Goal: Task Accomplishment & Management: Use online tool/utility

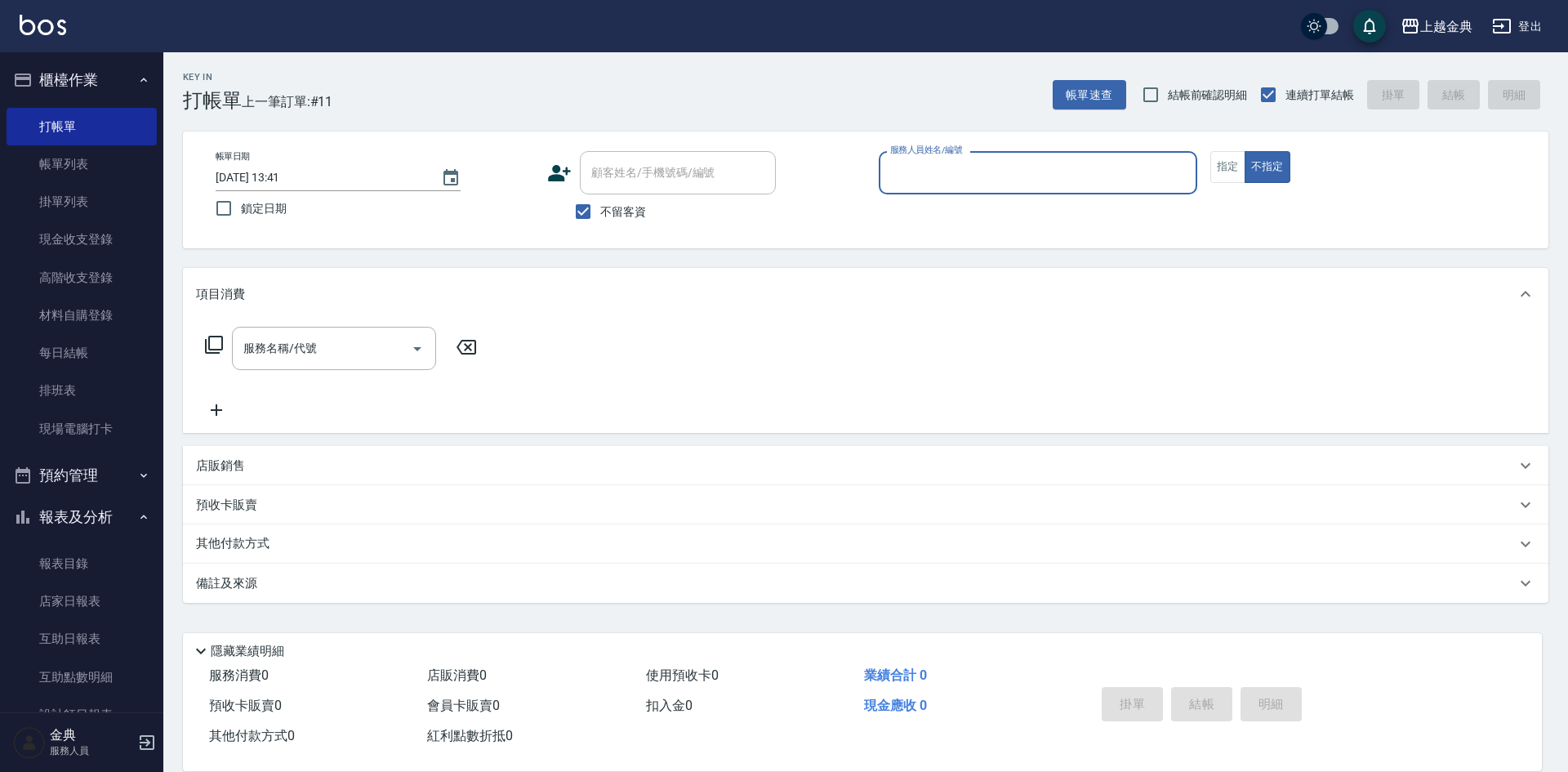
click at [1225, 171] on button "指定" at bounding box center [1228, 166] width 35 height 31
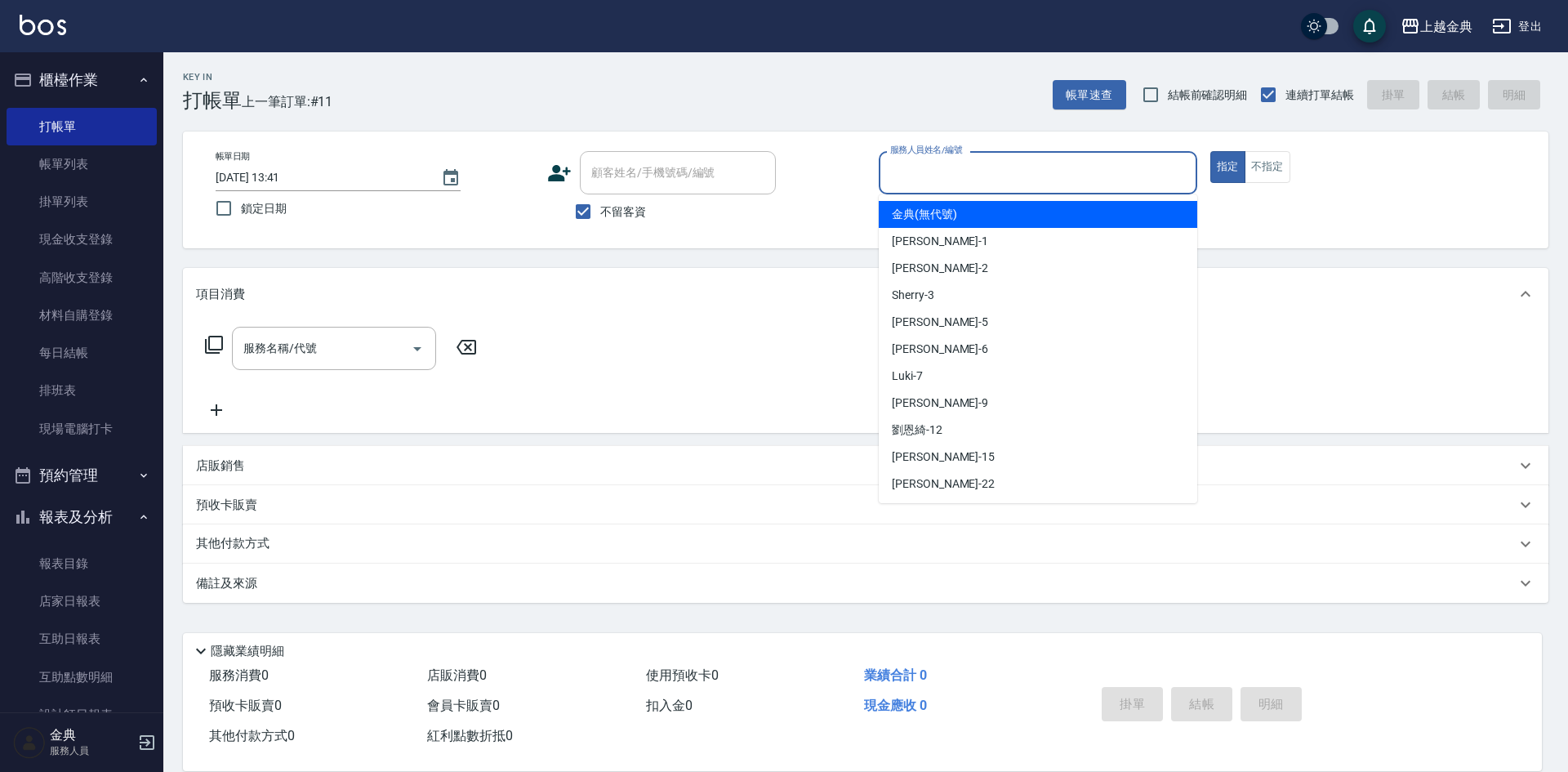
click at [1171, 166] on input "服務人員姓名/編號" at bounding box center [1037, 173] width 303 height 29
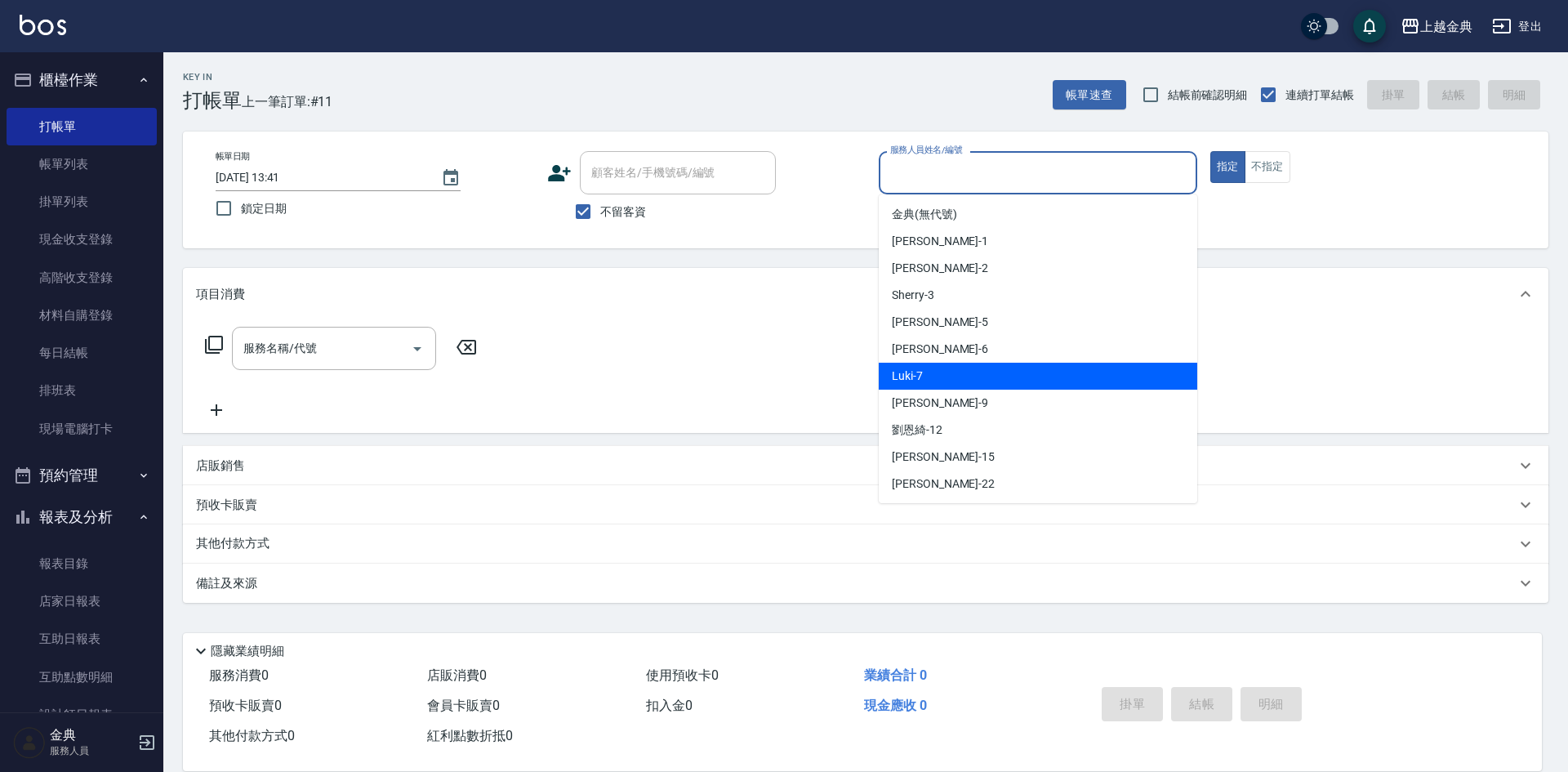
drag, startPoint x: 1069, startPoint y: 373, endPoint x: 938, endPoint y: 378, distance: 131.1
click at [1069, 374] on div "Luki -7" at bounding box center [1037, 376] width 319 height 27
type input "Luki-7"
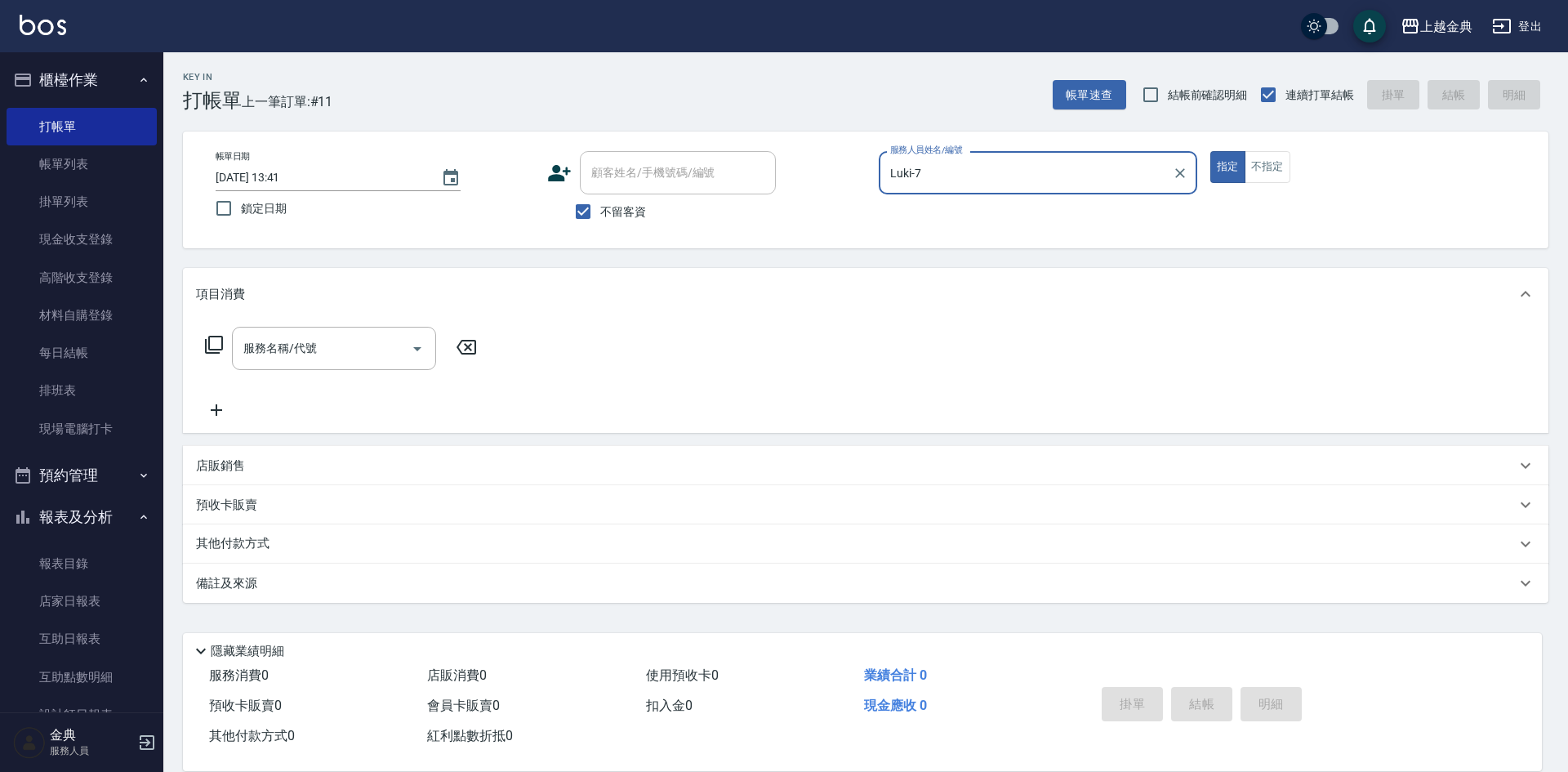
click at [217, 345] on icon at bounding box center [214, 344] width 20 height 20
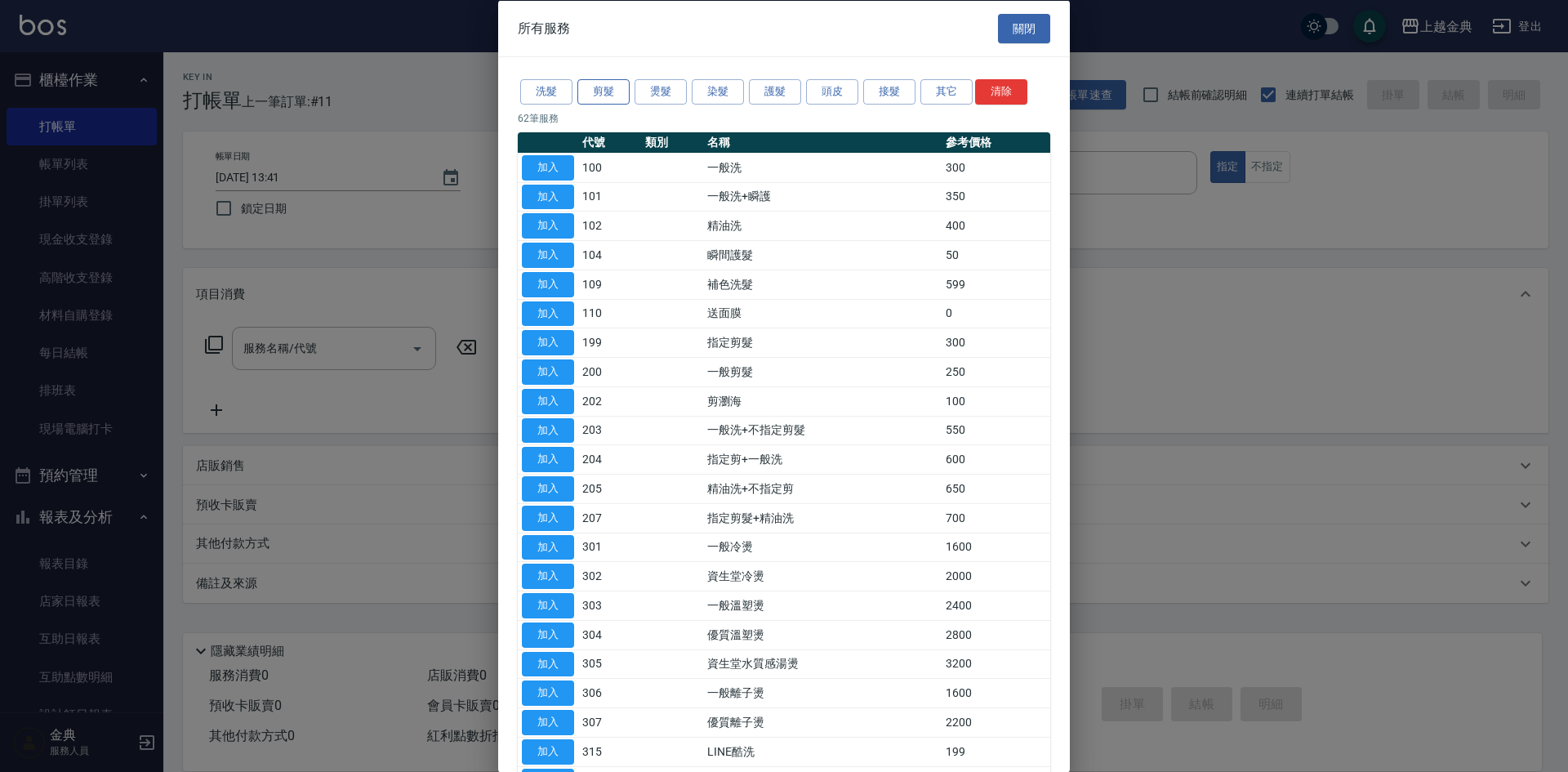
click at [606, 92] on button "剪髮" at bounding box center [603, 91] width 52 height 26
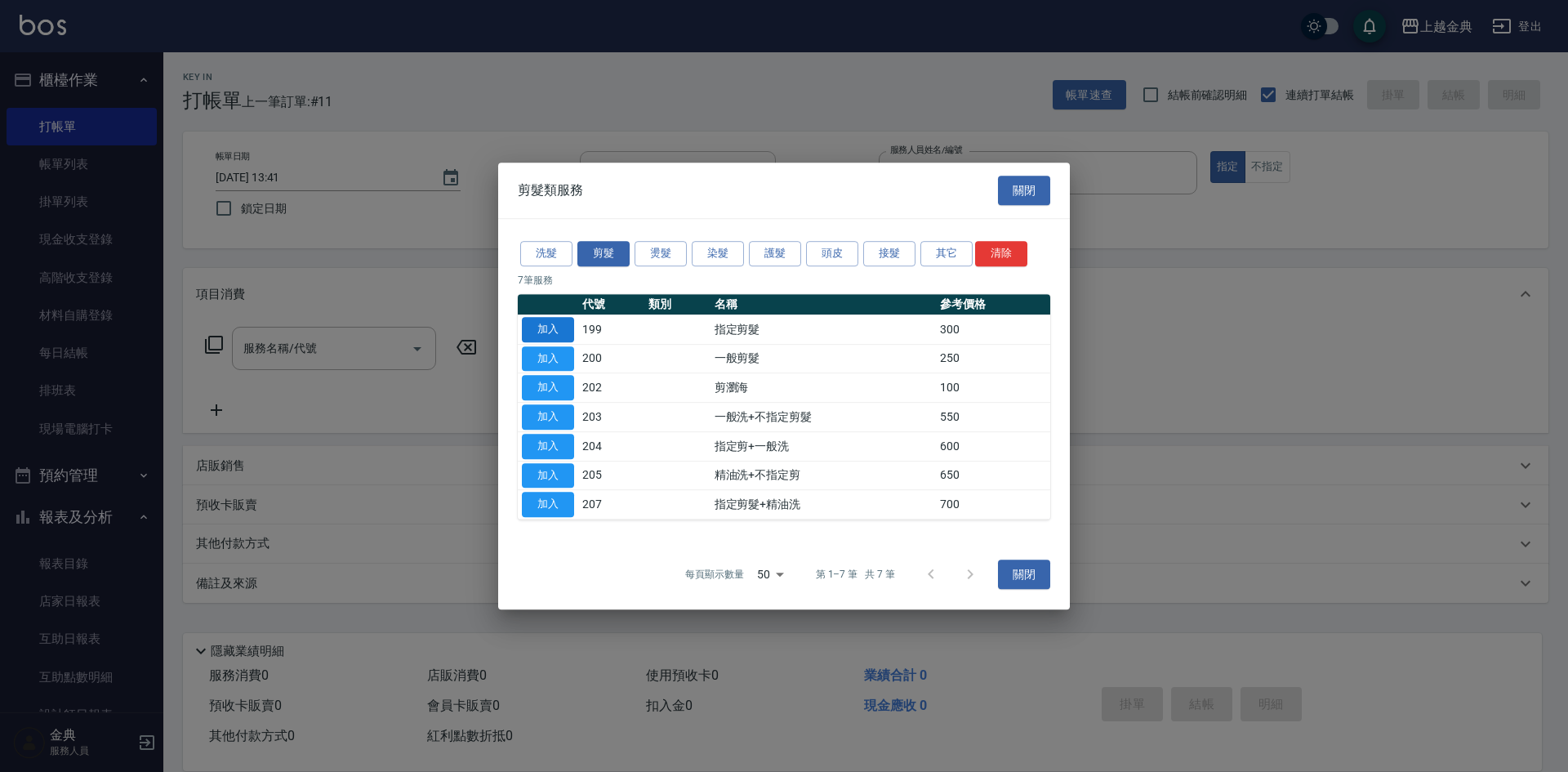
click at [542, 331] on button "加入" at bounding box center [548, 329] width 52 height 26
type input "指定剪髮(199)"
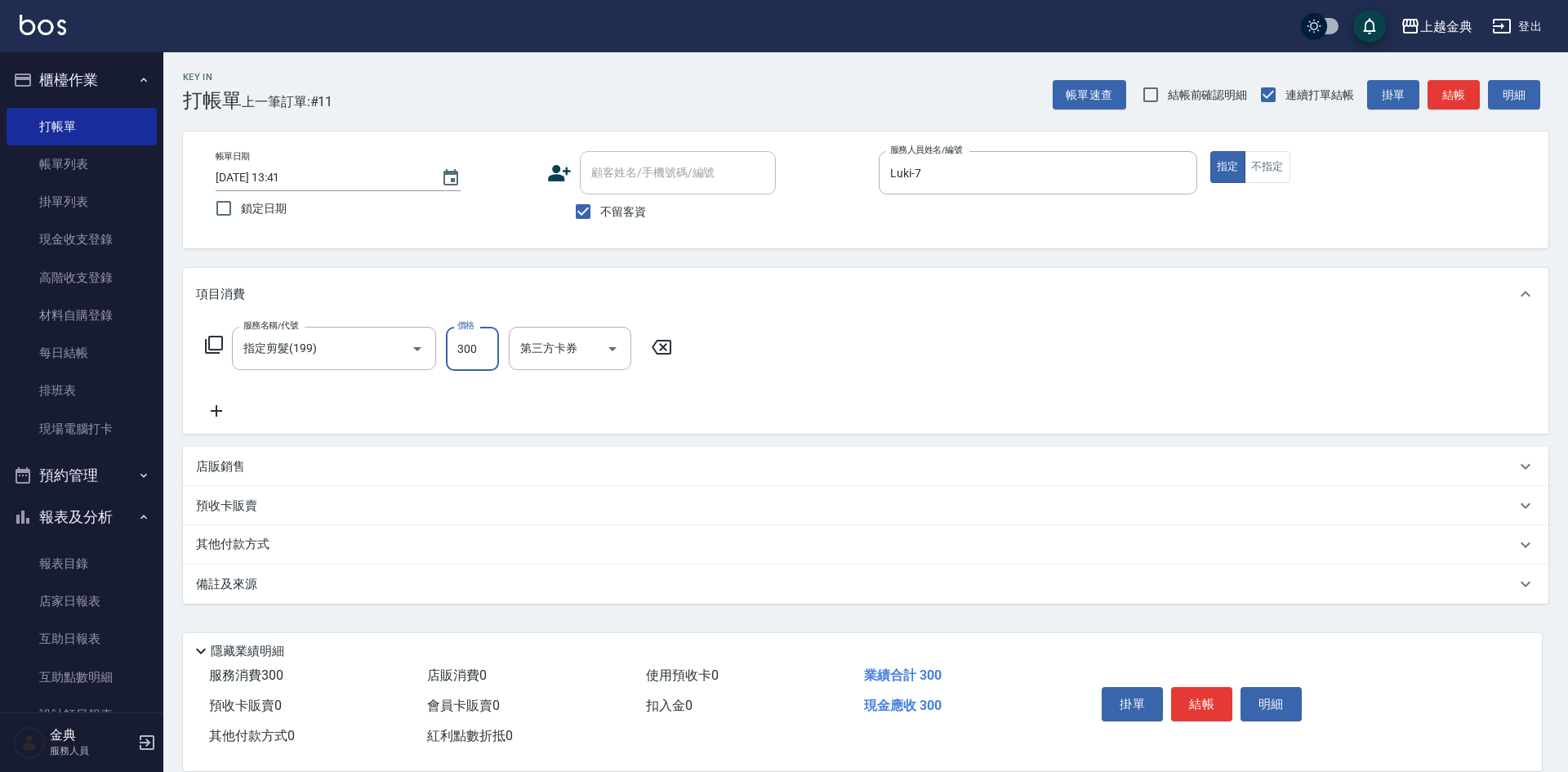
click at [472, 344] on input "300" at bounding box center [473, 349] width 53 height 44
type input "600"
click at [1200, 697] on button "結帳" at bounding box center [1202, 704] width 61 height 34
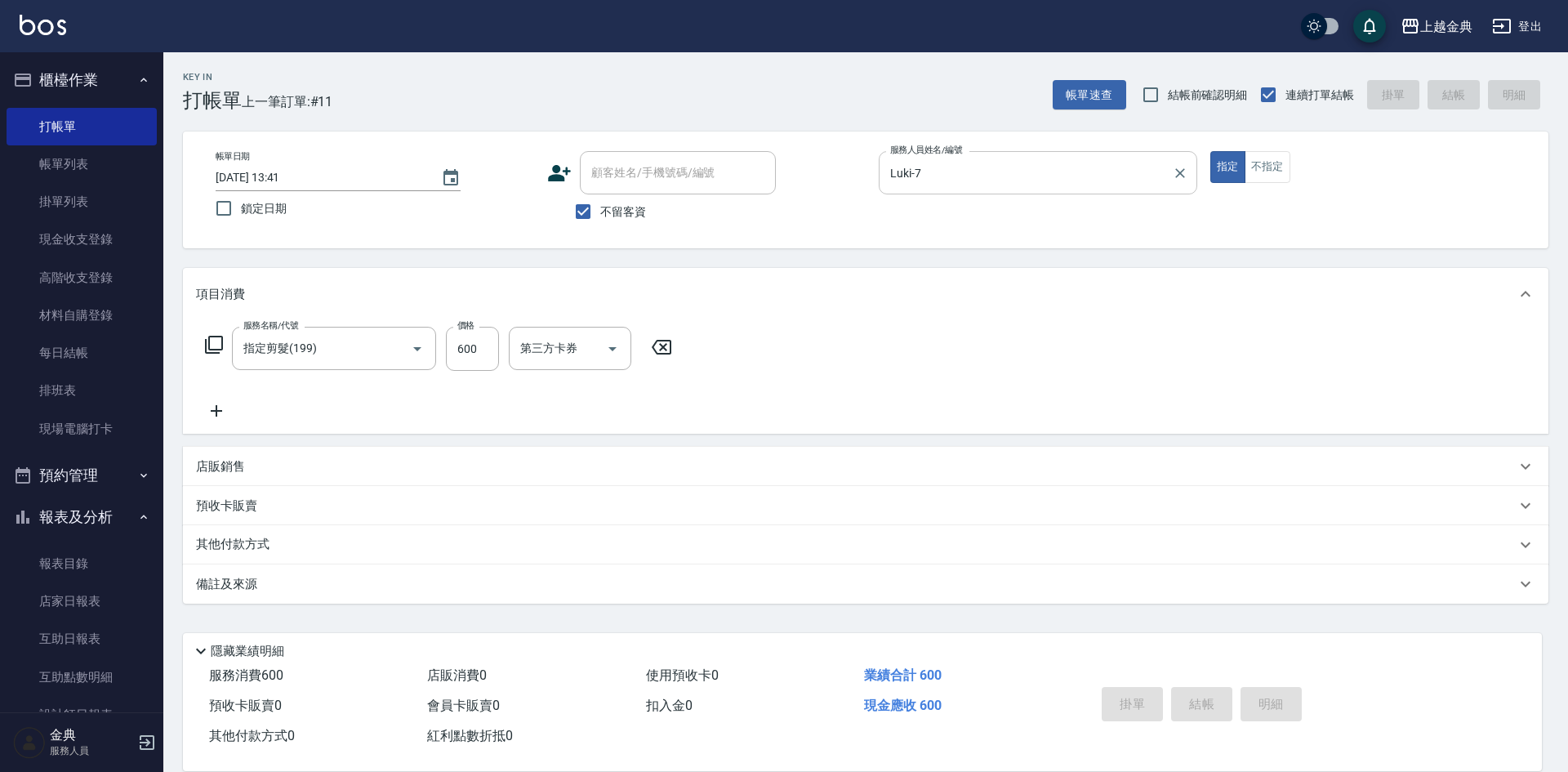
type input "[DATE] 15:00"
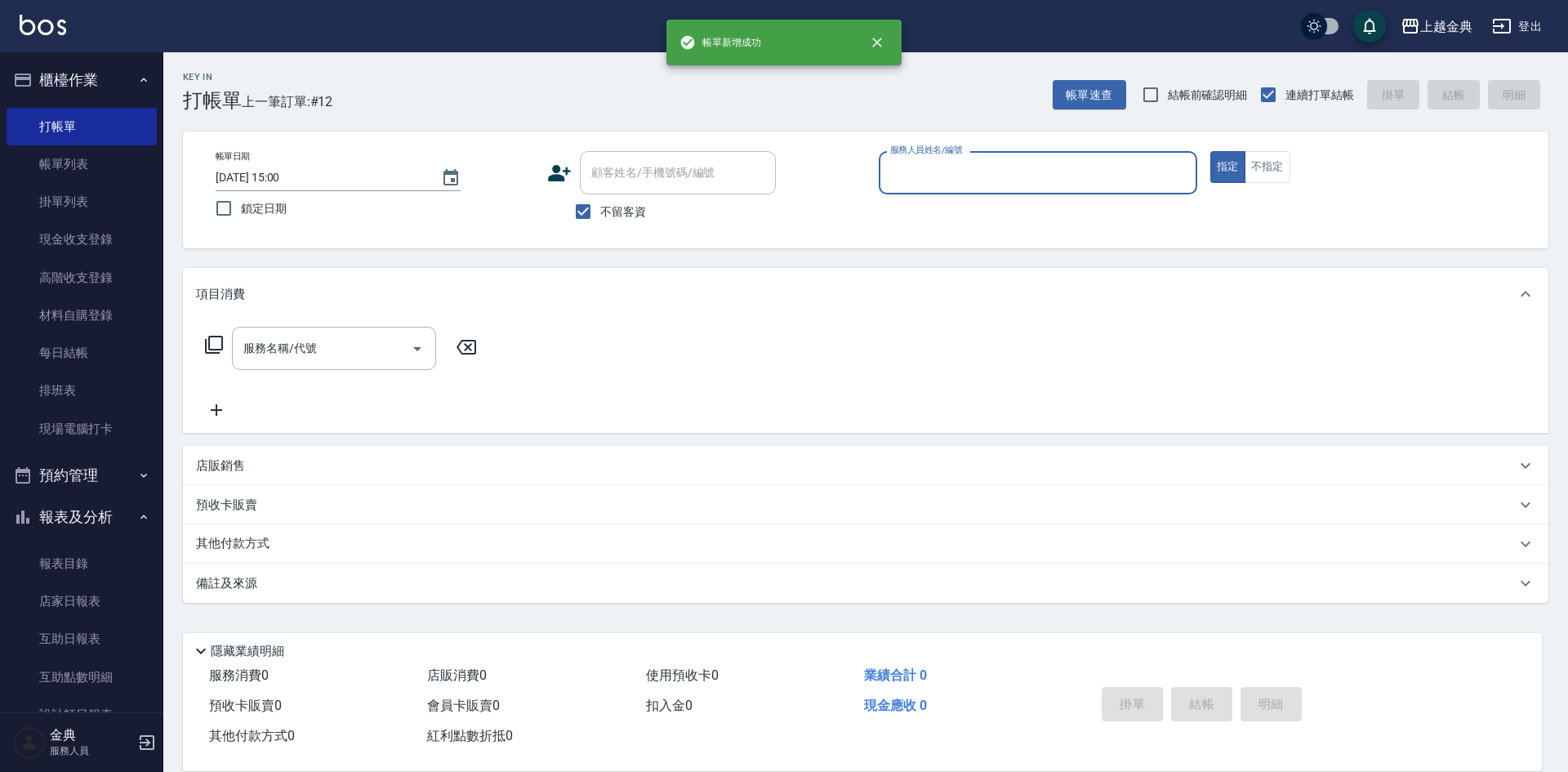
click at [1078, 166] on input "服務人員姓名/編號" at bounding box center [1037, 173] width 303 height 29
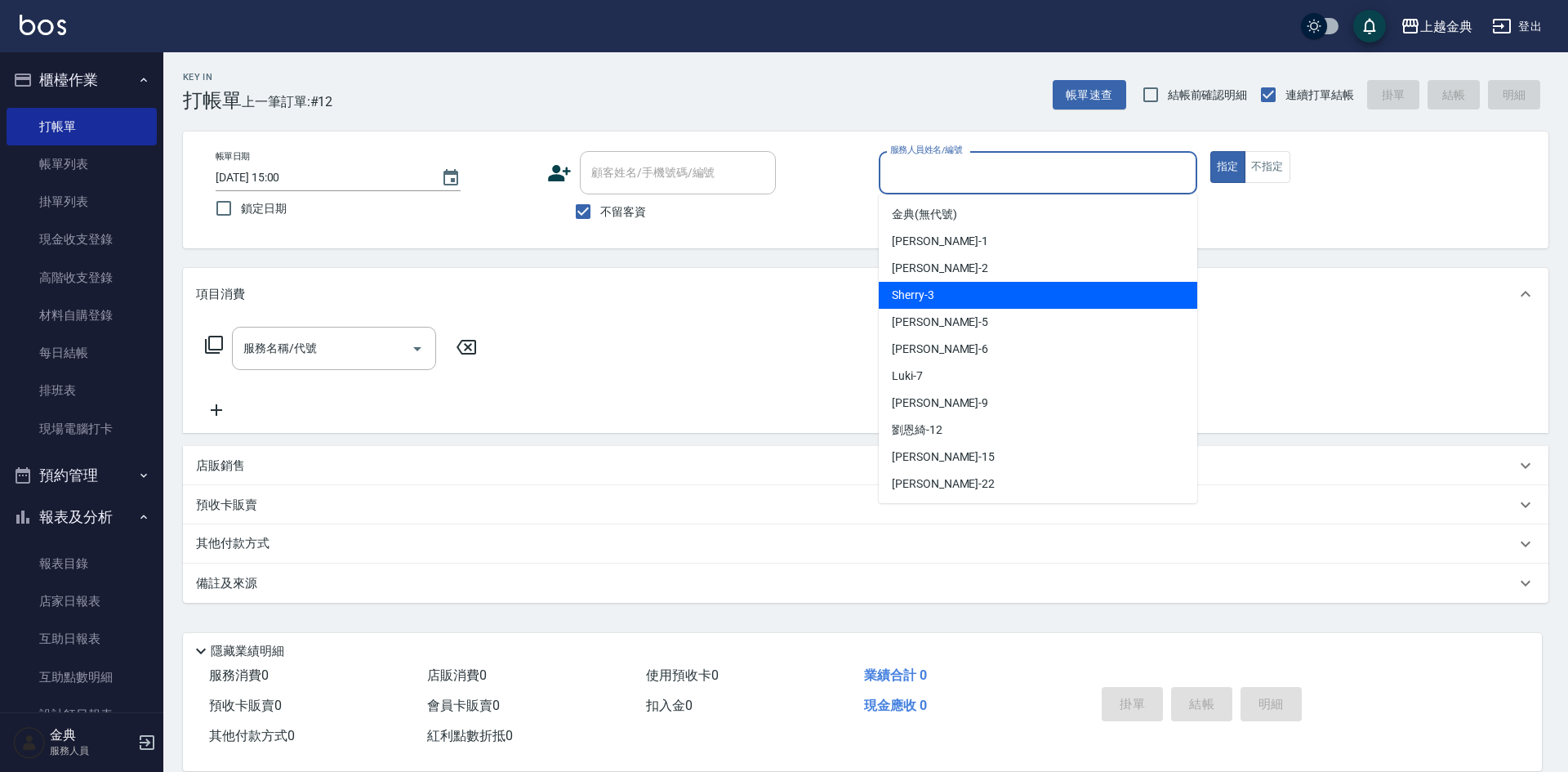
click at [1078, 289] on div "Sherry -3" at bounding box center [1037, 295] width 319 height 27
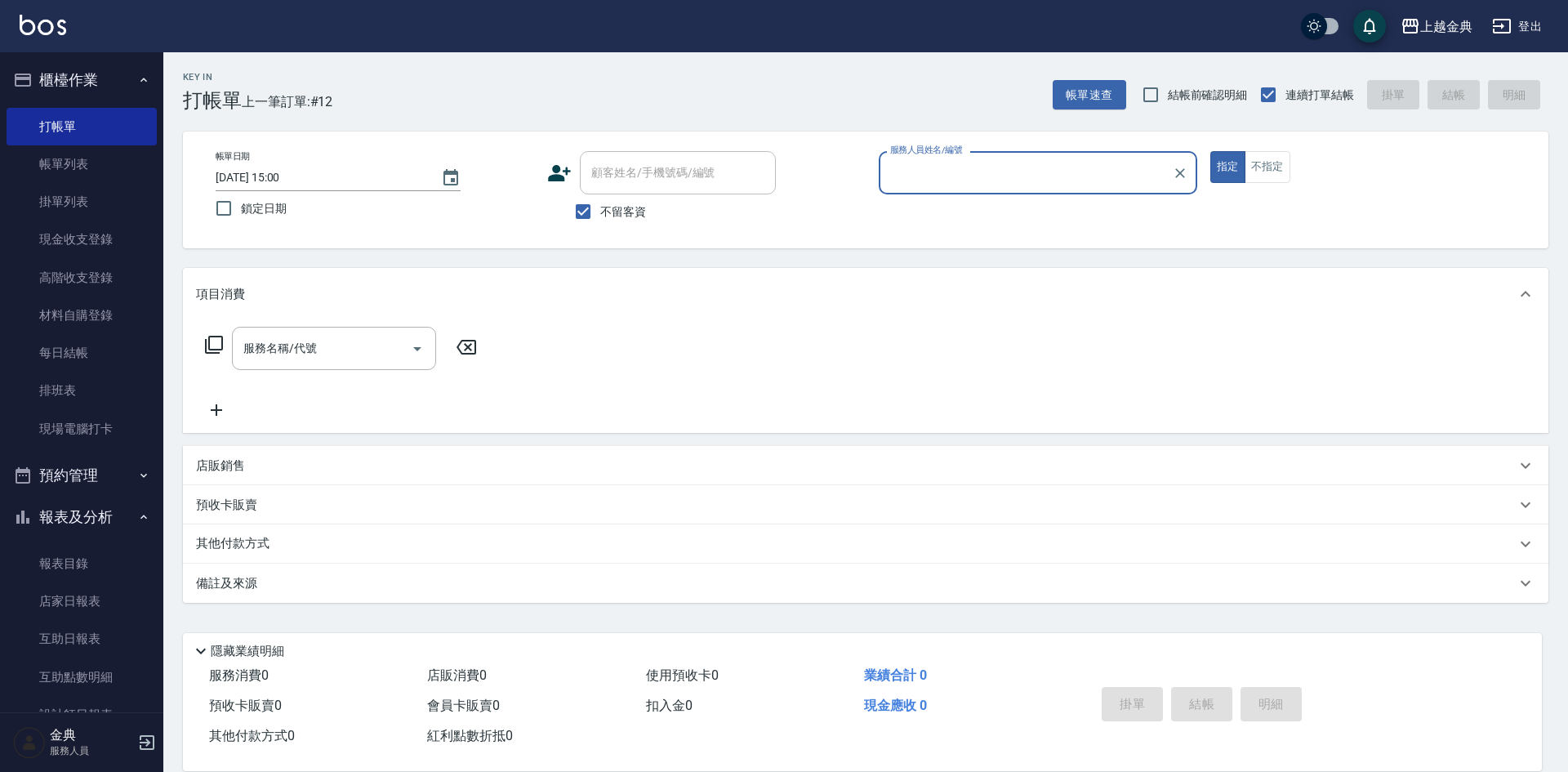
type input "Sherry-3"
click at [215, 345] on icon at bounding box center [214, 344] width 20 height 20
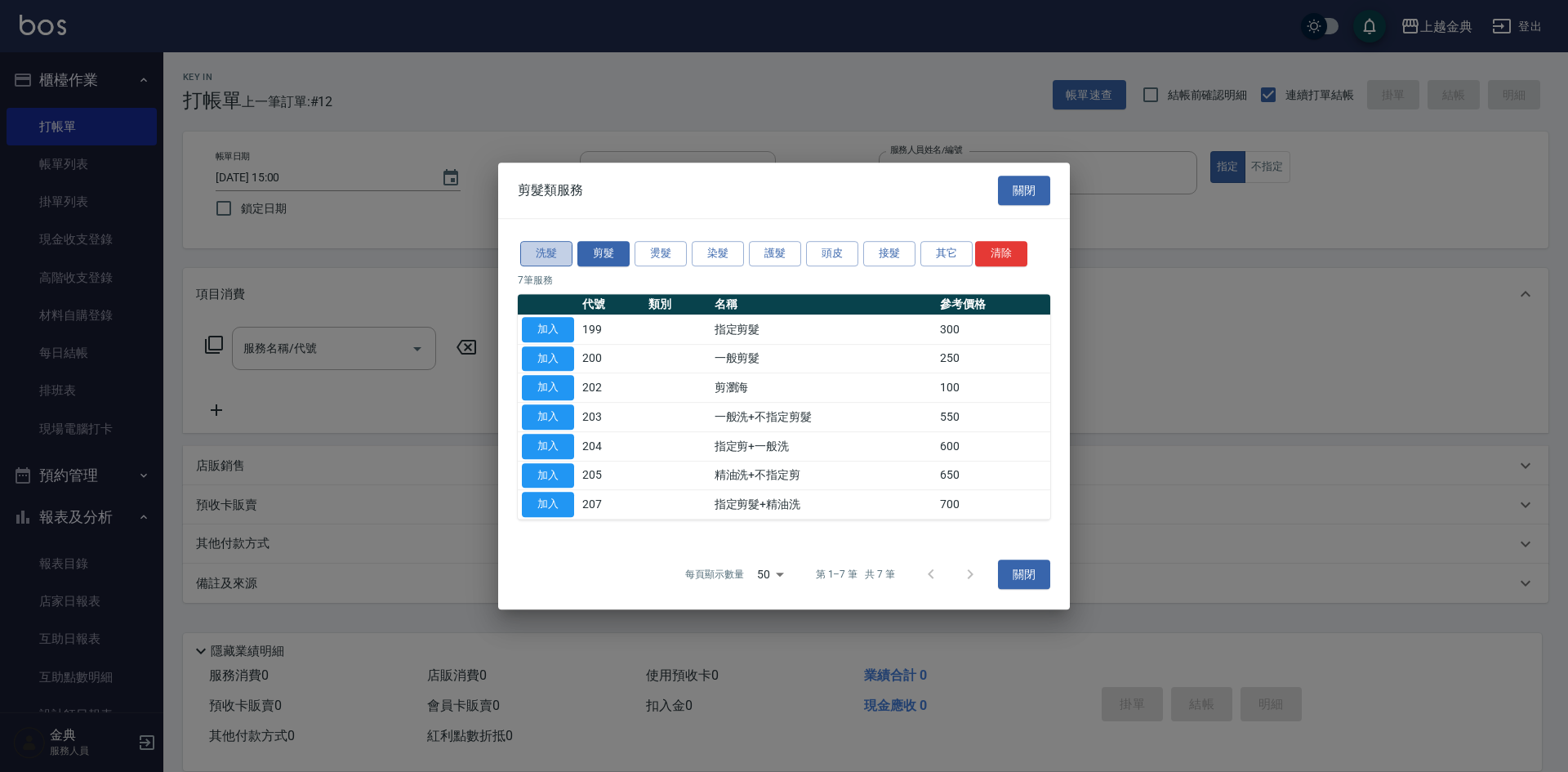
click at [535, 255] on button "洗髮" at bounding box center [546, 253] width 52 height 26
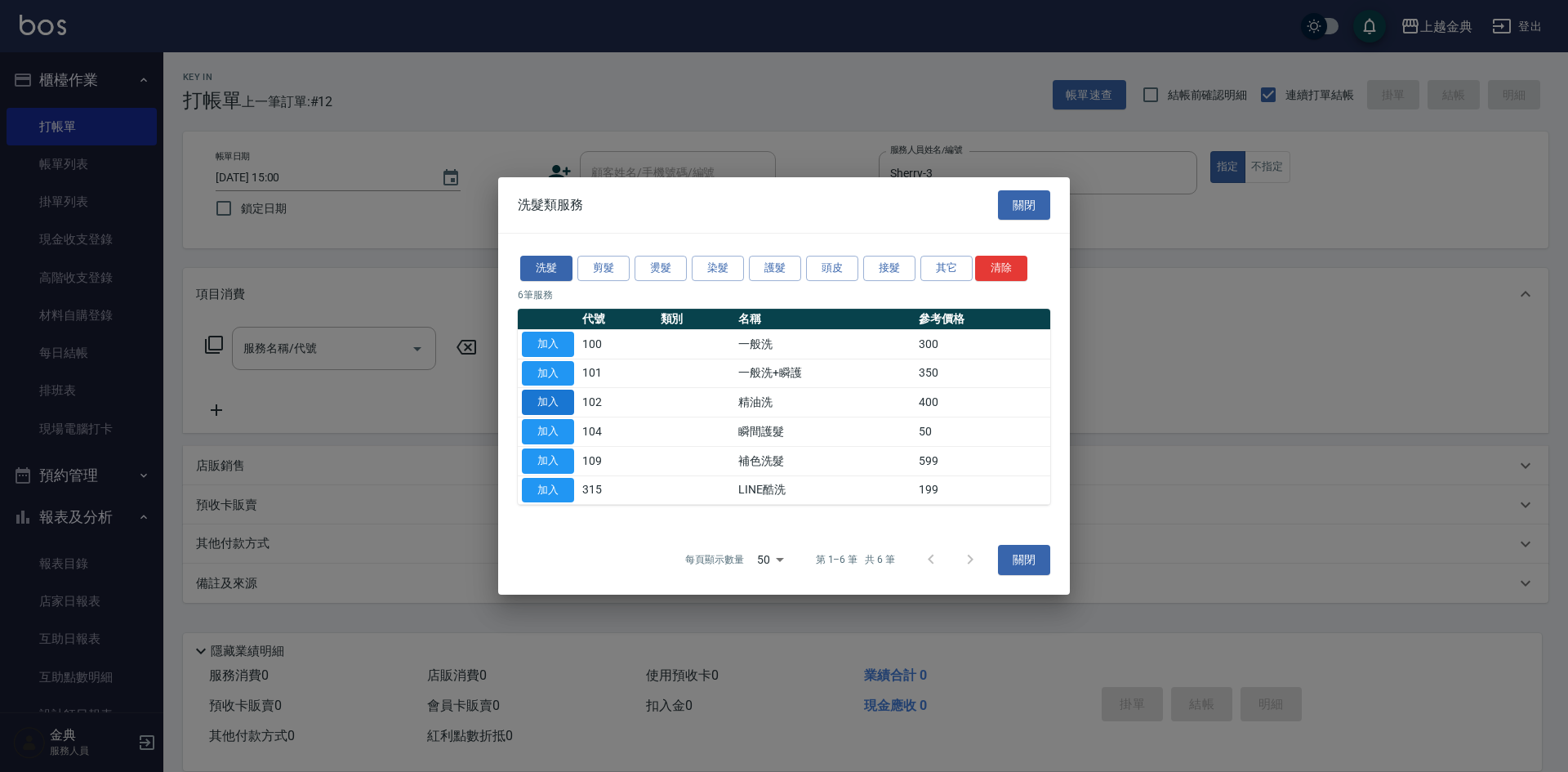
click at [545, 396] on button "加入" at bounding box center [548, 402] width 52 height 26
type input "精油洗(102)"
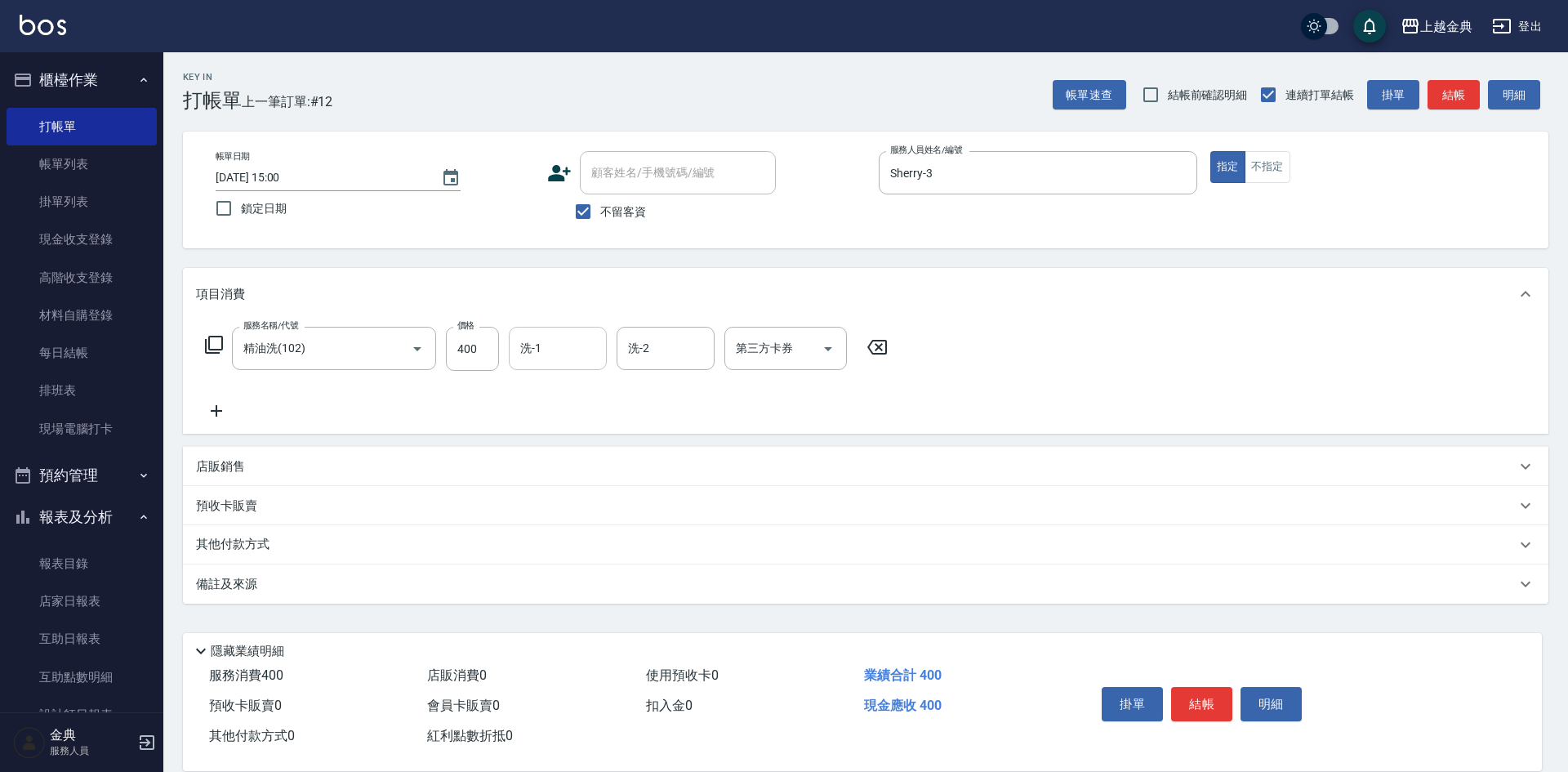
click at [543, 354] on input "洗-1" at bounding box center [558, 348] width 84 height 29
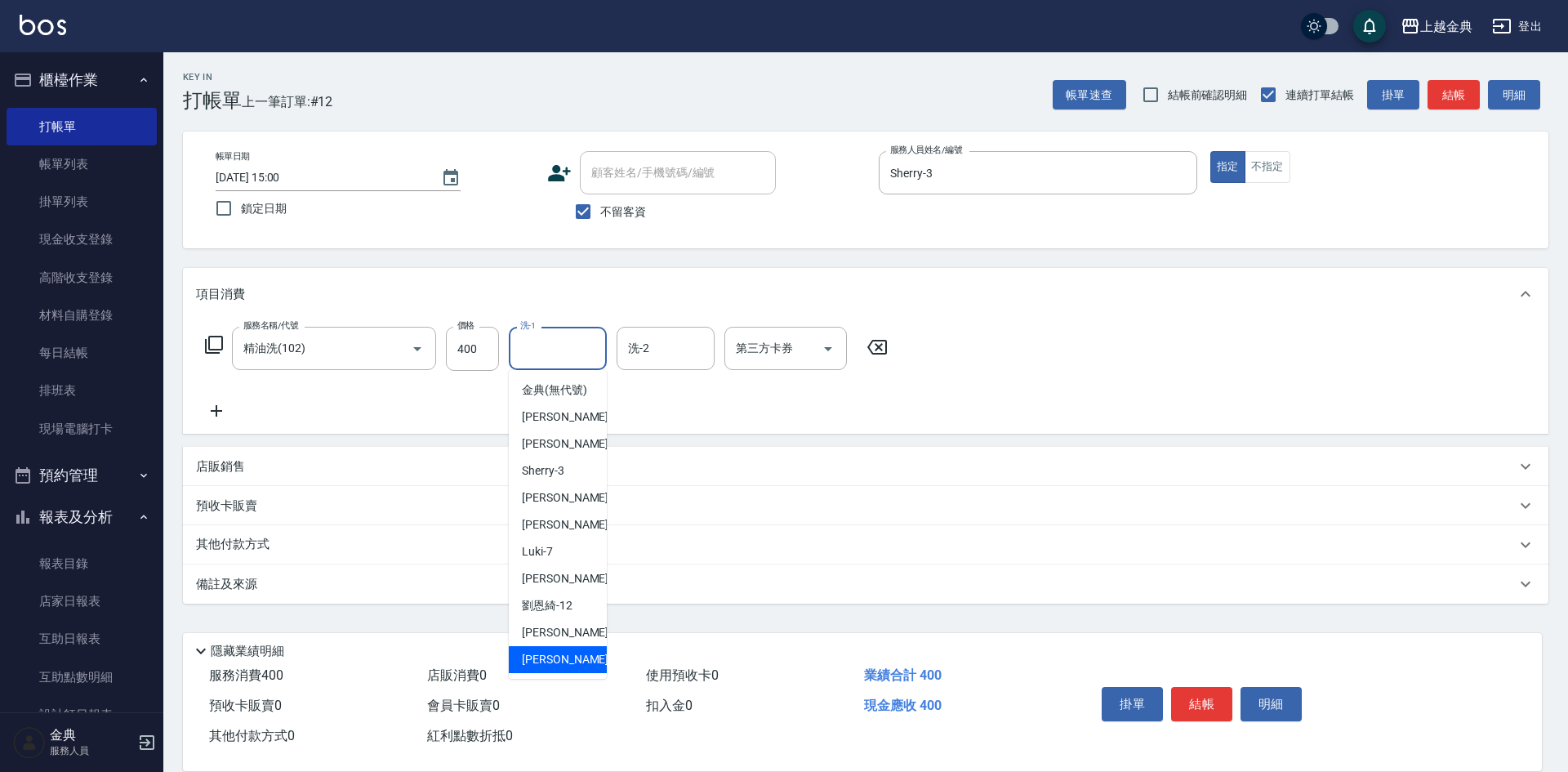
click at [558, 672] on div "[PERSON_NAME] -22" at bounding box center [557, 659] width 98 height 27
type input "[PERSON_NAME]-22"
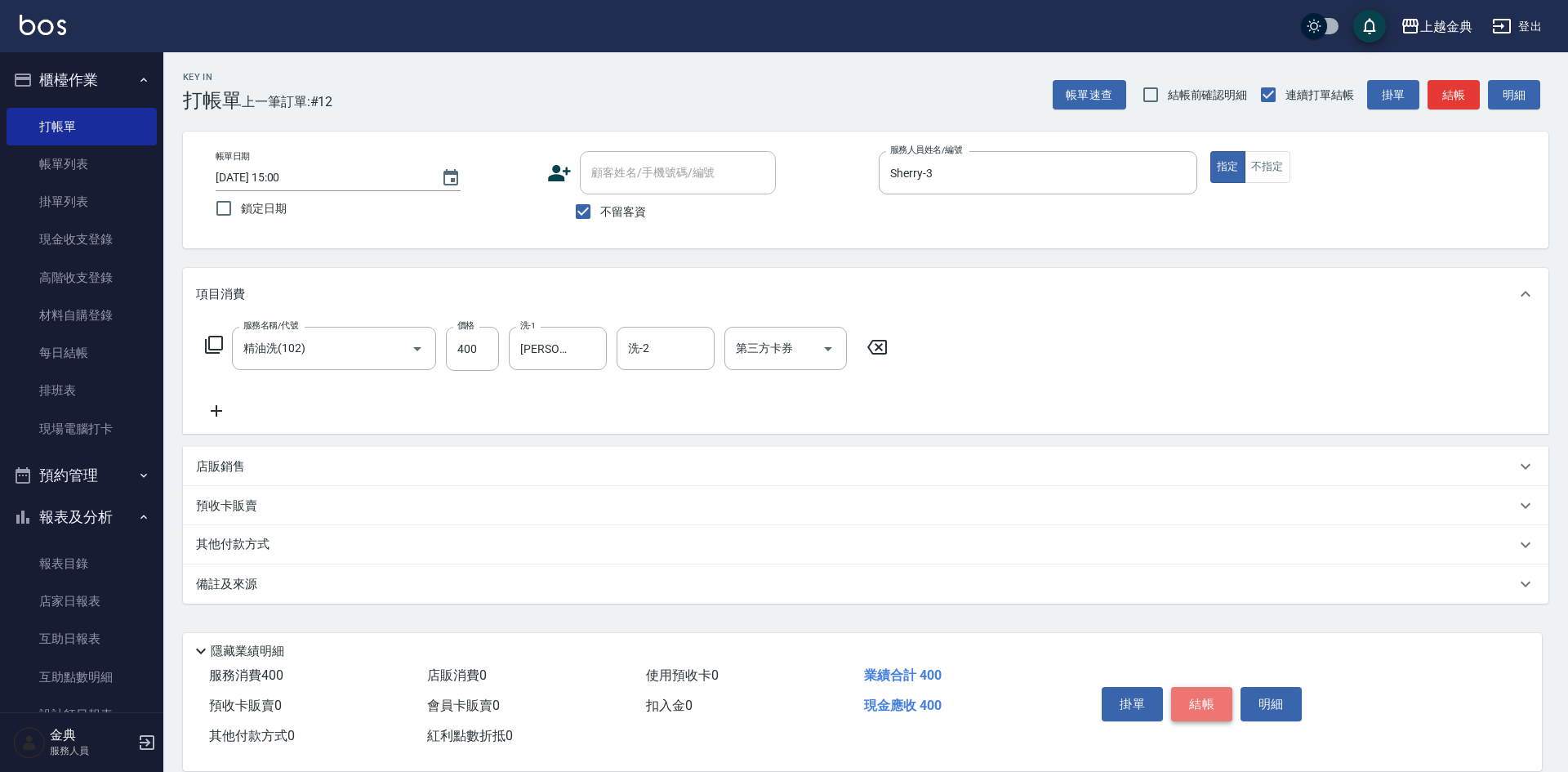
click at [1206, 692] on button "結帳" at bounding box center [1202, 704] width 61 height 34
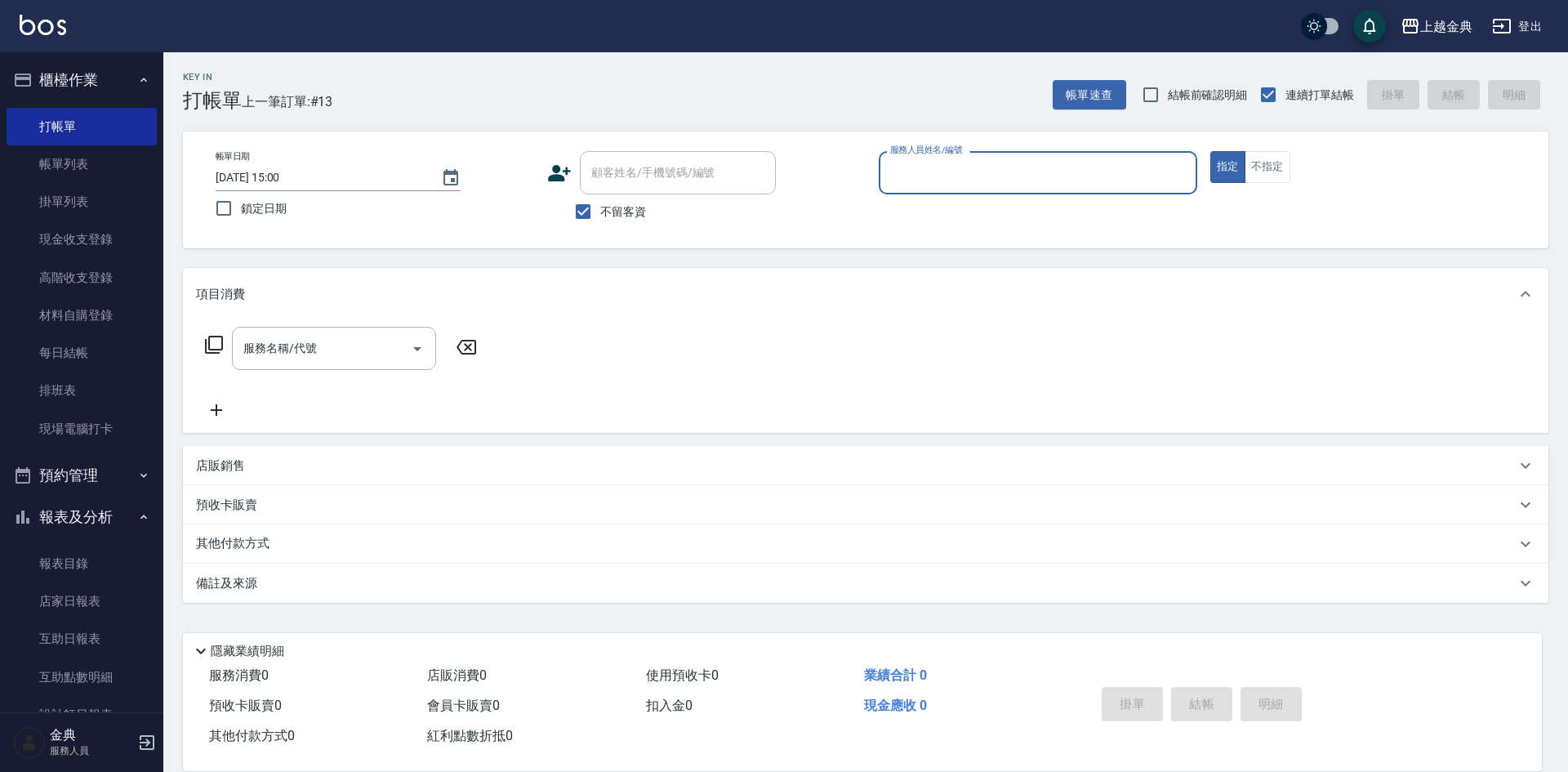
drag, startPoint x: 1020, startPoint y: 180, endPoint x: 1017, endPoint y: 192, distance: 12.4
click at [1019, 180] on input "服務人員姓名/編號" at bounding box center [1037, 173] width 303 height 29
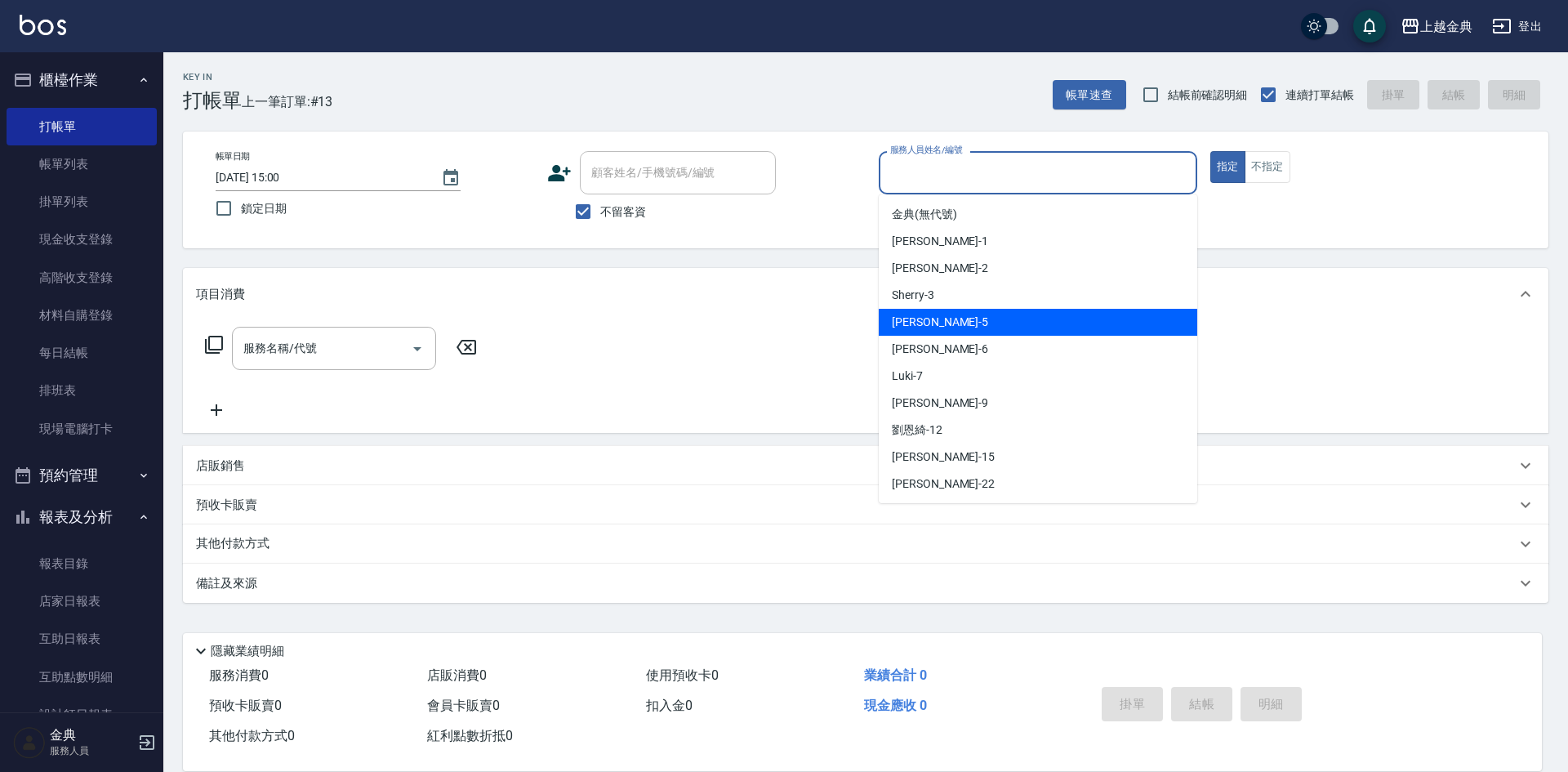
click at [1009, 325] on div "小雅 -5" at bounding box center [1037, 322] width 319 height 27
type input "[PERSON_NAME]-5"
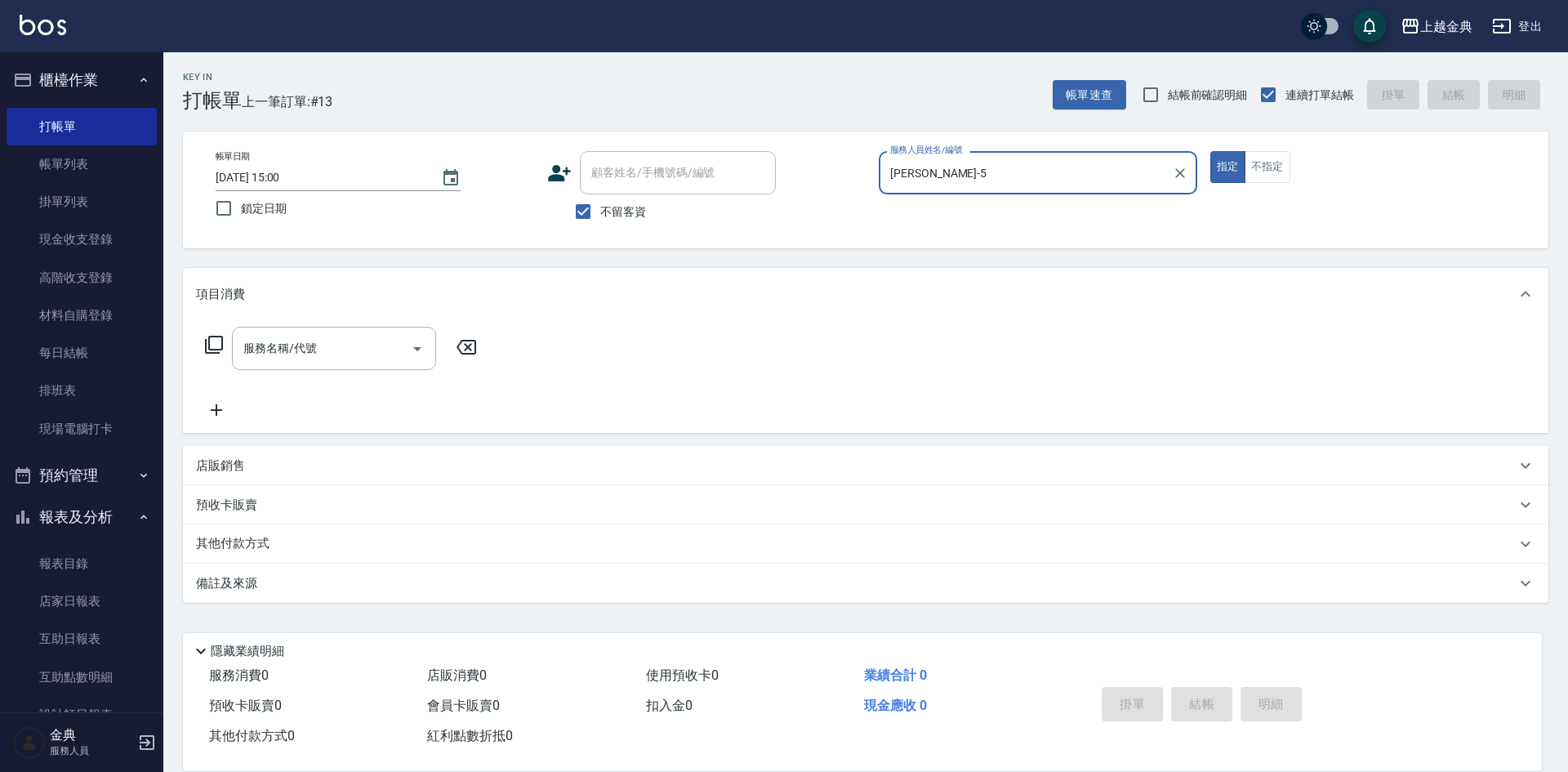
click at [211, 350] on icon at bounding box center [214, 344] width 20 height 20
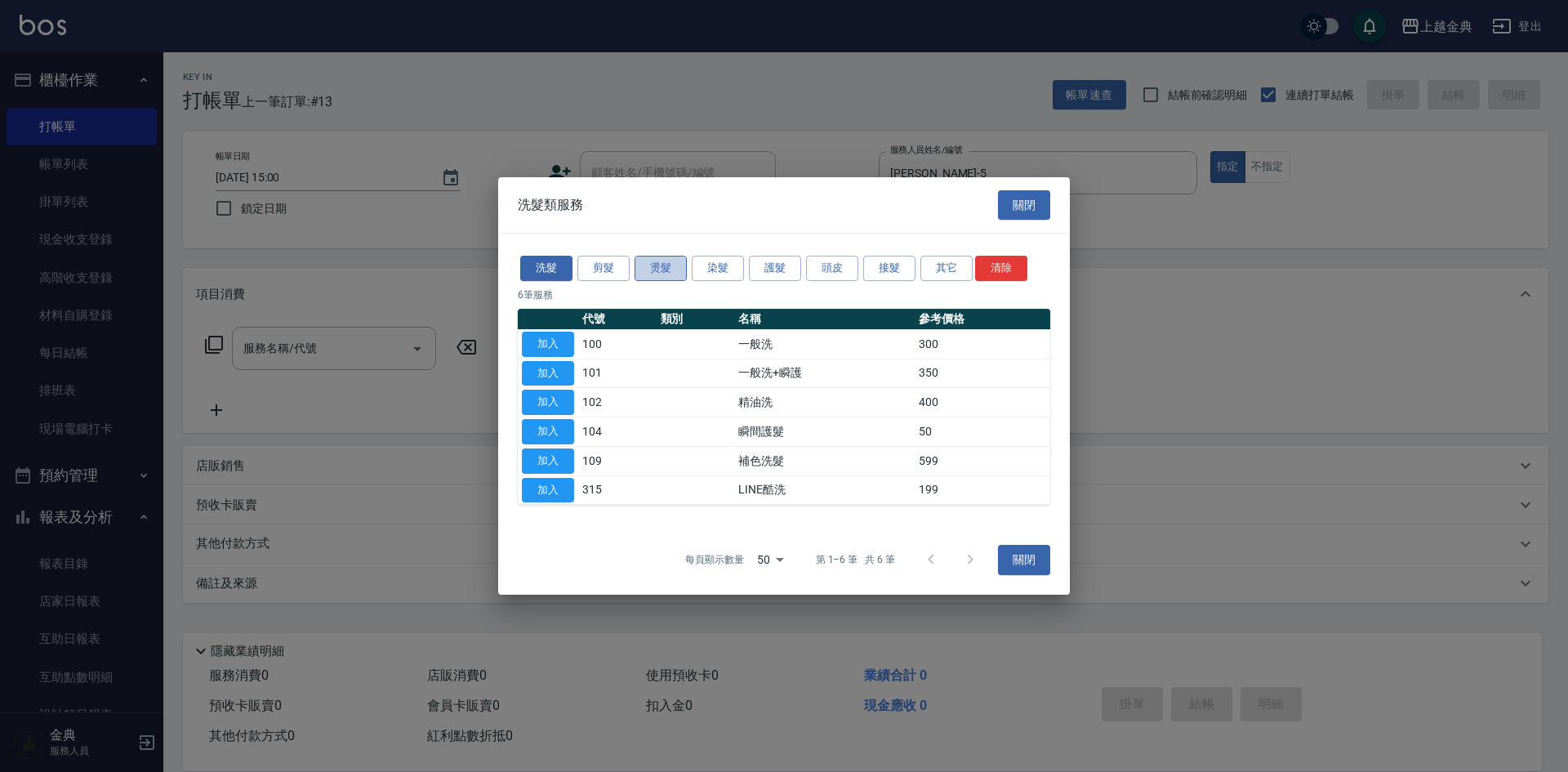
click at [670, 269] on button "燙髮" at bounding box center [660, 268] width 52 height 26
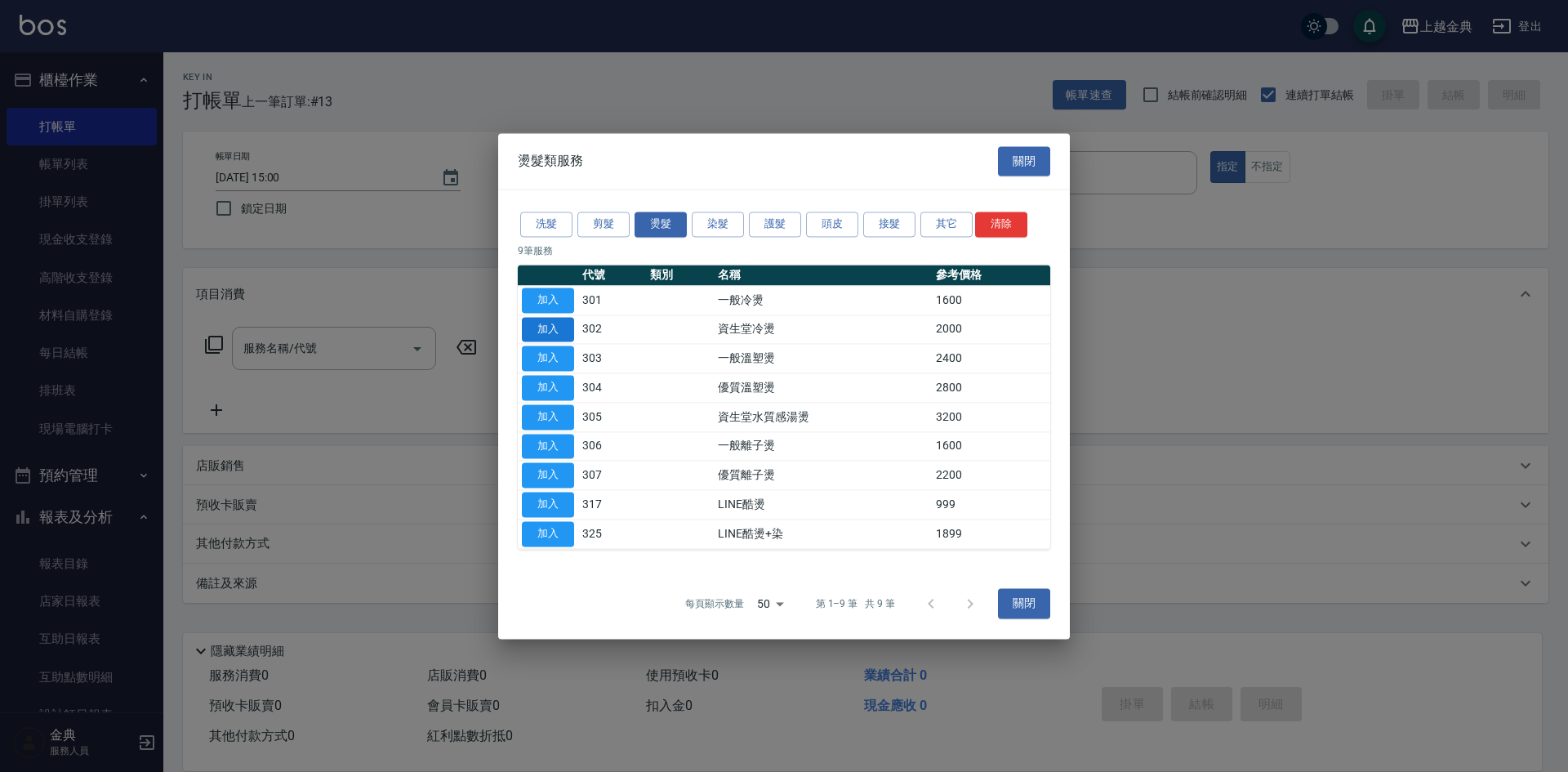
click at [571, 334] on button "加入" at bounding box center [548, 329] width 52 height 26
type input "資生堂冷燙(302)"
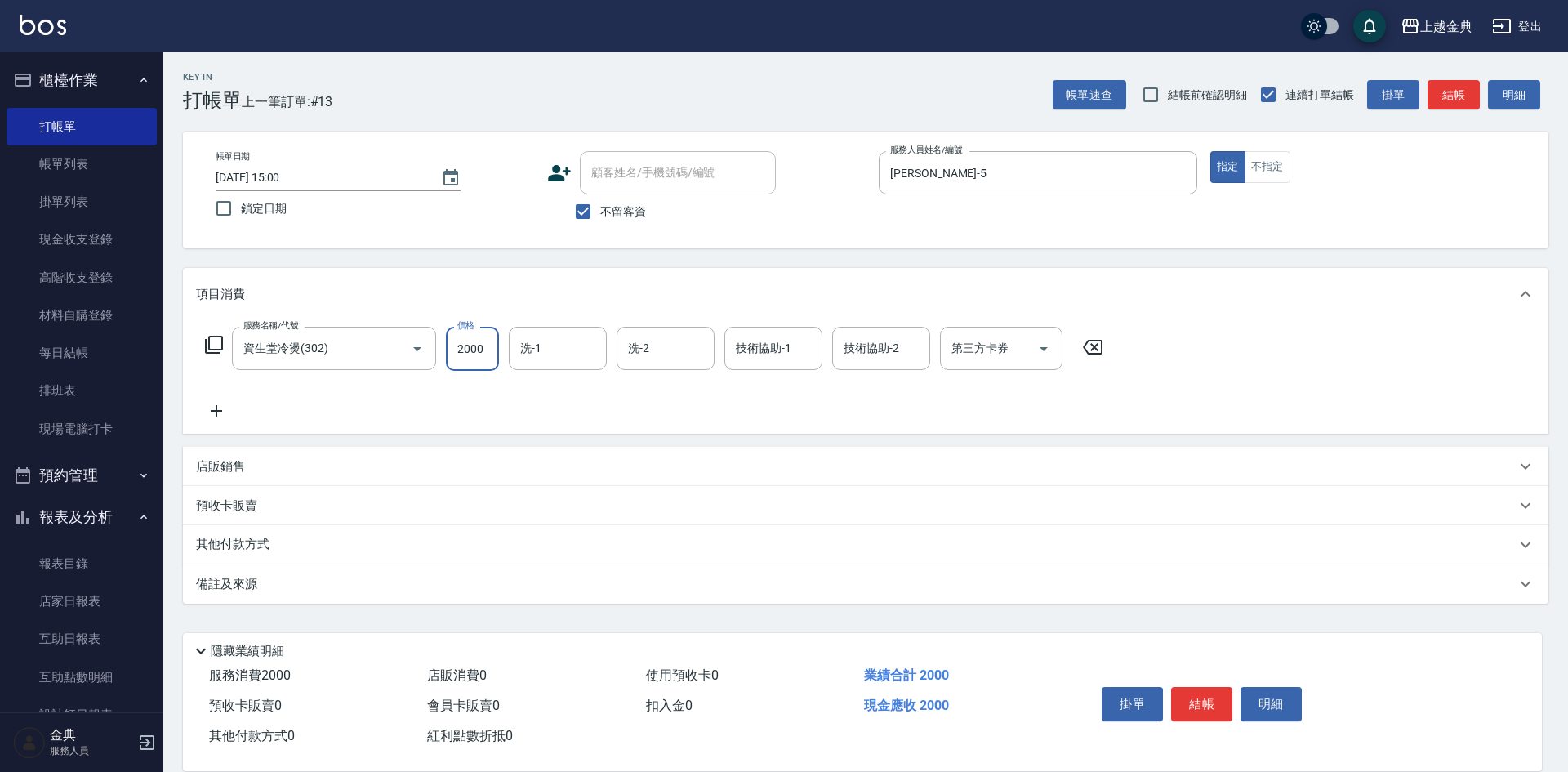
click at [471, 356] on input "2000" at bounding box center [473, 349] width 53 height 44
type input "1200"
click at [267, 539] on p "其他付款方式" at bounding box center [237, 544] width 82 height 18
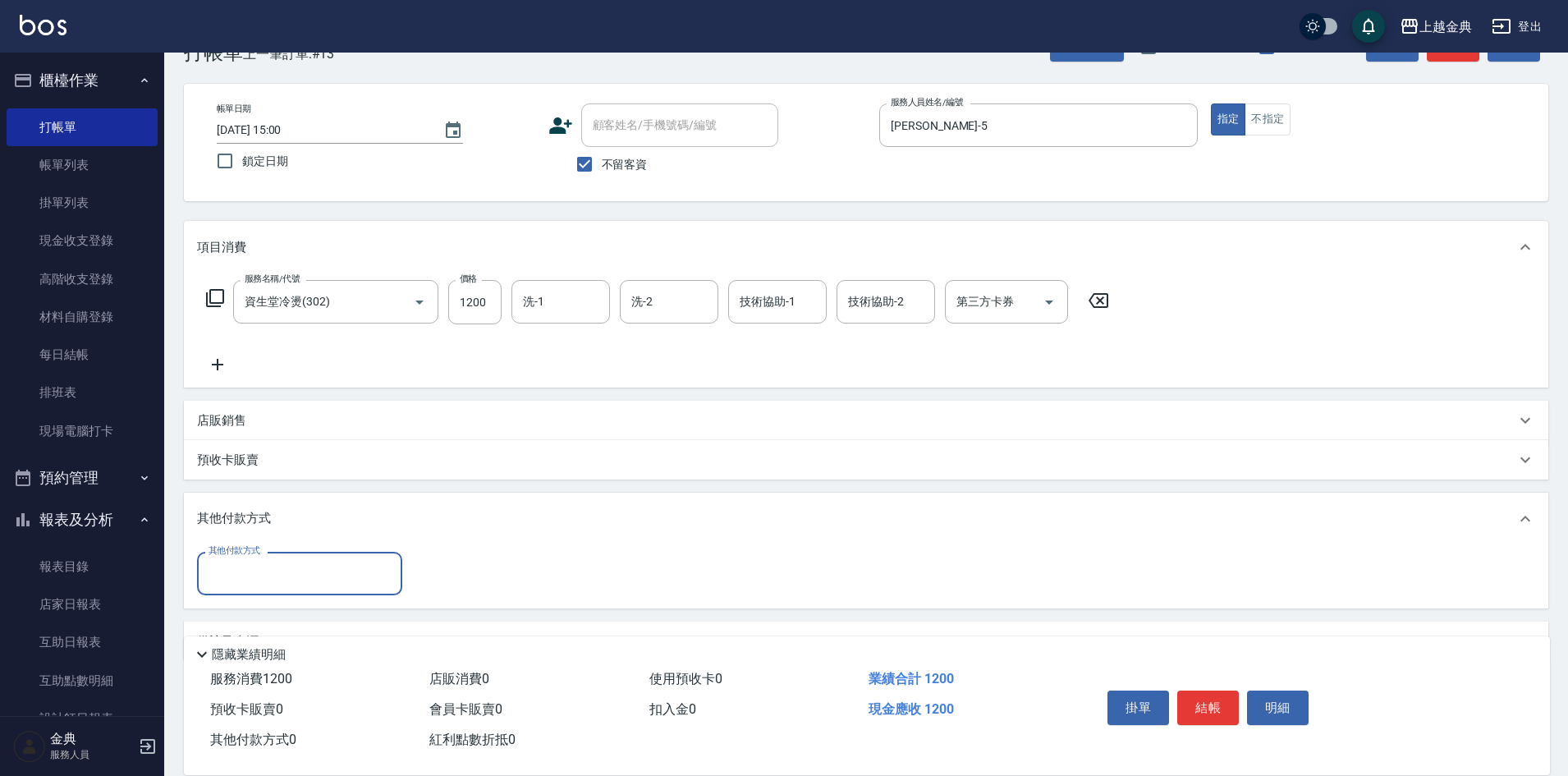
scroll to position [91, 0]
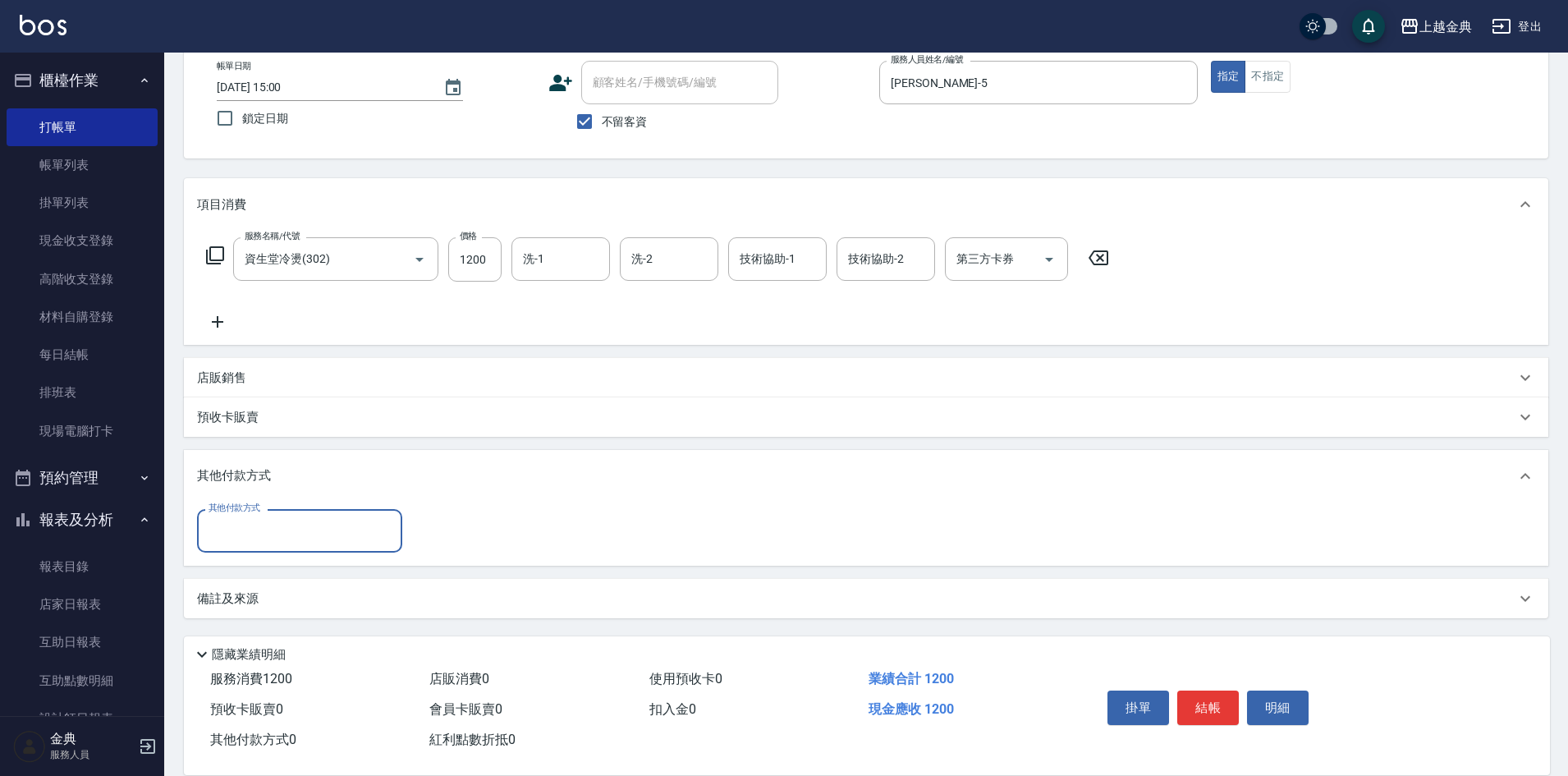
click at [265, 524] on input "其他付款方式" at bounding box center [299, 530] width 190 height 29
click at [265, 607] on span "信用卡" at bounding box center [299, 599] width 206 height 27
type input "信用卡"
type input "1200"
click at [1212, 701] on button "結帳" at bounding box center [1209, 707] width 61 height 34
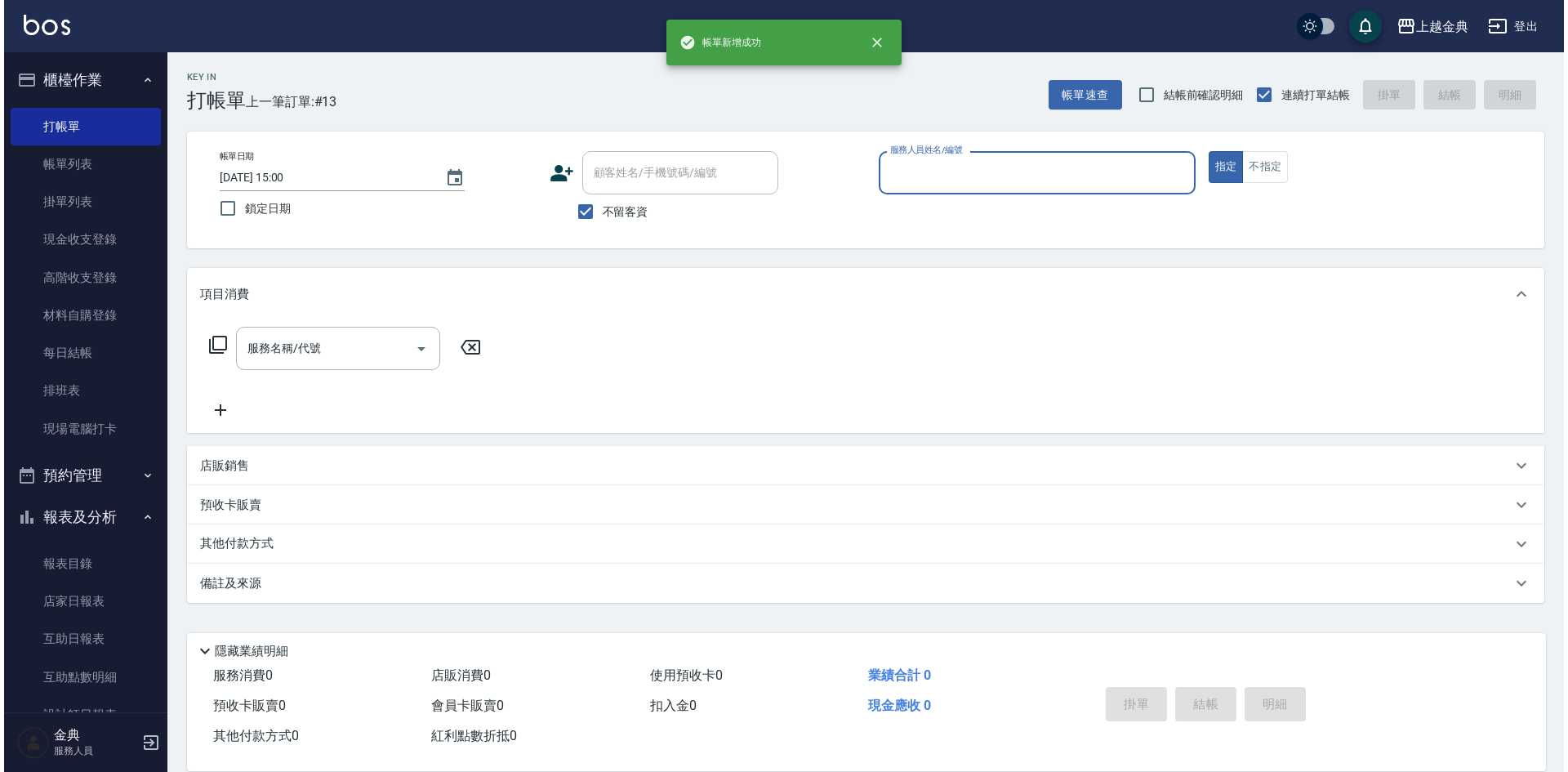
scroll to position [0, 0]
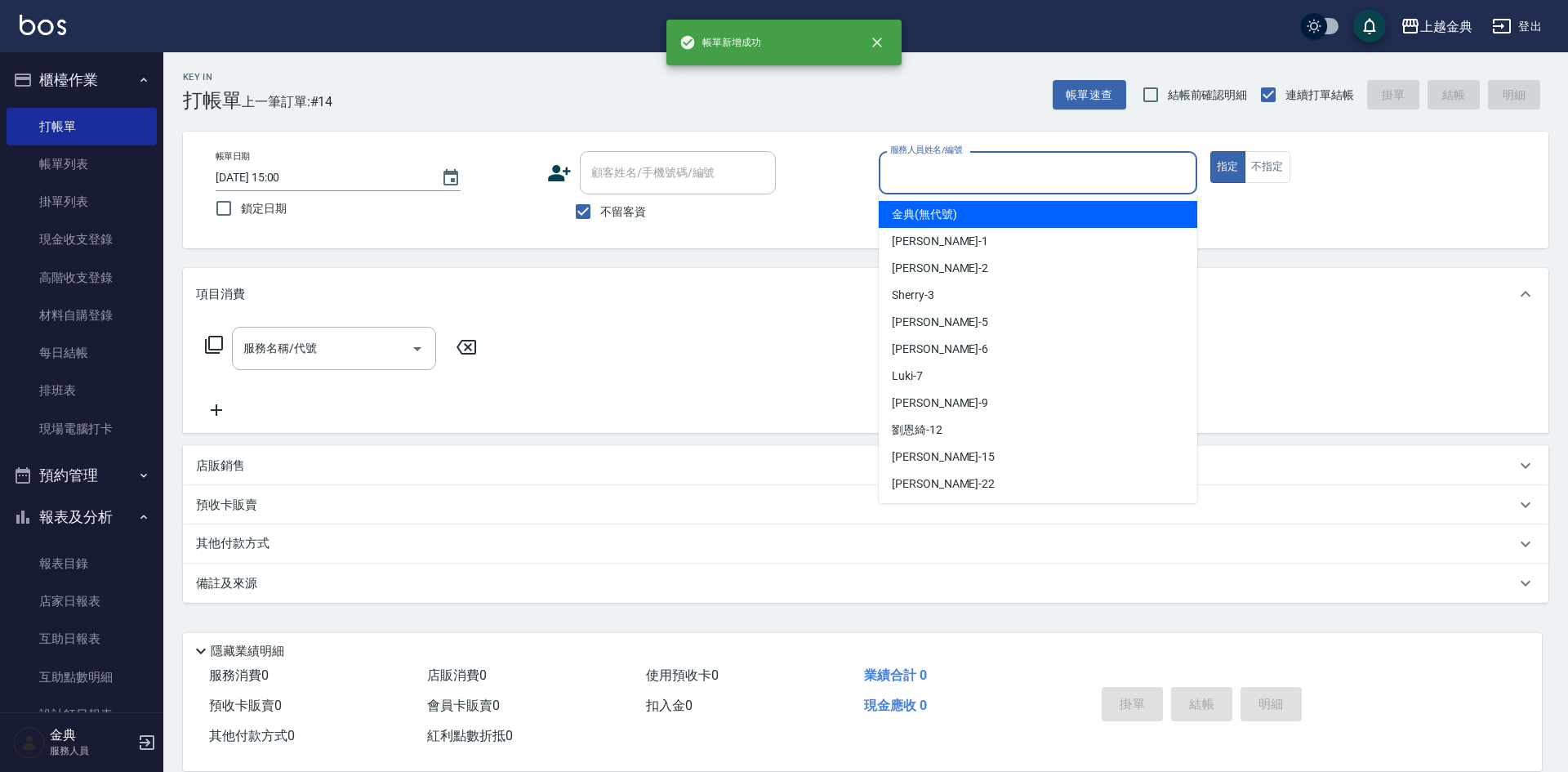
drag, startPoint x: 1071, startPoint y: 172, endPoint x: 1065, endPoint y: 211, distance: 39.5
click at [1070, 172] on input "服務人員姓名/編號" at bounding box center [1037, 173] width 303 height 29
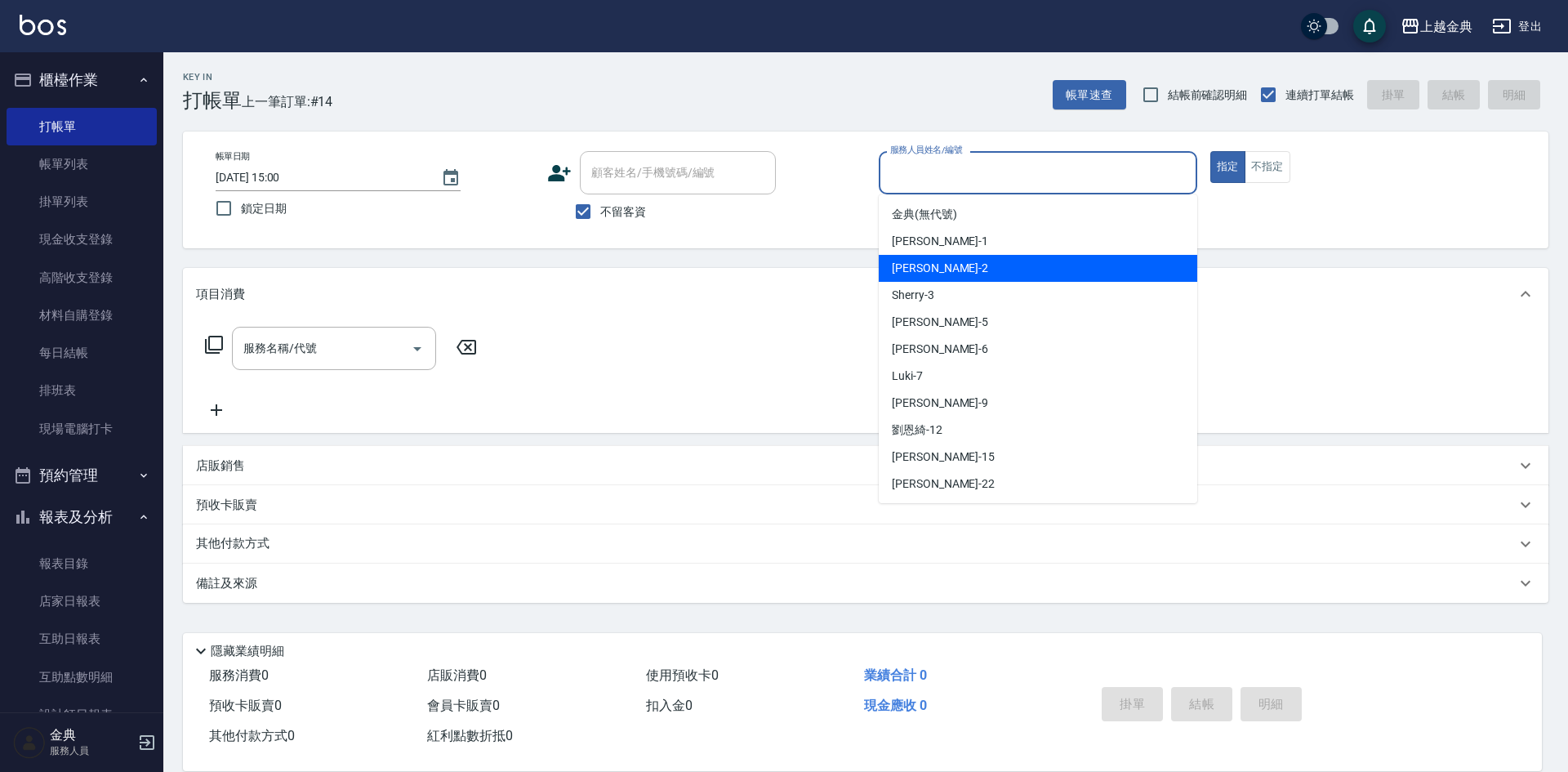
click at [1052, 265] on div "Cindy -2" at bounding box center [1037, 268] width 319 height 27
type input "Cindy-2"
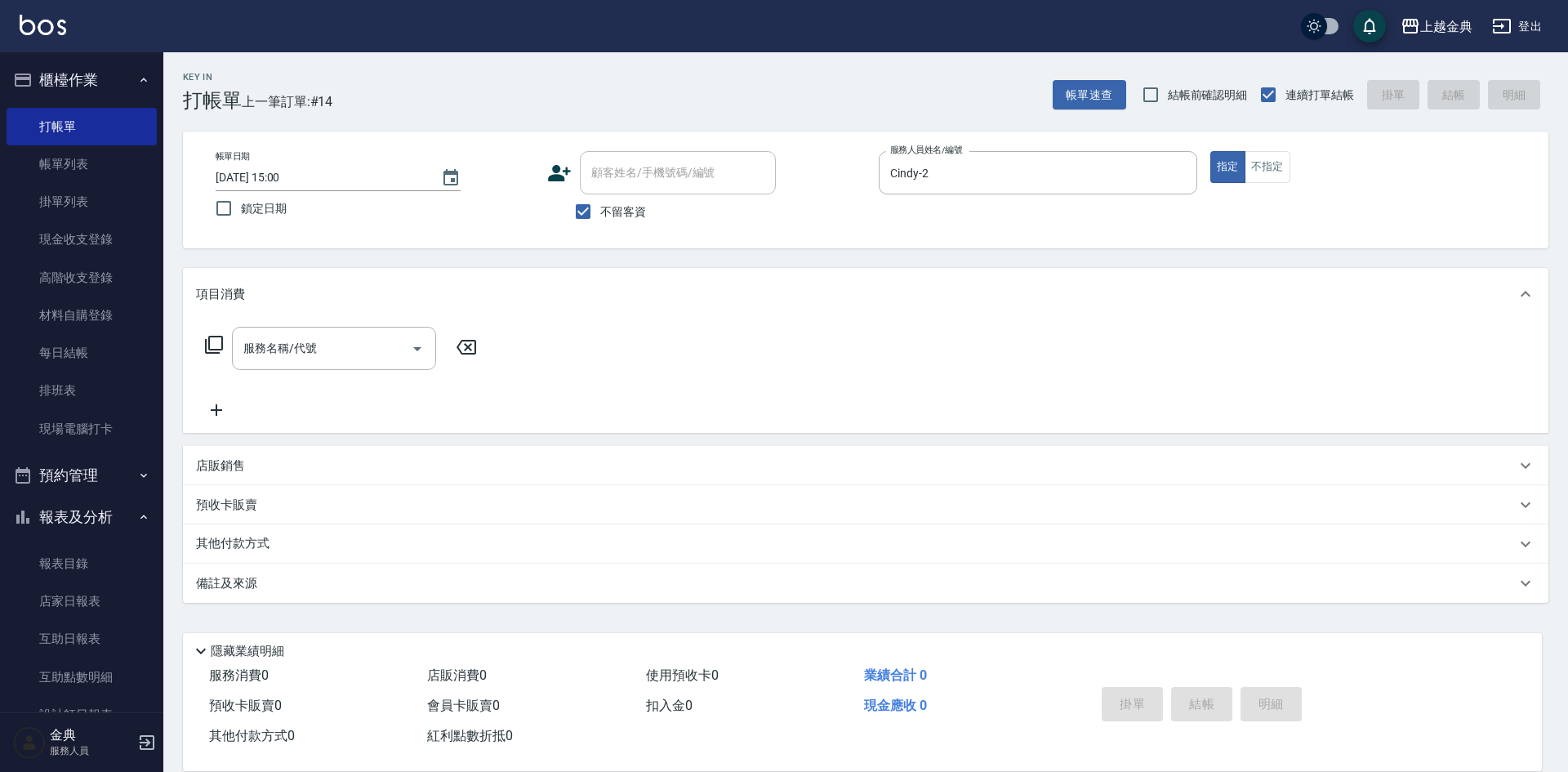
click at [213, 337] on icon at bounding box center [214, 344] width 18 height 18
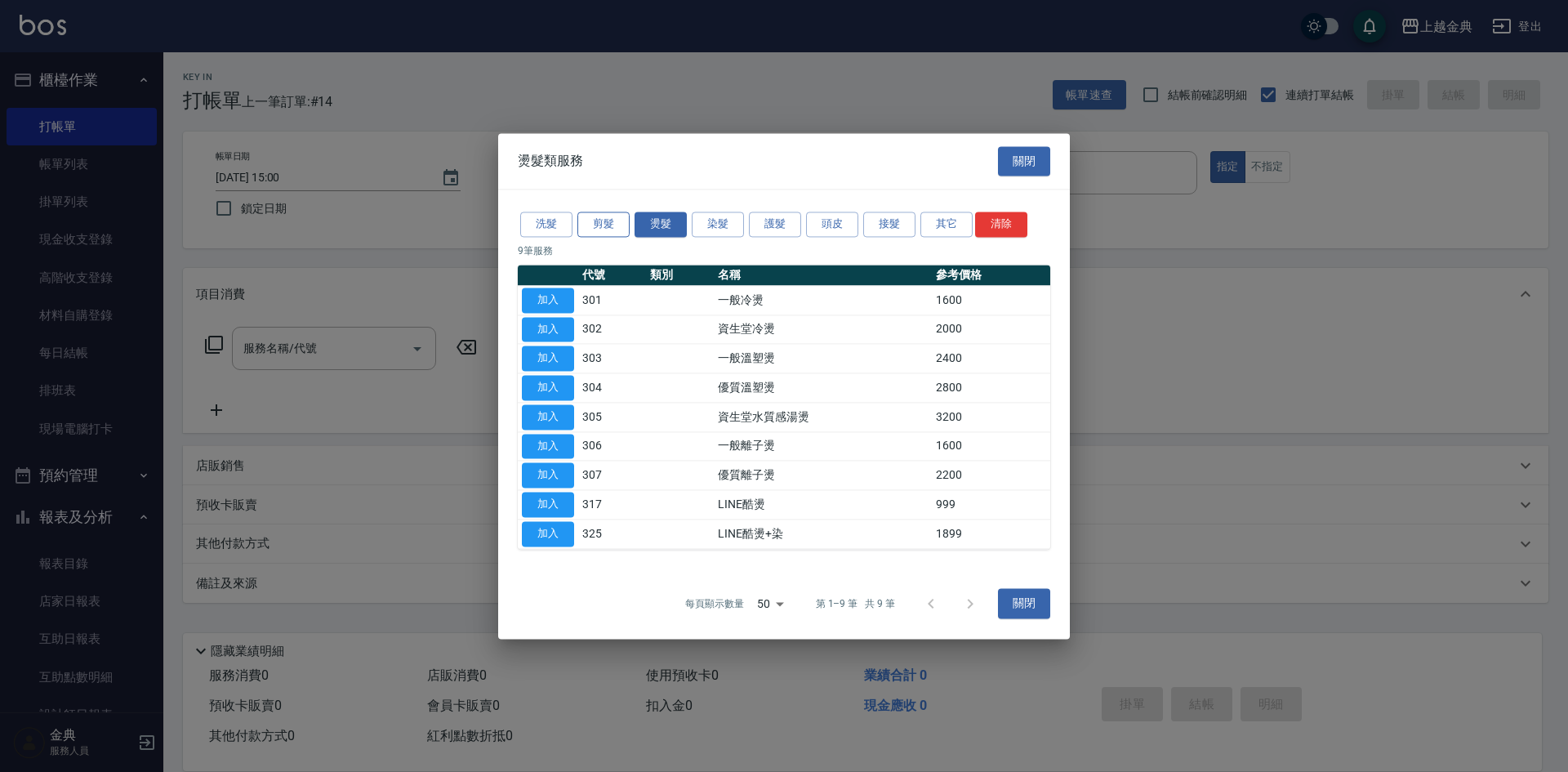
click at [610, 222] on button "剪髮" at bounding box center [603, 223] width 52 height 26
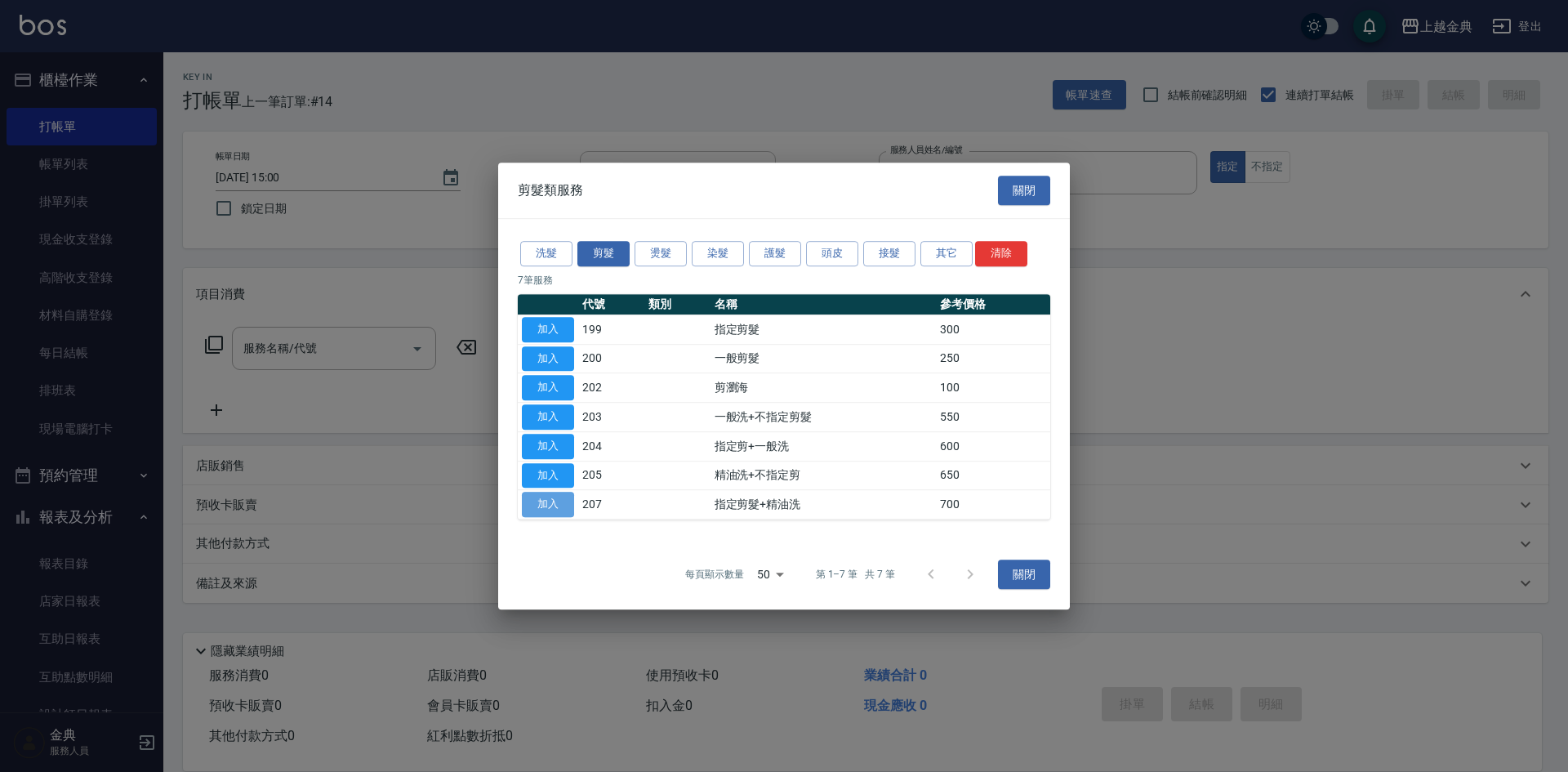
click at [553, 503] on button "加入" at bounding box center [548, 504] width 52 height 26
type input "指定剪髮+精油洗(207)"
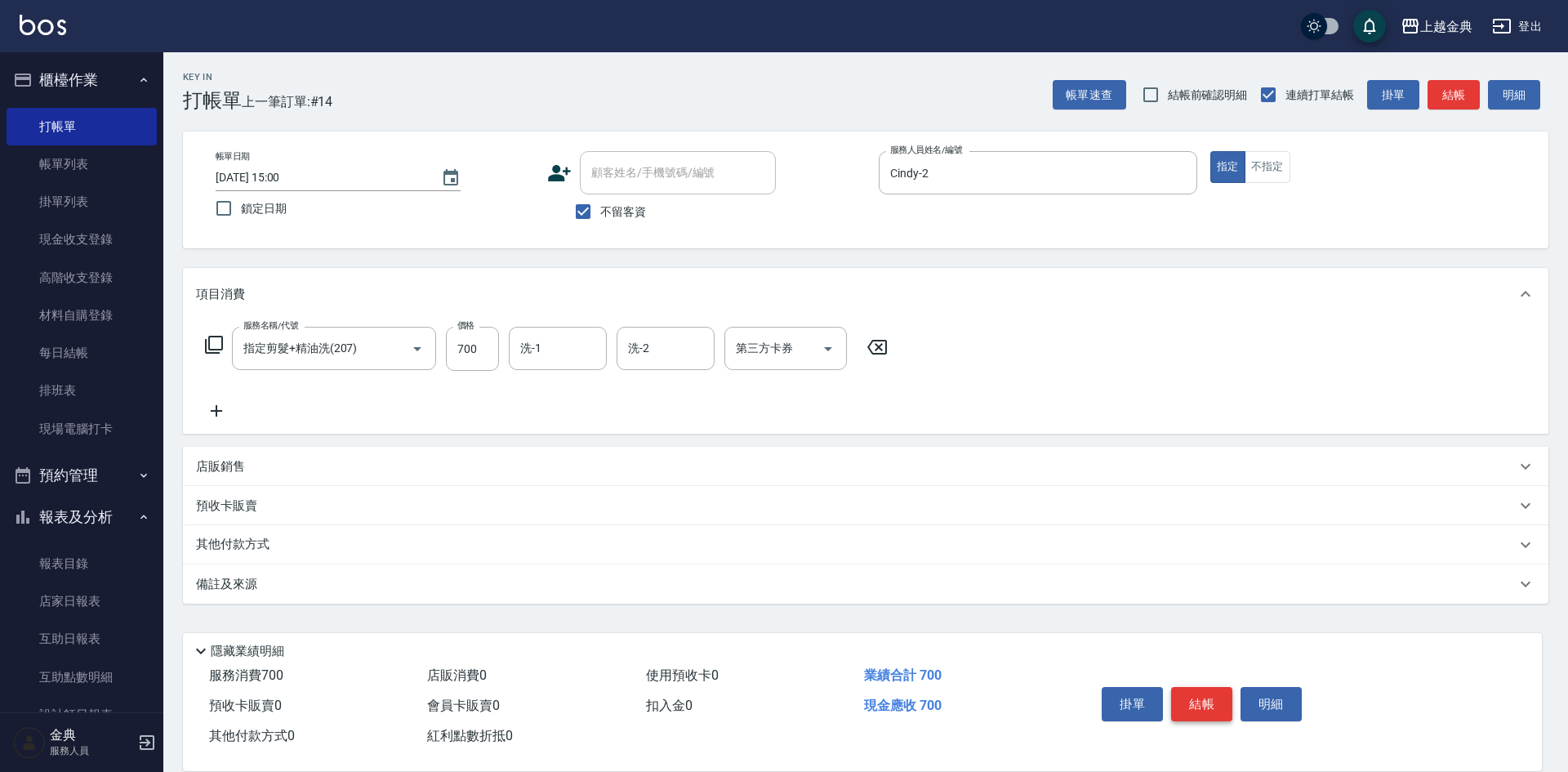
click at [1207, 691] on button "結帳" at bounding box center [1202, 704] width 61 height 34
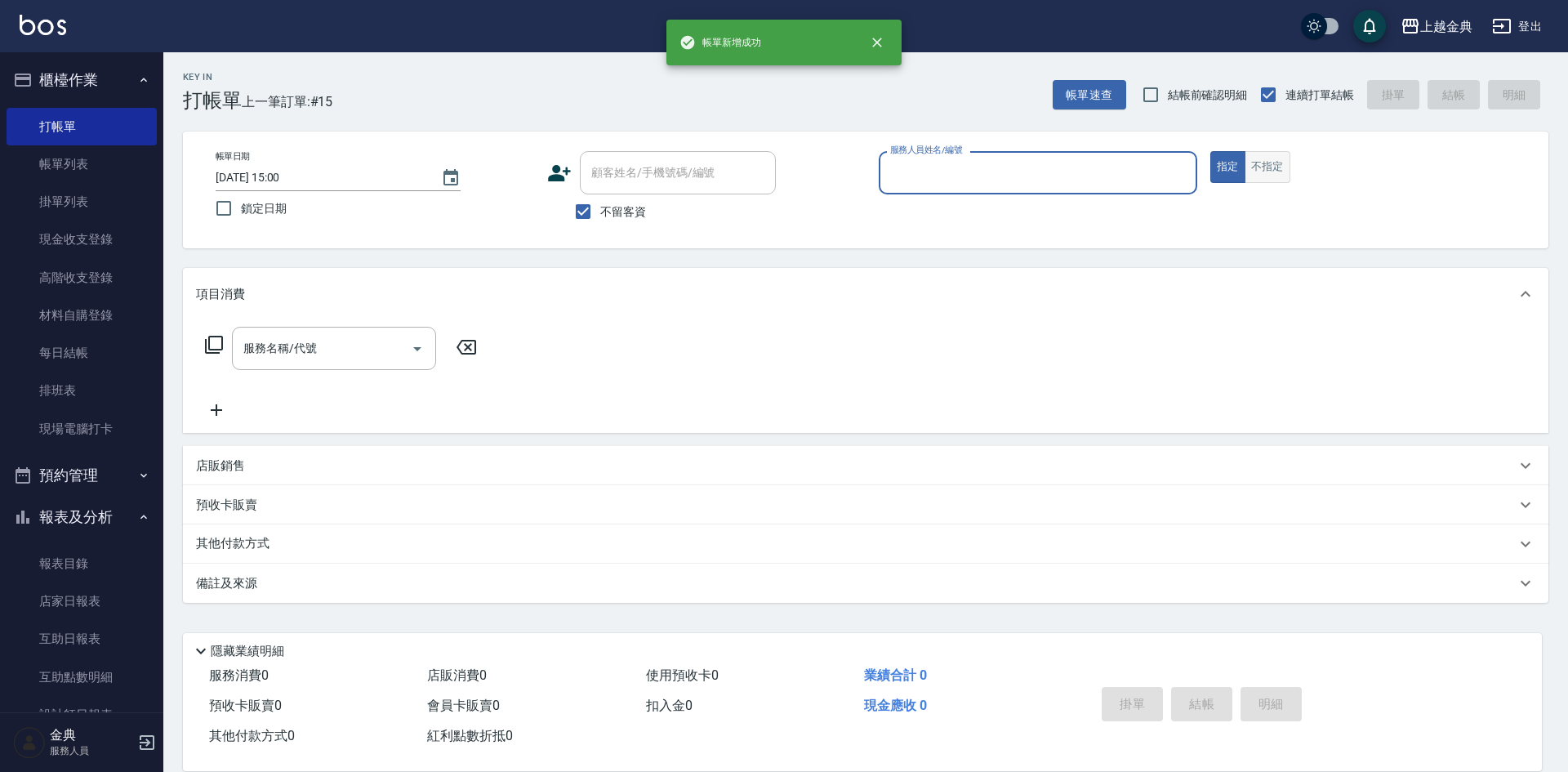
click at [1264, 151] on button "不指定" at bounding box center [1268, 166] width 46 height 31
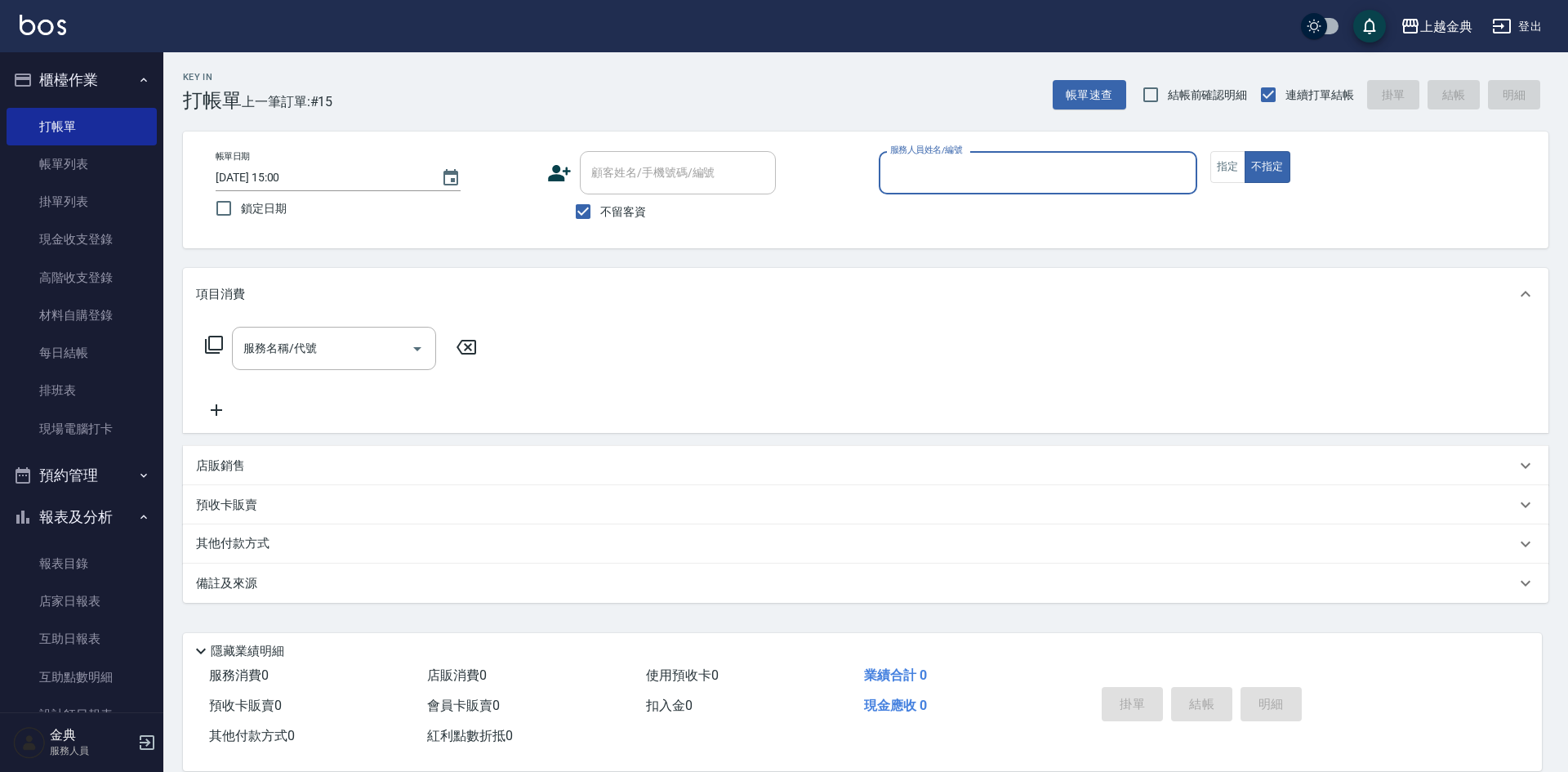
click at [1162, 169] on input "服務人員姓名/編號" at bounding box center [1037, 173] width 303 height 29
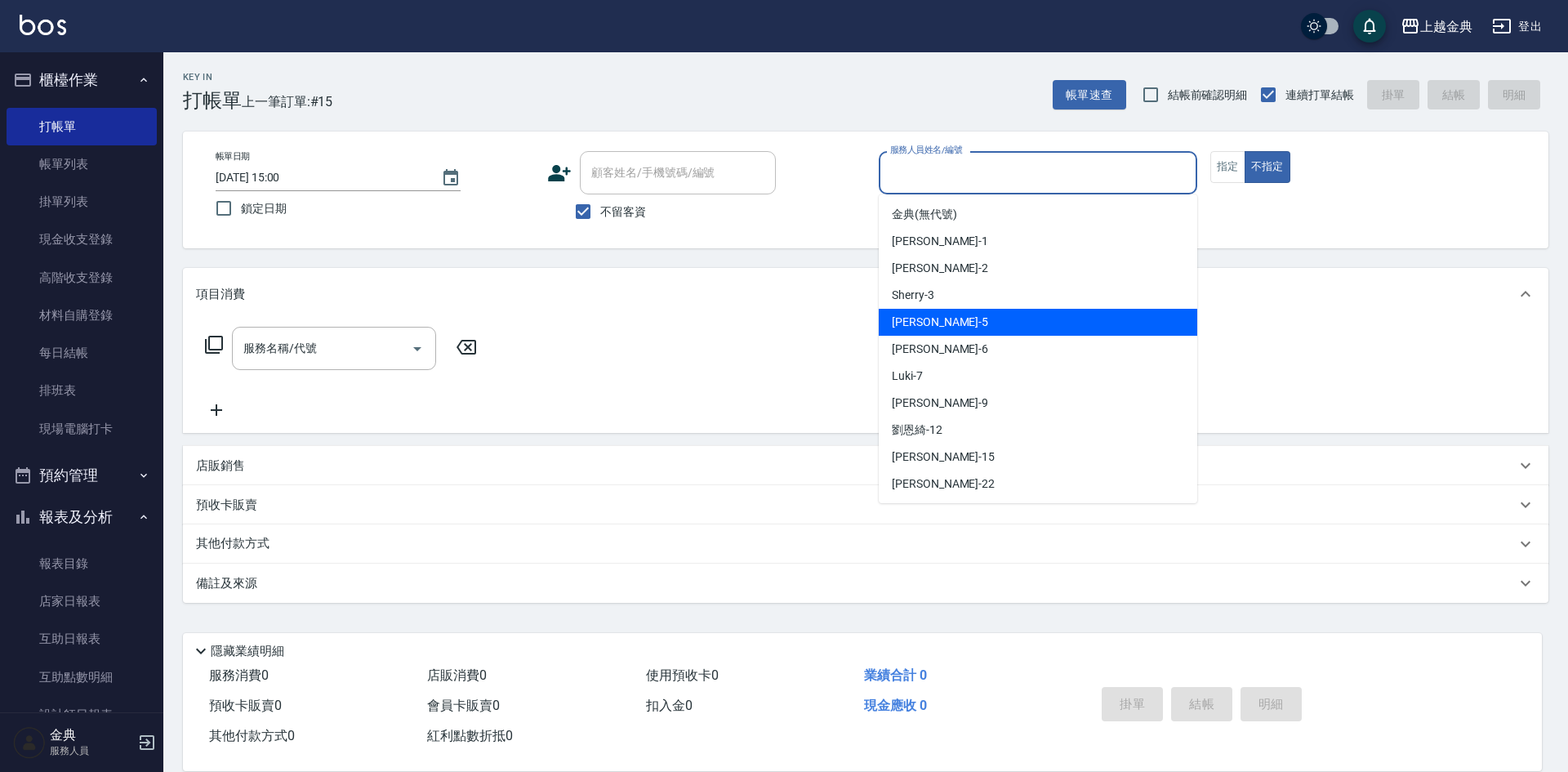
click at [1111, 299] on div "Sherry -3" at bounding box center [1037, 295] width 319 height 27
type input "Sherry-3"
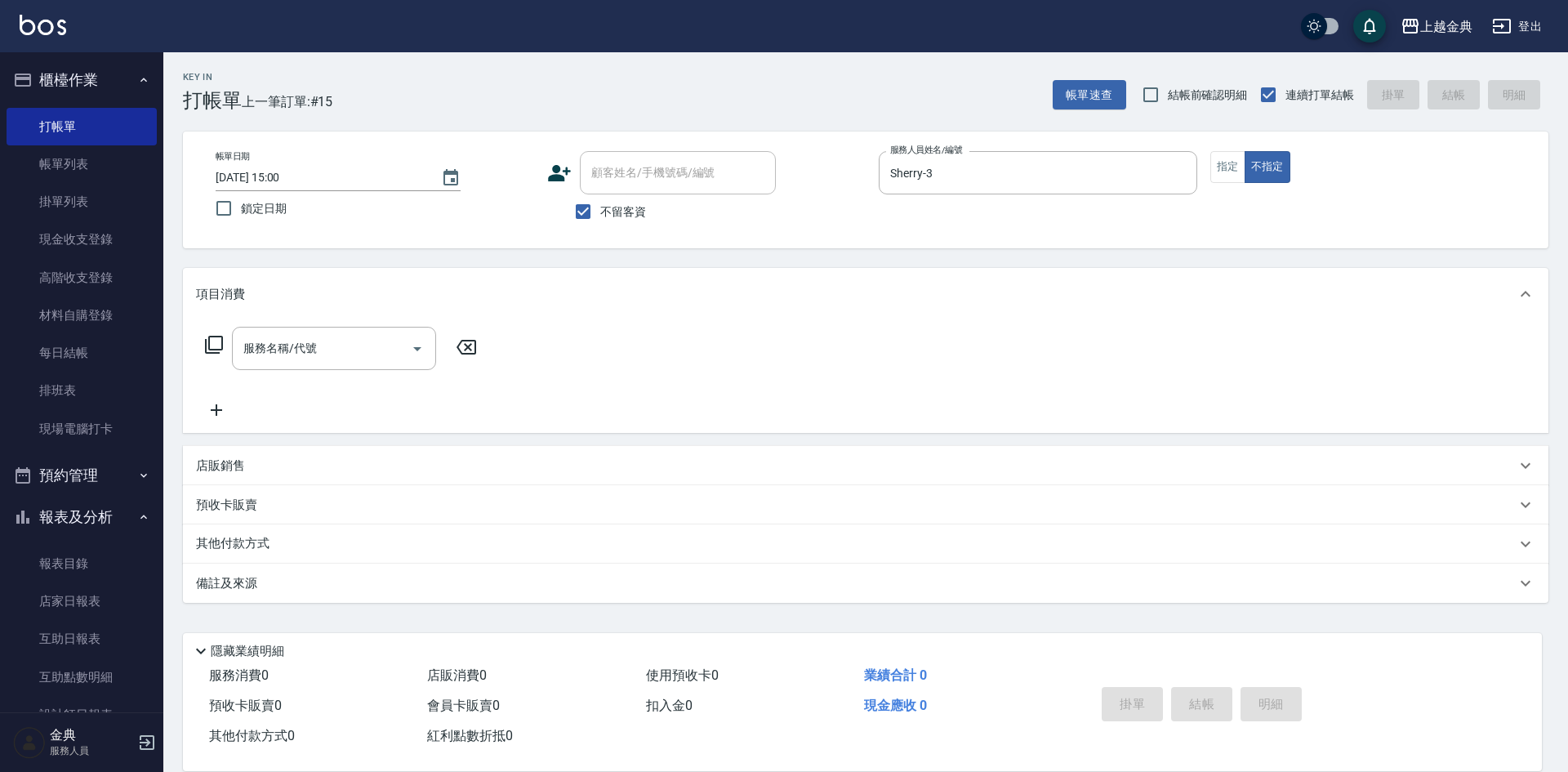
click at [215, 346] on icon at bounding box center [214, 344] width 20 height 20
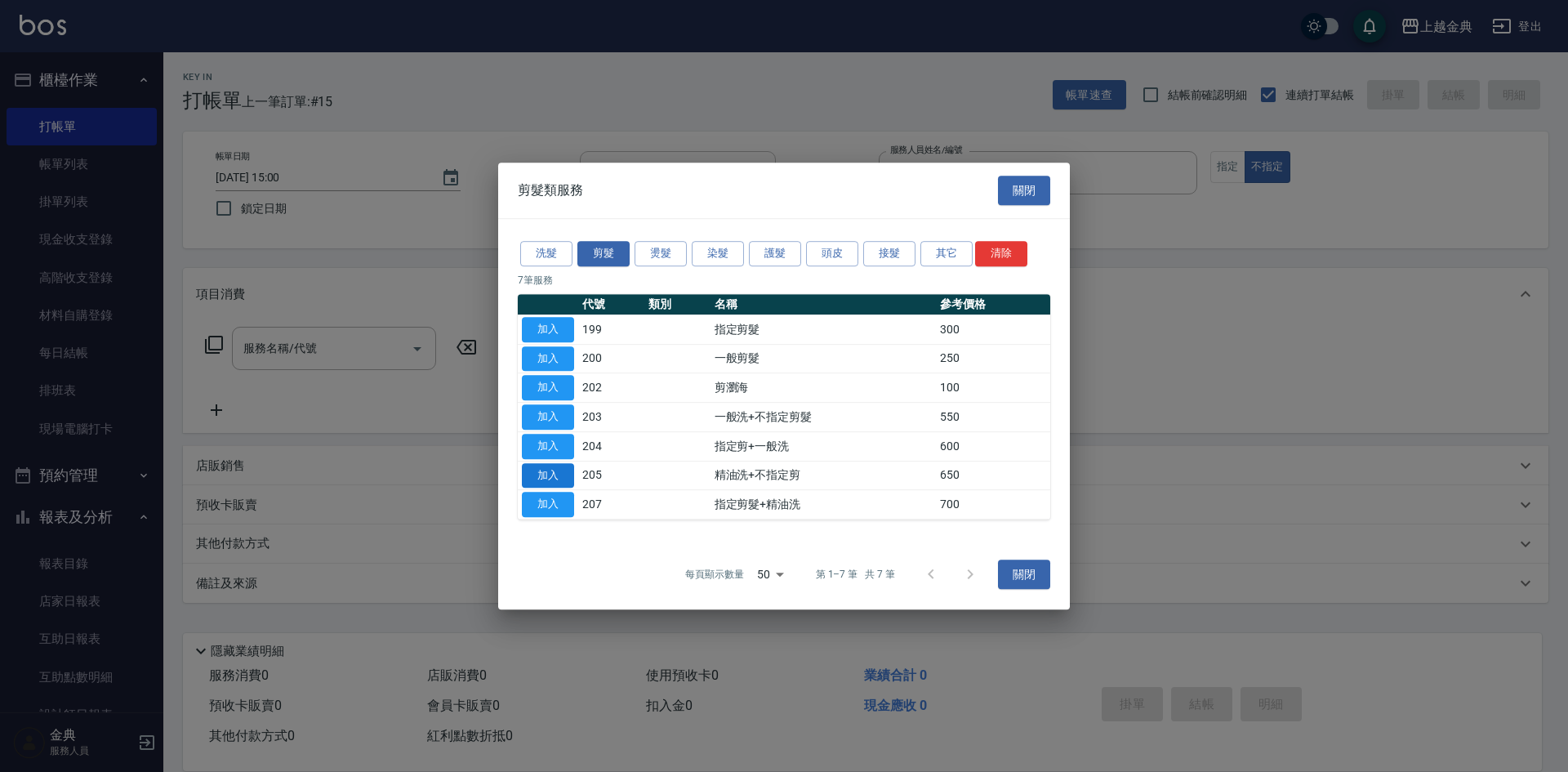
click at [550, 474] on button "加入" at bounding box center [548, 475] width 52 height 26
type input "精油洗+不指定剪(205)"
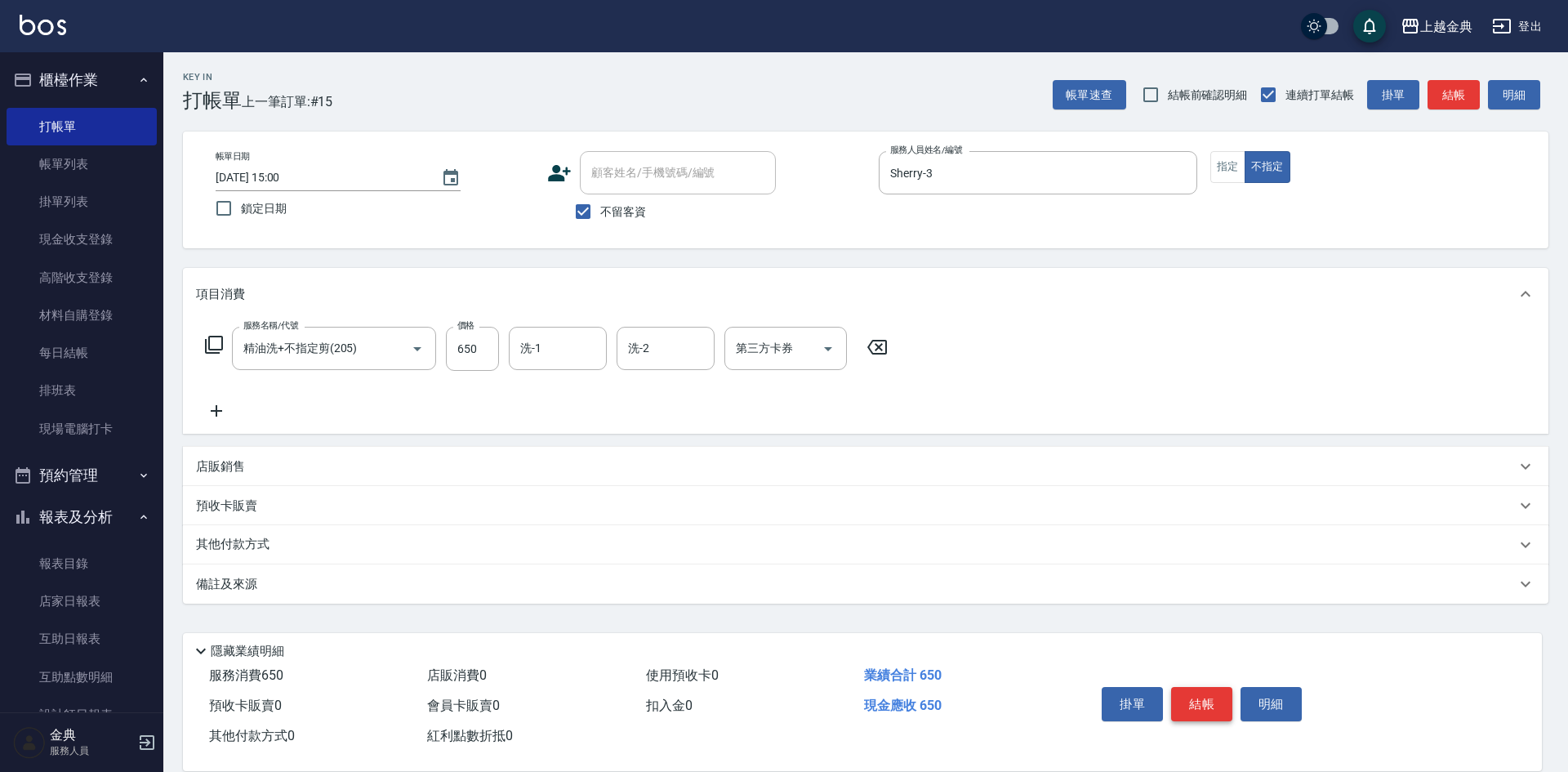
click at [1189, 701] on button "結帳" at bounding box center [1202, 704] width 61 height 34
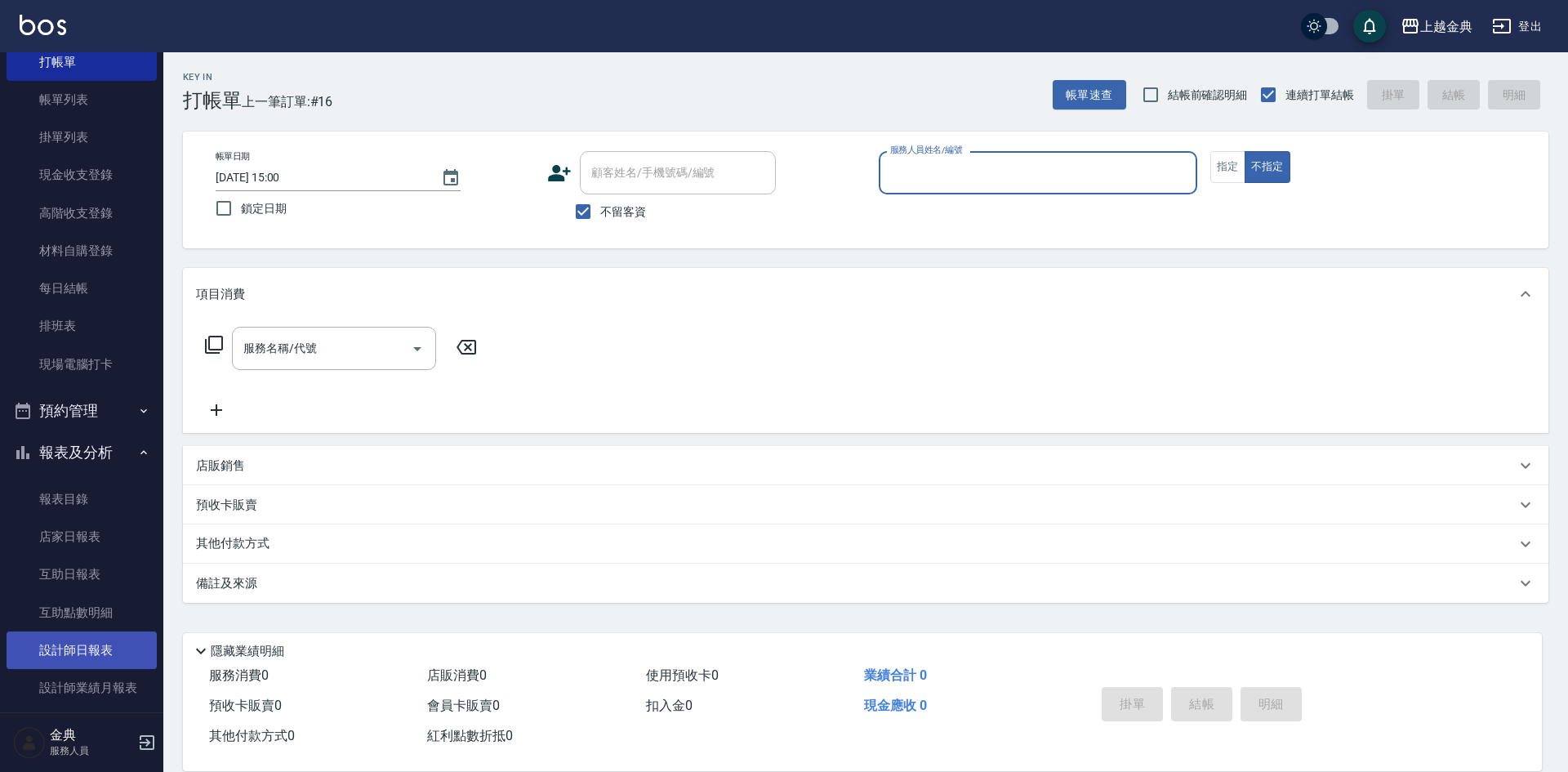
scroll to position [245, 0]
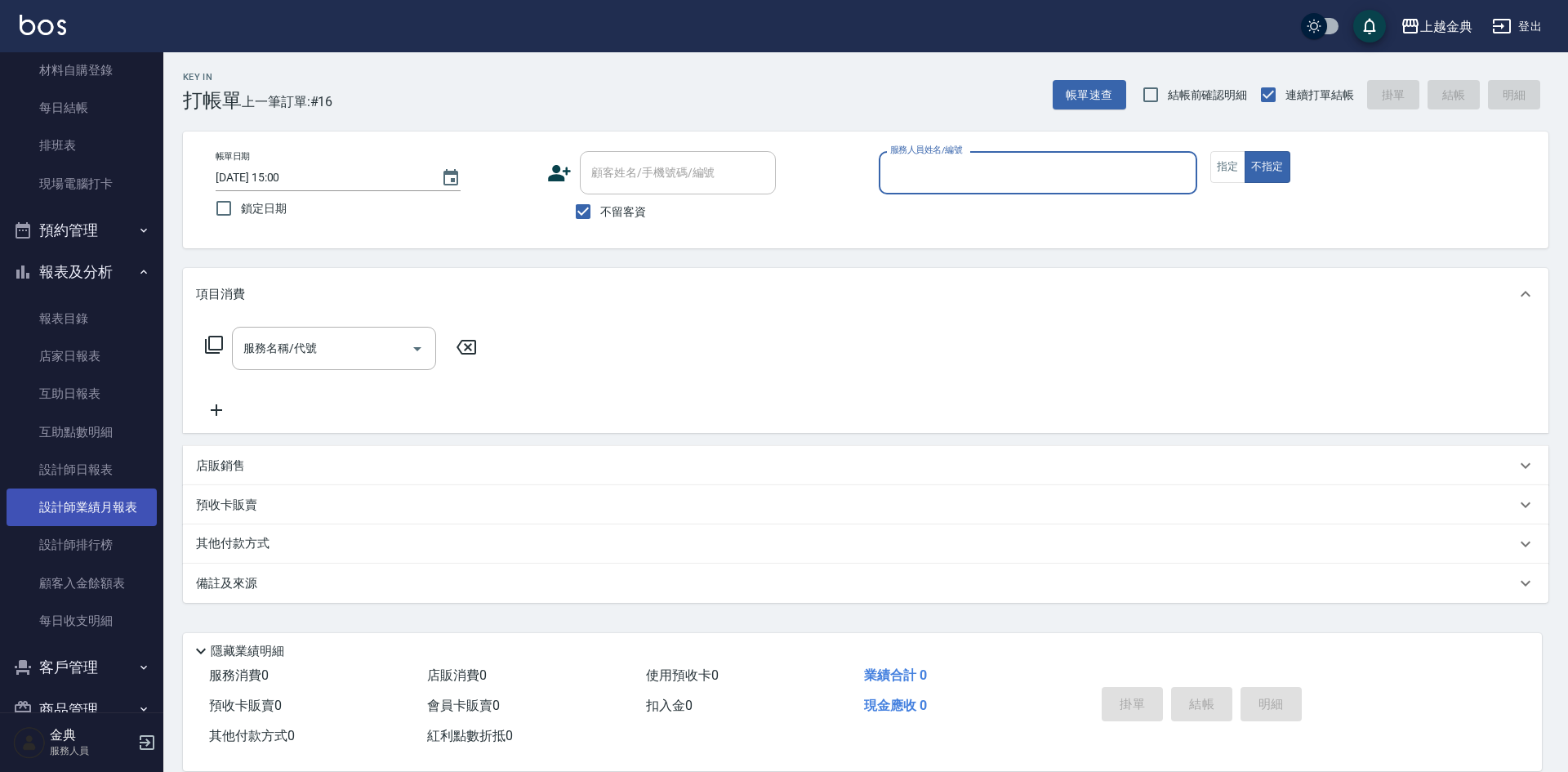
click at [74, 494] on link "設計師業績月報表" at bounding box center [82, 508] width 150 height 38
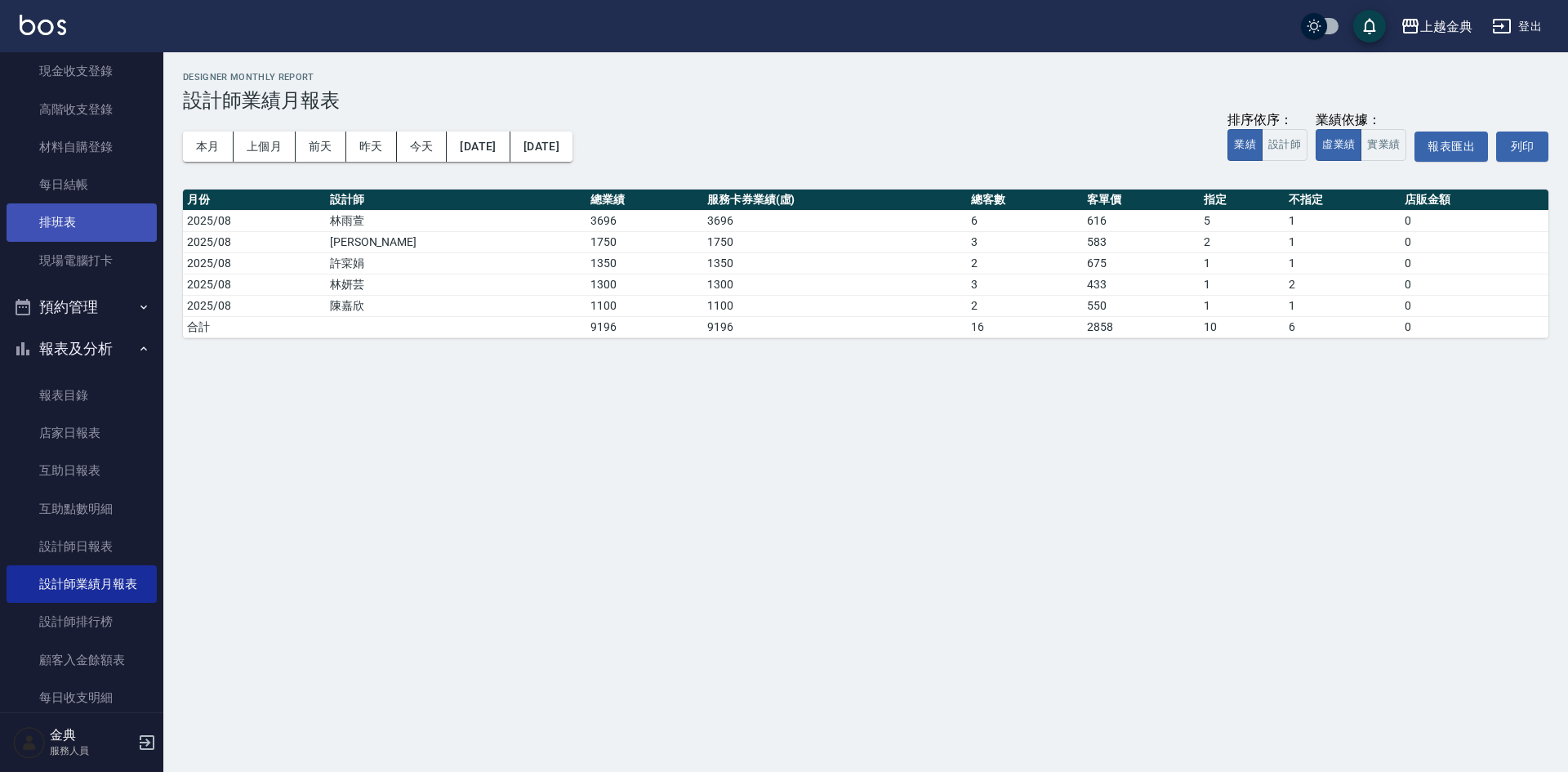
scroll to position [82, 0]
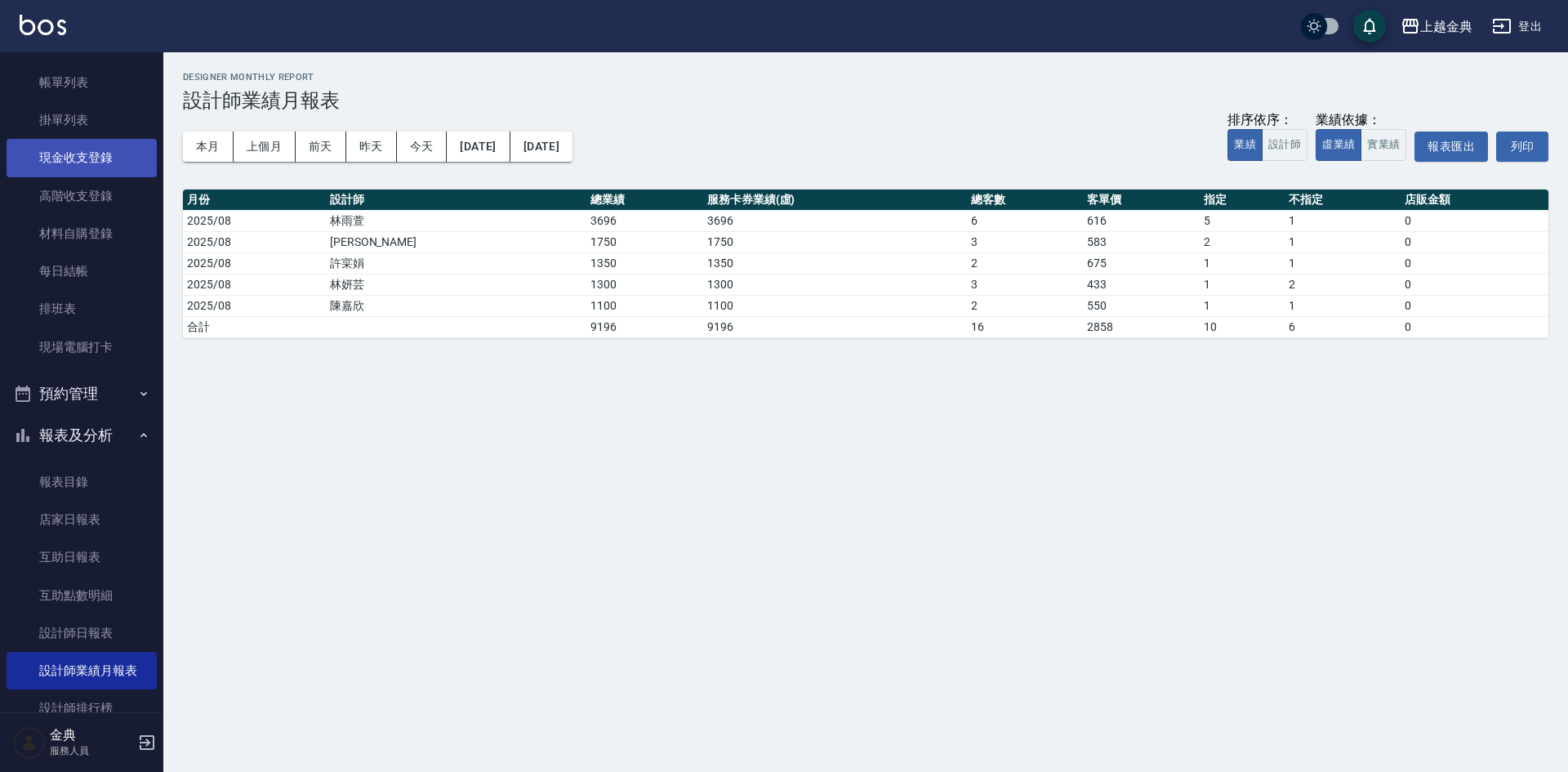
click at [95, 147] on link "現金收支登錄" at bounding box center [82, 158] width 150 height 38
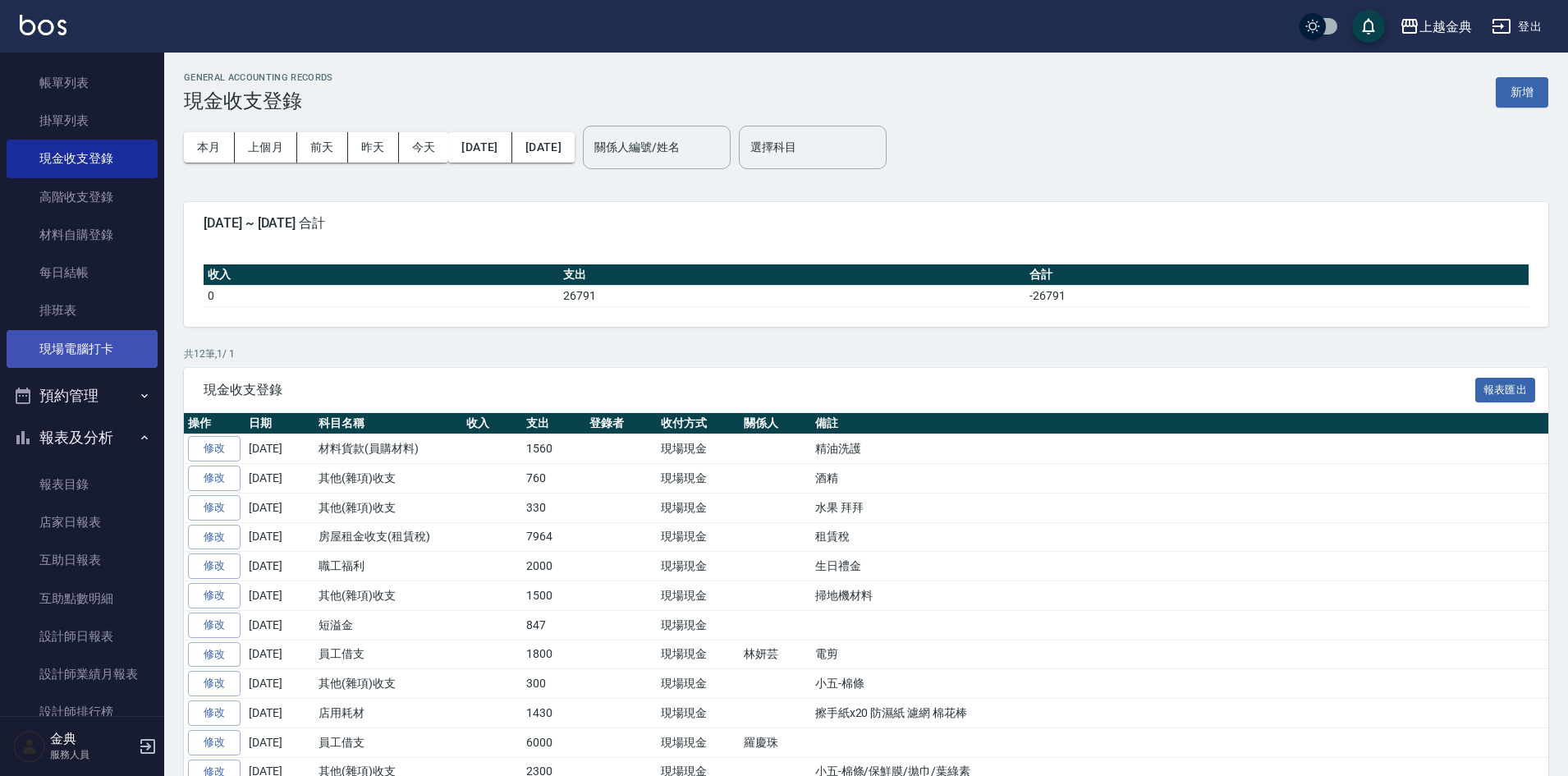
click at [117, 348] on link "現場電腦打卡" at bounding box center [82, 349] width 151 height 38
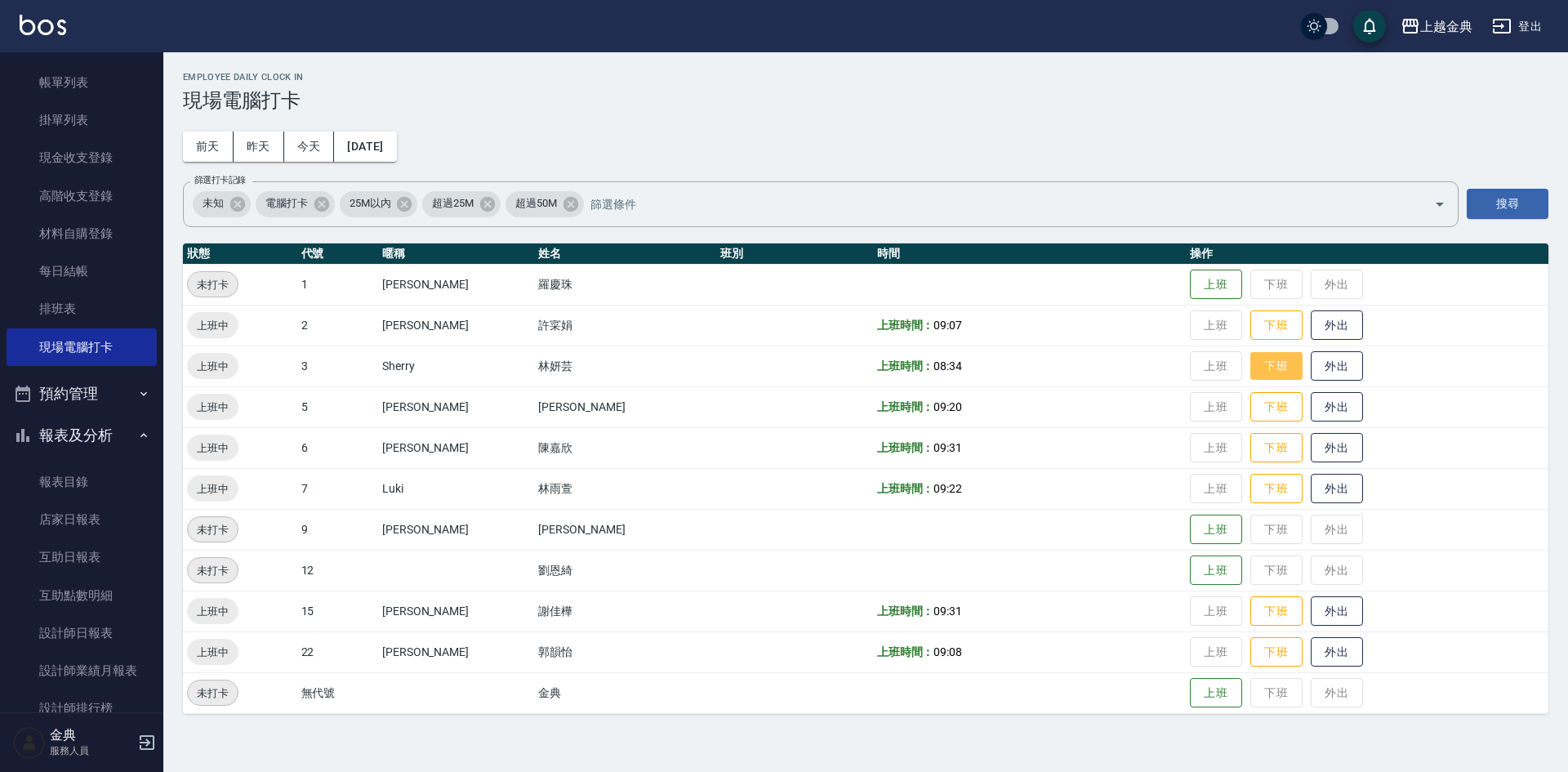
click at [1258, 356] on button "下班" at bounding box center [1276, 366] width 52 height 29
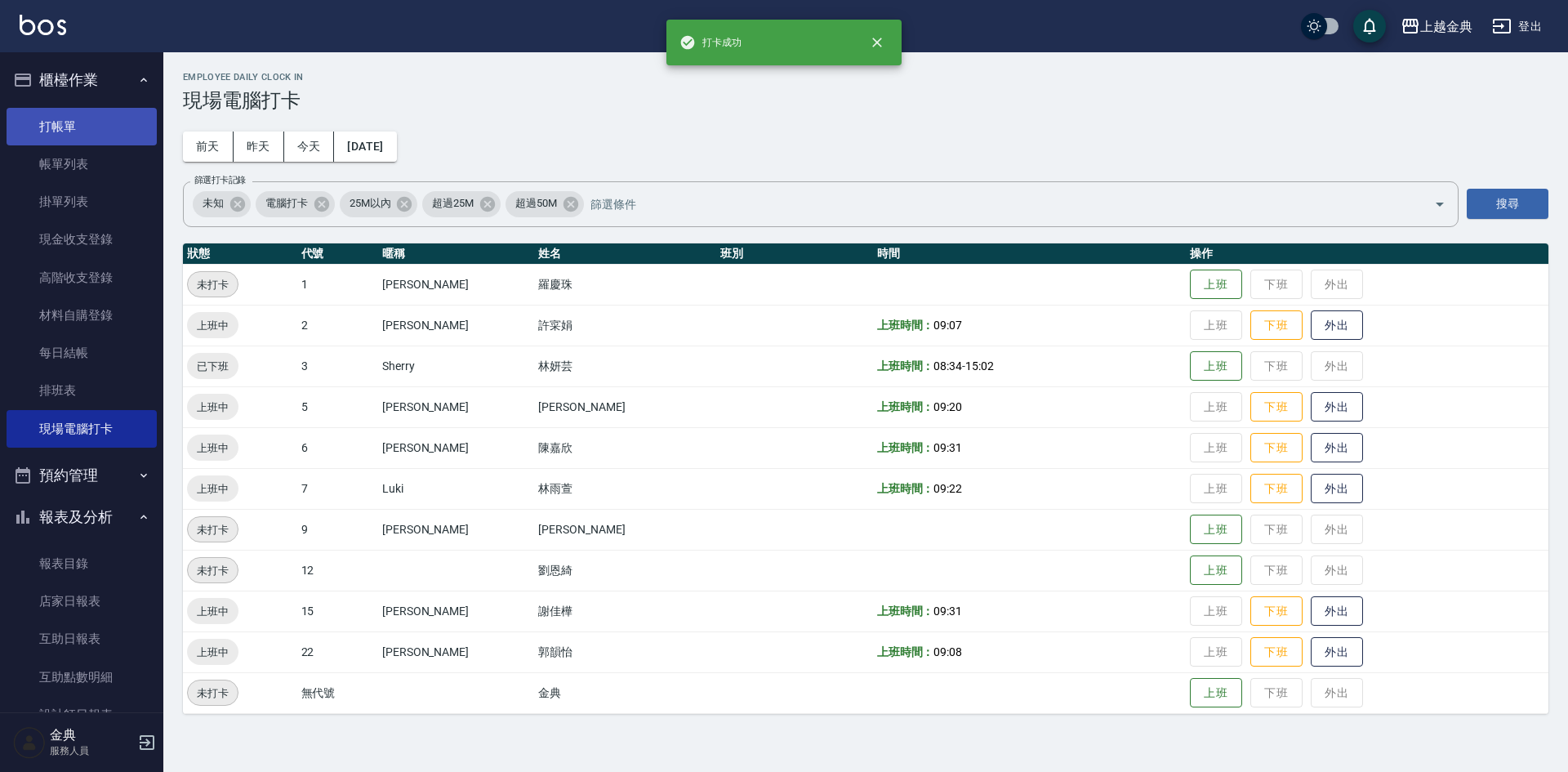
click at [52, 136] on link "打帳單" at bounding box center [82, 126] width 150 height 38
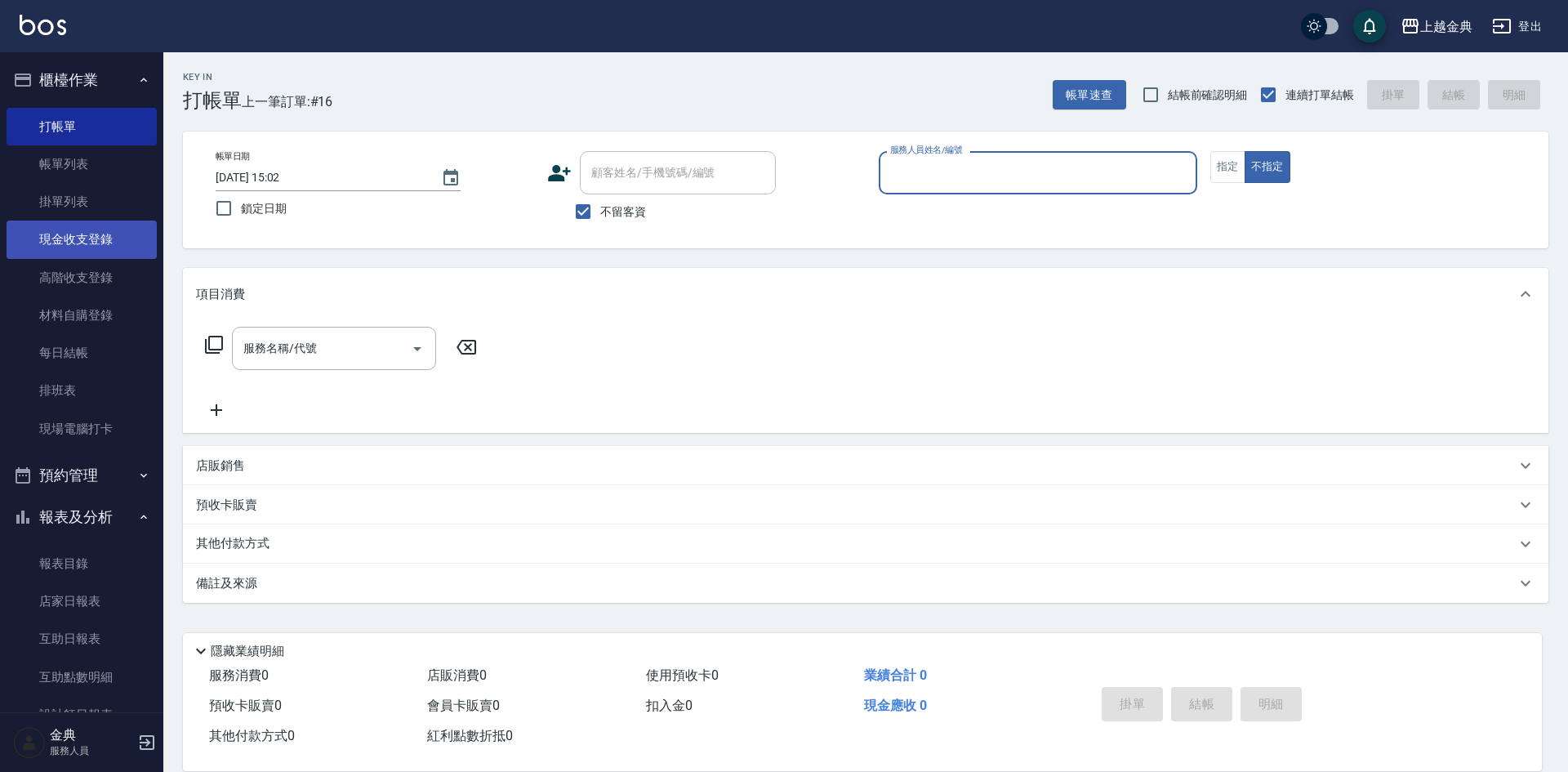
click at [119, 245] on link "現金收支登錄" at bounding box center [82, 240] width 150 height 38
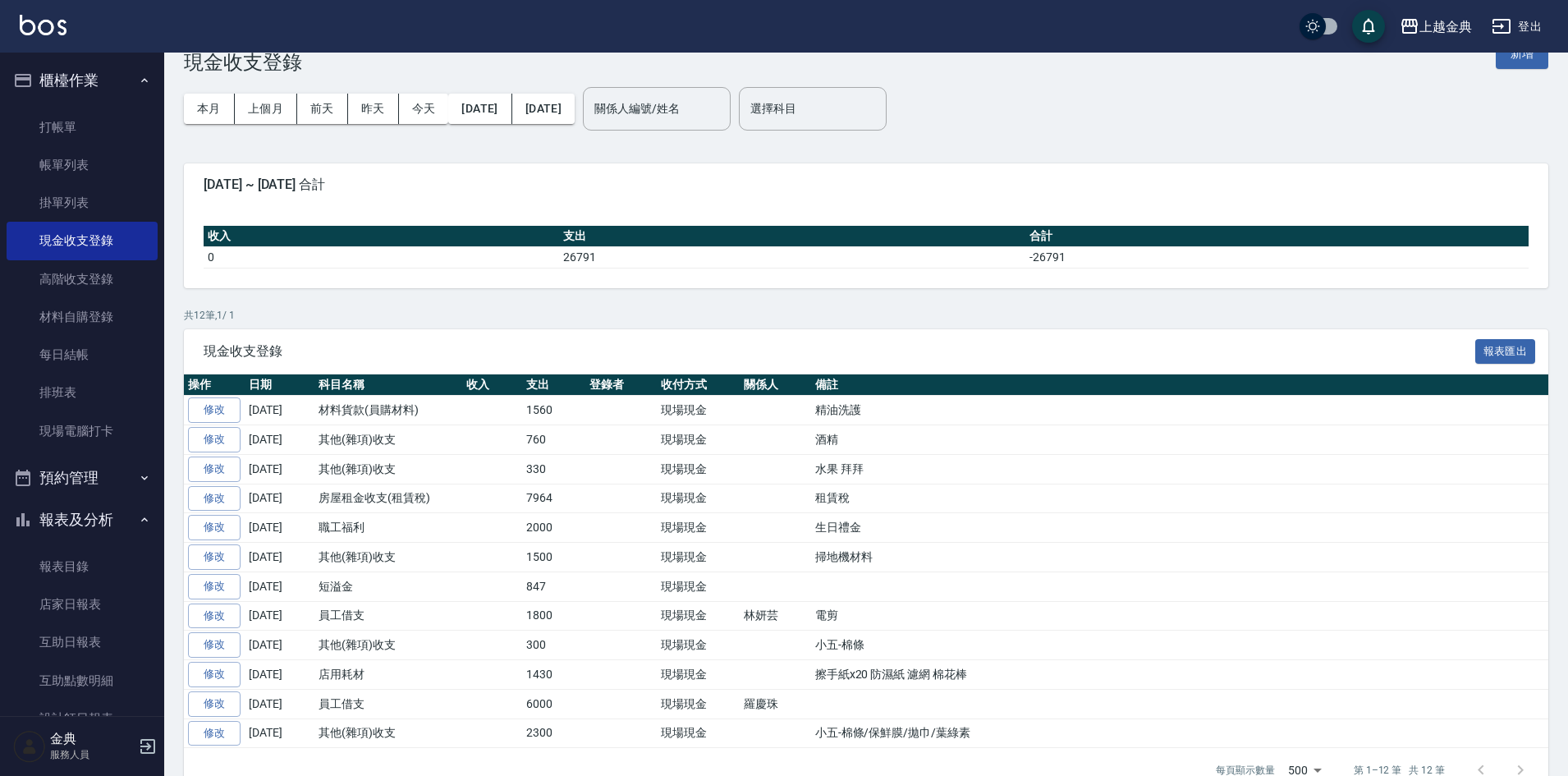
scroll to position [75, 0]
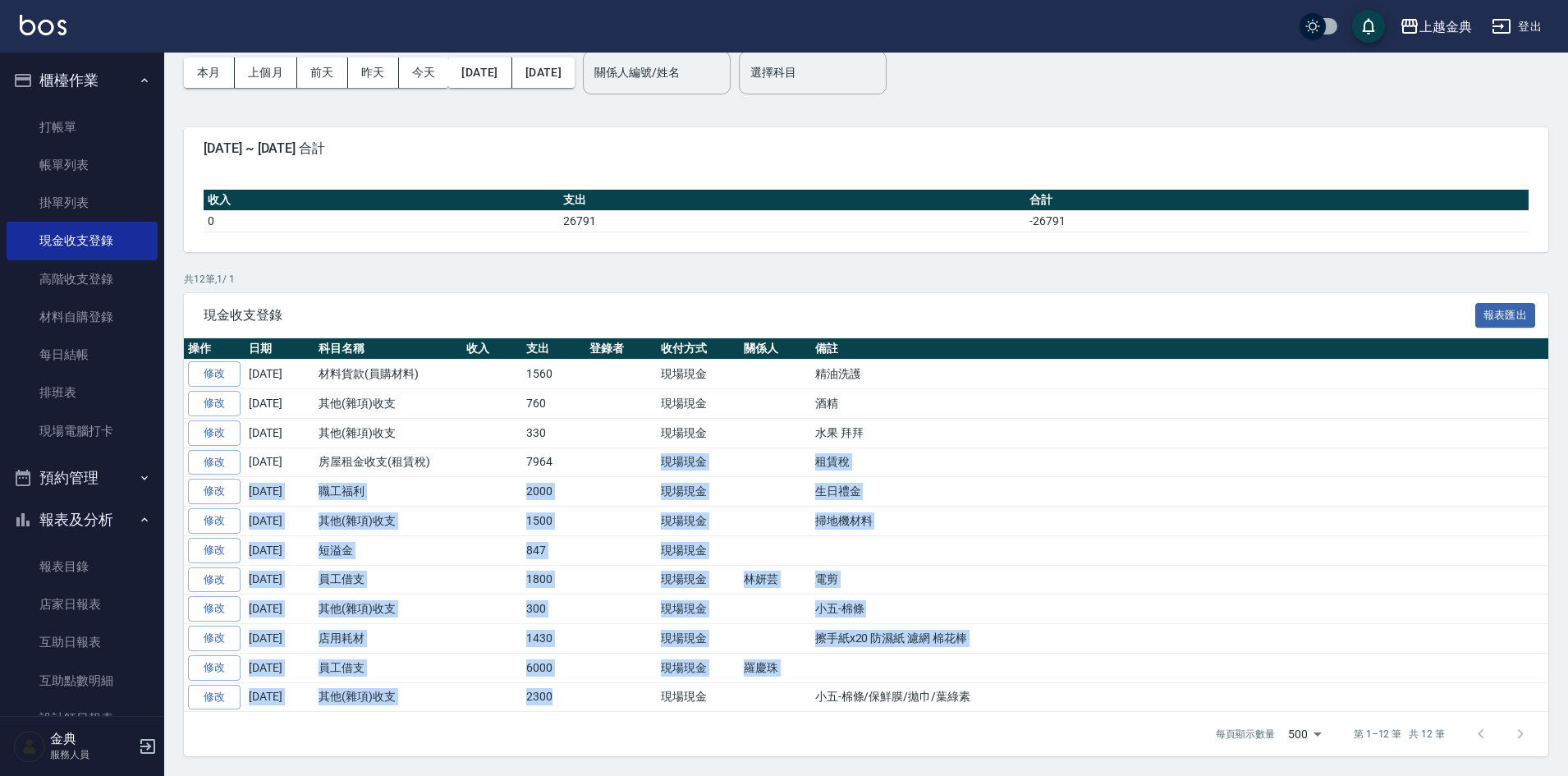
drag, startPoint x: 606, startPoint y: 695, endPoint x: 567, endPoint y: 465, distance: 233.3
click at [567, 465] on tbody "修改 [DATE] 材料貨款(員購材料) 1560 現場現金 精油洗護 修改 [DATE] 其他(雜項)收支 760 現場現金 酒精 修改 [DATE] 其他…" at bounding box center [865, 535] width 1364 height 352
click at [576, 485] on td "2000" at bounding box center [554, 491] width 63 height 30
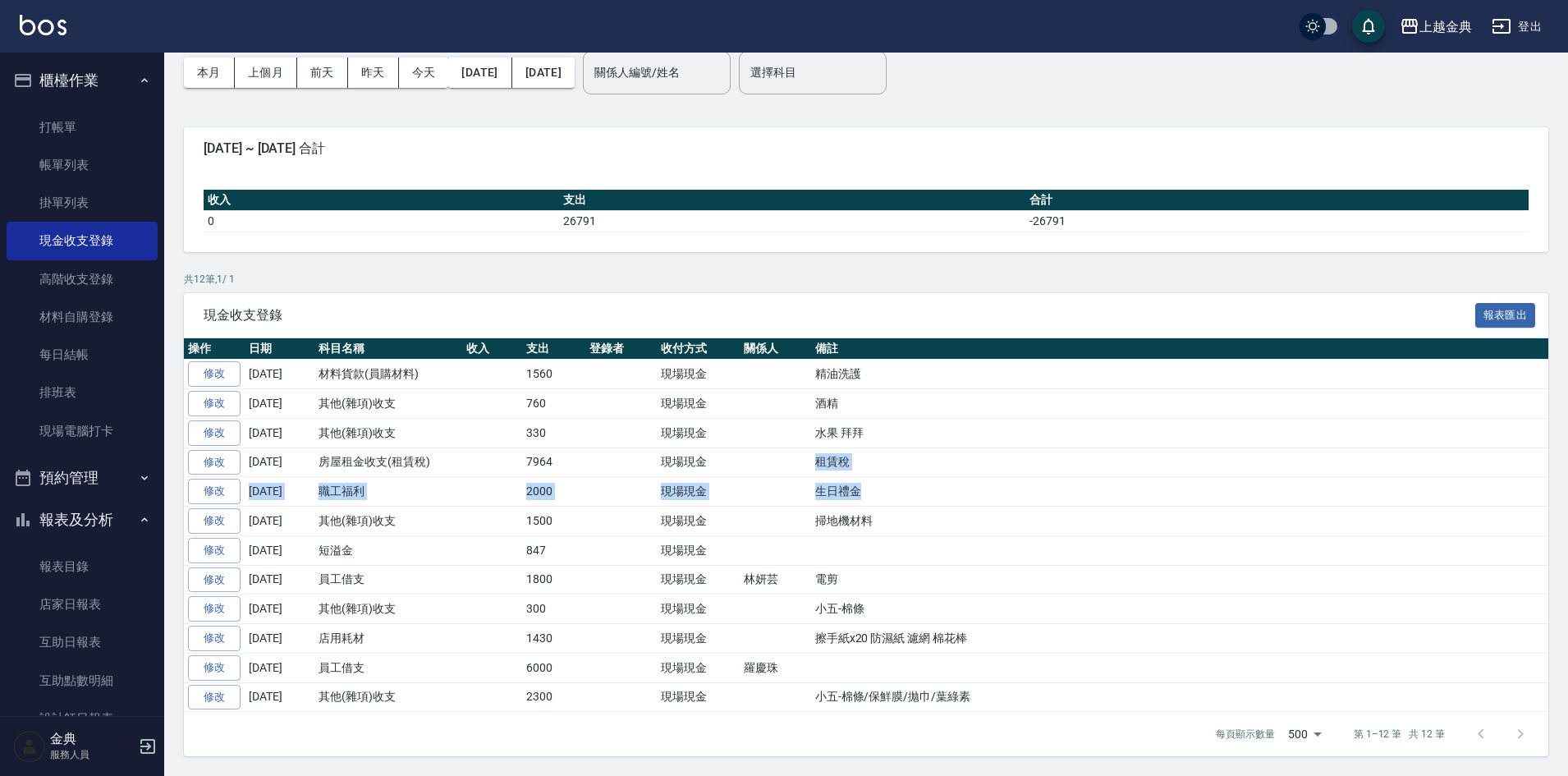
drag, startPoint x: 902, startPoint y: 479, endPoint x: 816, endPoint y: 469, distance: 86.6
click at [816, 469] on tbody "修改 [DATE] 材料貨款(員購材料) 1560 現場現金 精油洗護 修改 [DATE] 其他(雜項)收支 760 現場現金 酒精 修改 [DATE] 其他…" at bounding box center [865, 535] width 1364 height 352
click at [805, 479] on td at bounding box center [775, 491] width 72 height 30
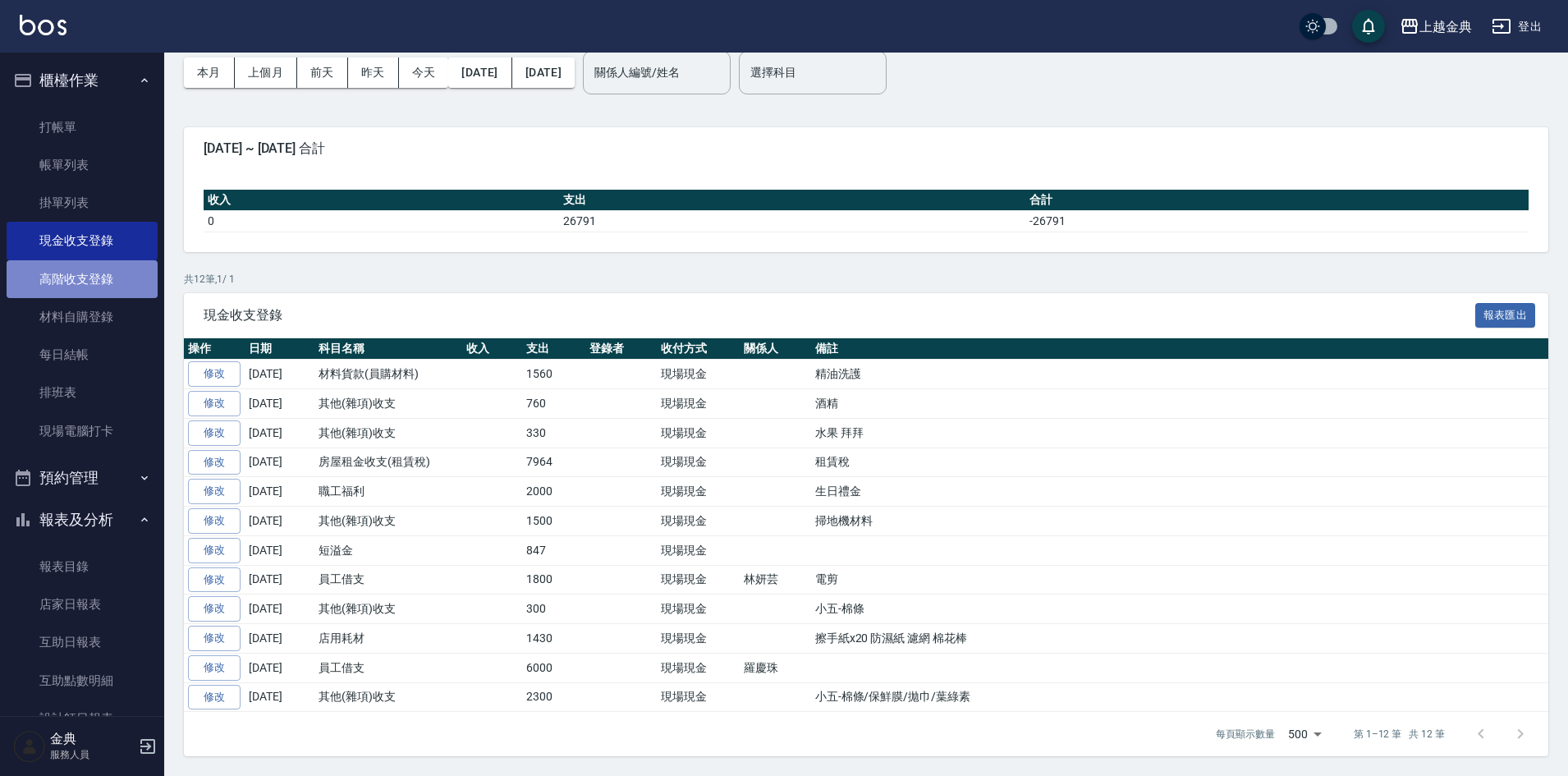
click at [83, 267] on link "高階收支登錄" at bounding box center [82, 279] width 151 height 38
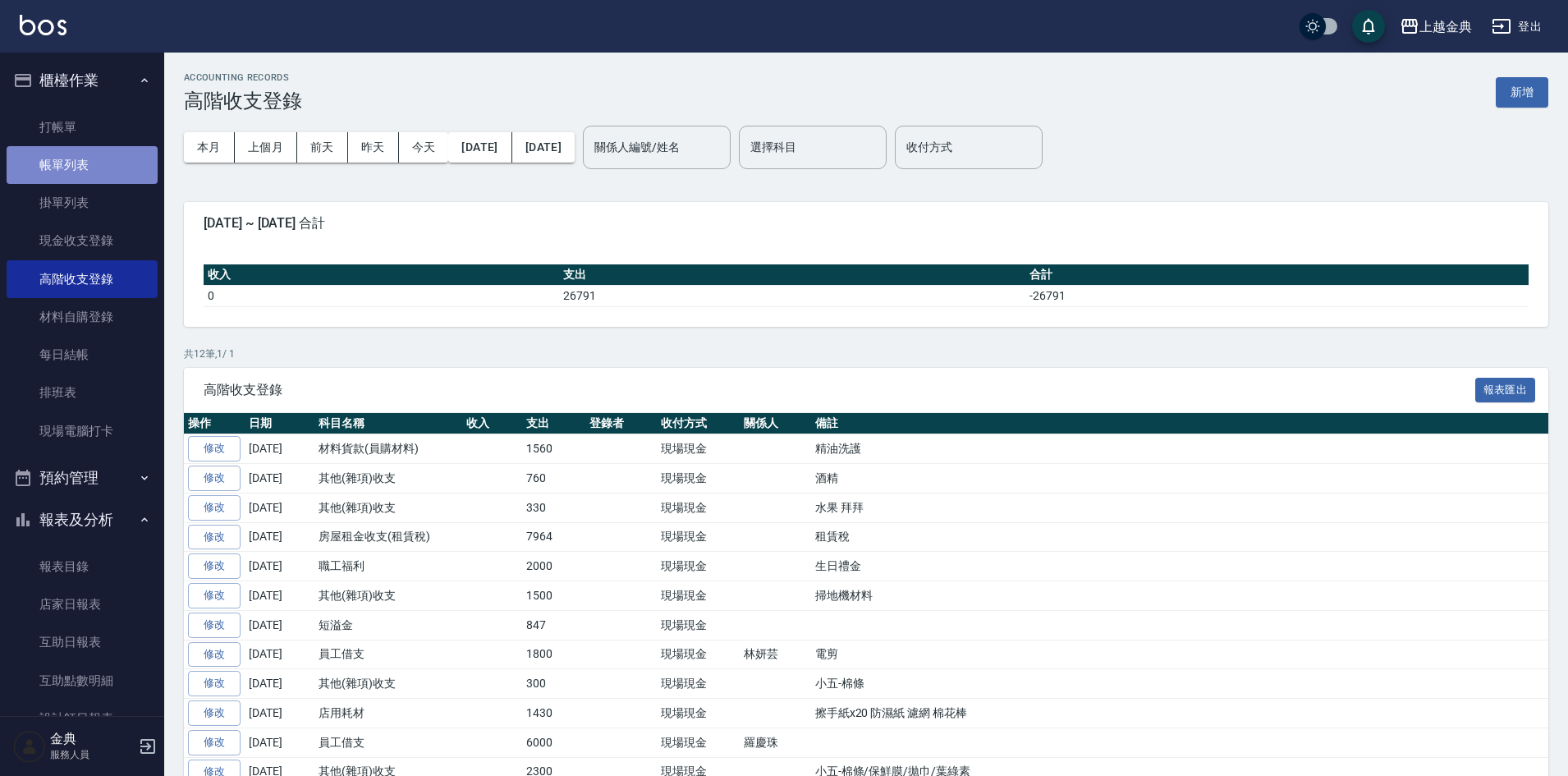
click at [109, 160] on link "帳單列表" at bounding box center [82, 165] width 151 height 38
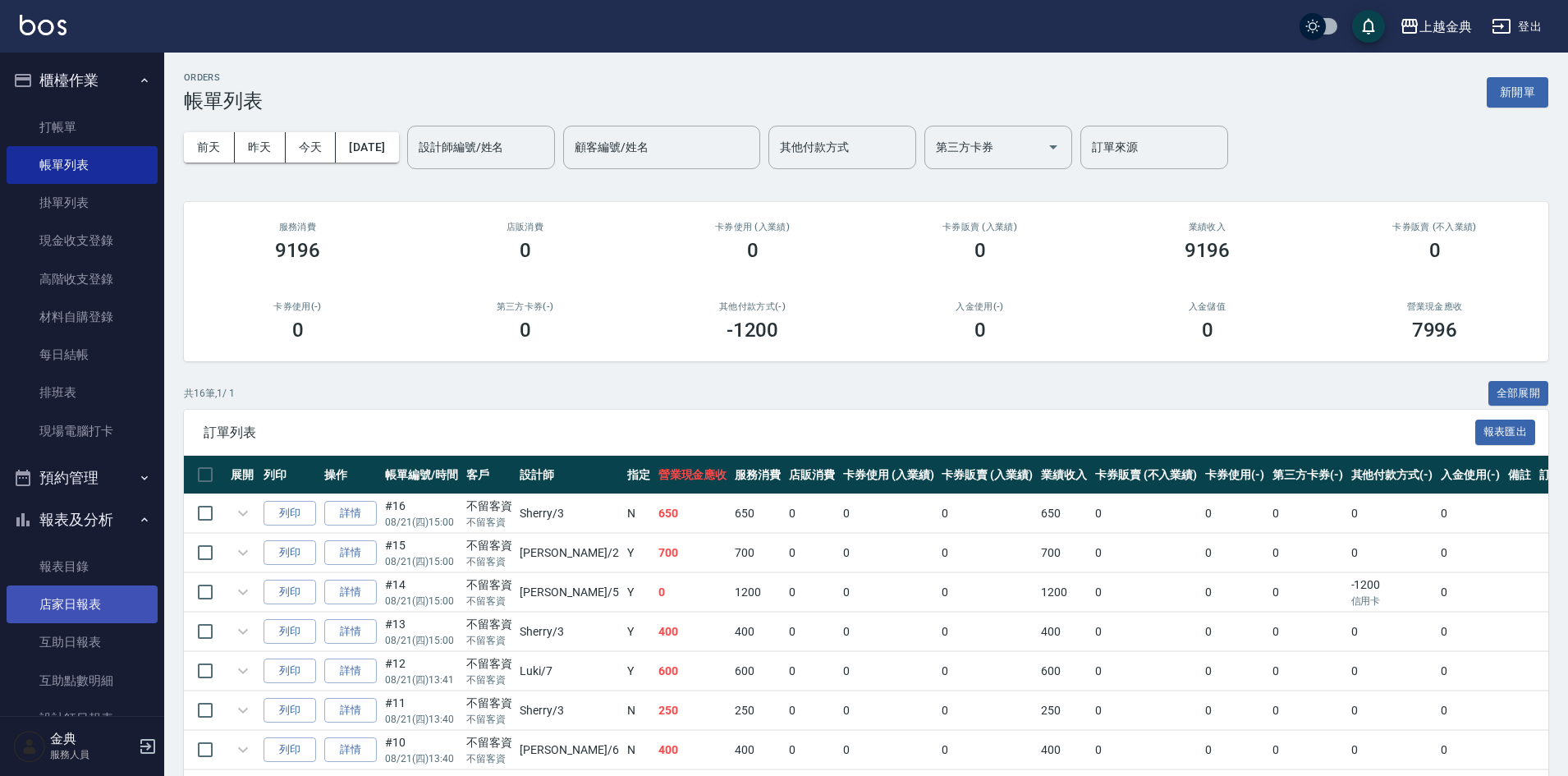
click at [94, 604] on link "店家日報表" at bounding box center [82, 604] width 151 height 38
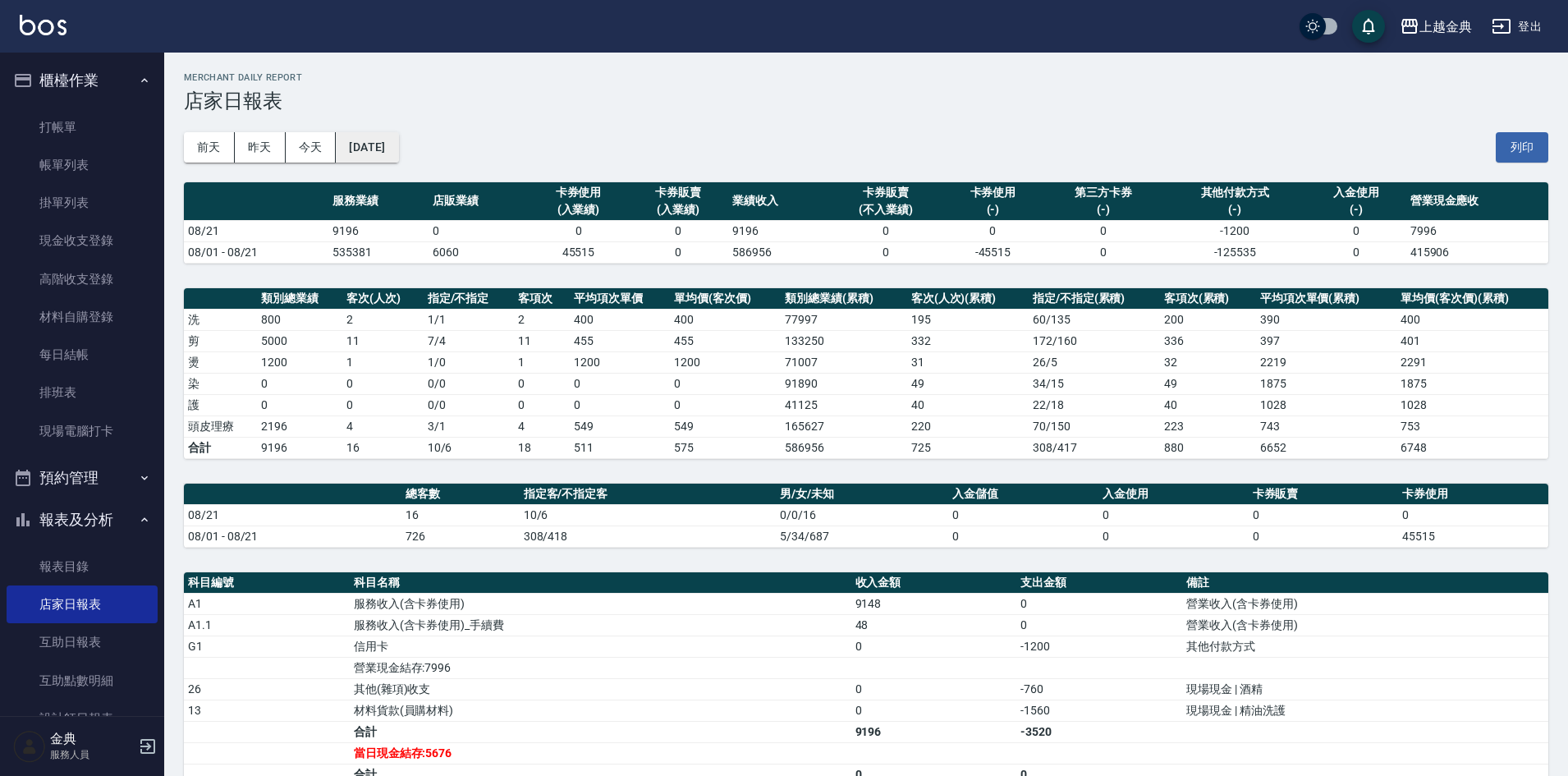
click at [386, 138] on button "[DATE]" at bounding box center [366, 147] width 62 height 31
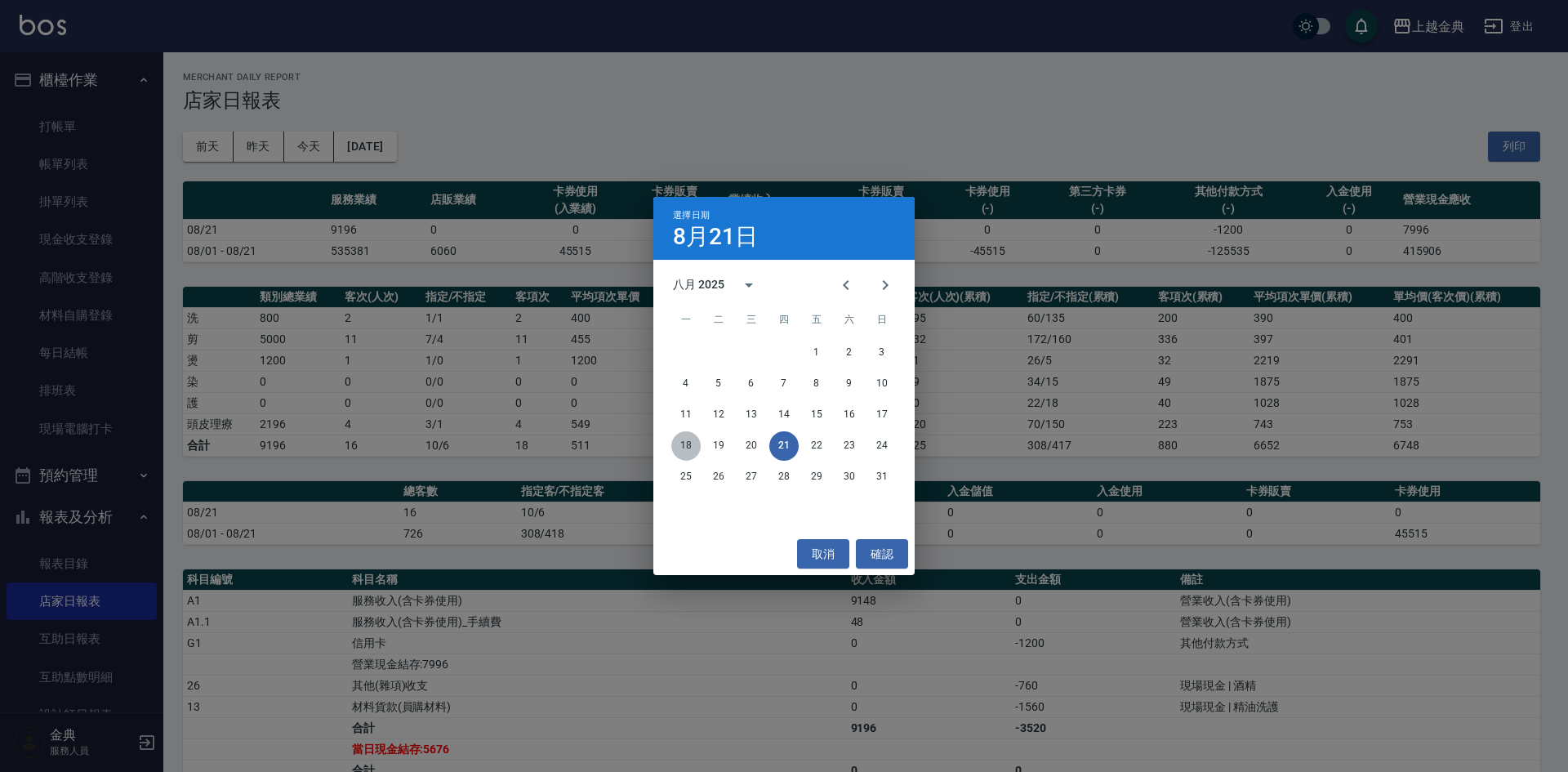
click at [697, 437] on button "18" at bounding box center [686, 445] width 29 height 29
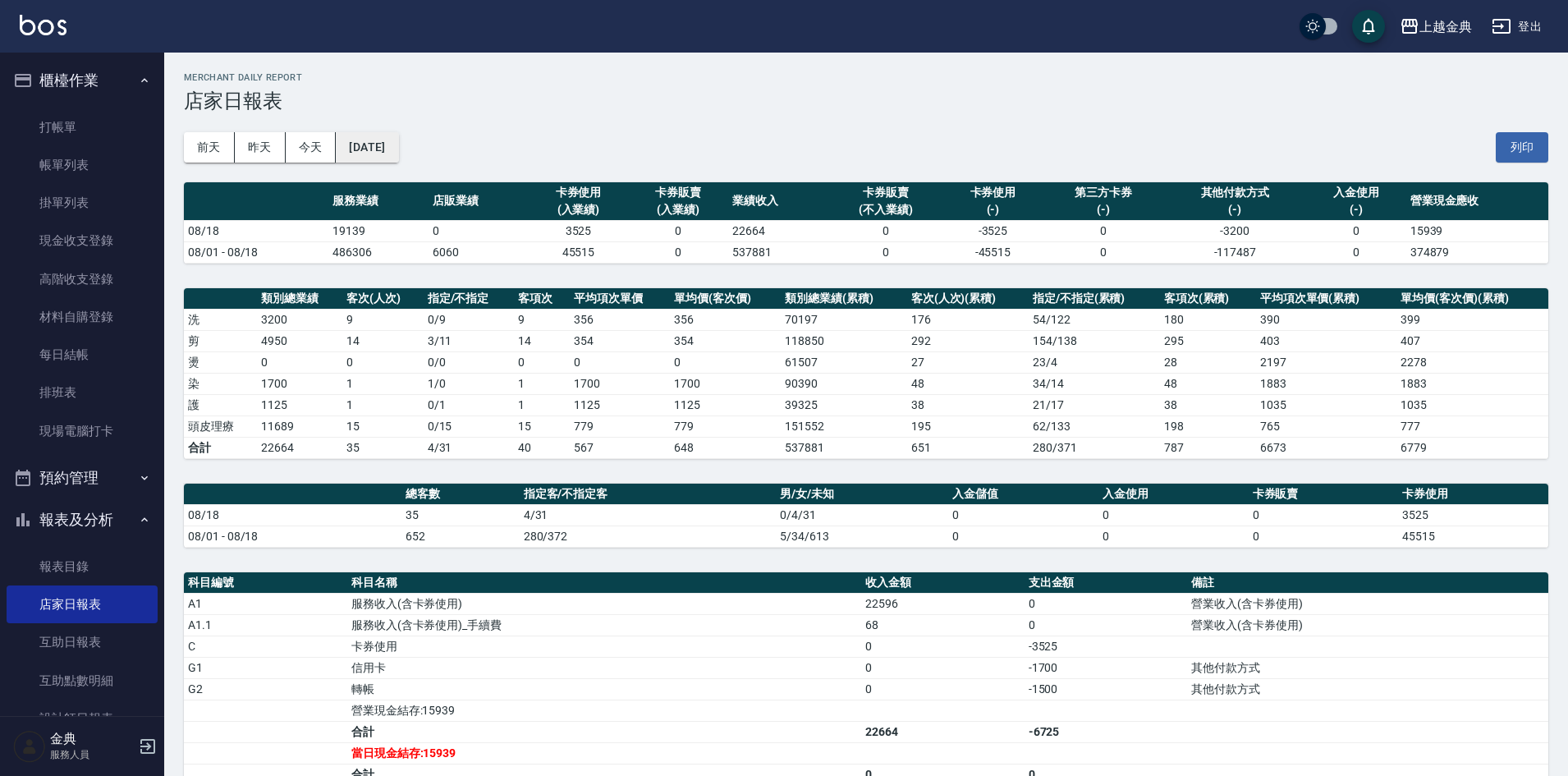
click at [377, 153] on button "[DATE]" at bounding box center [366, 147] width 62 height 31
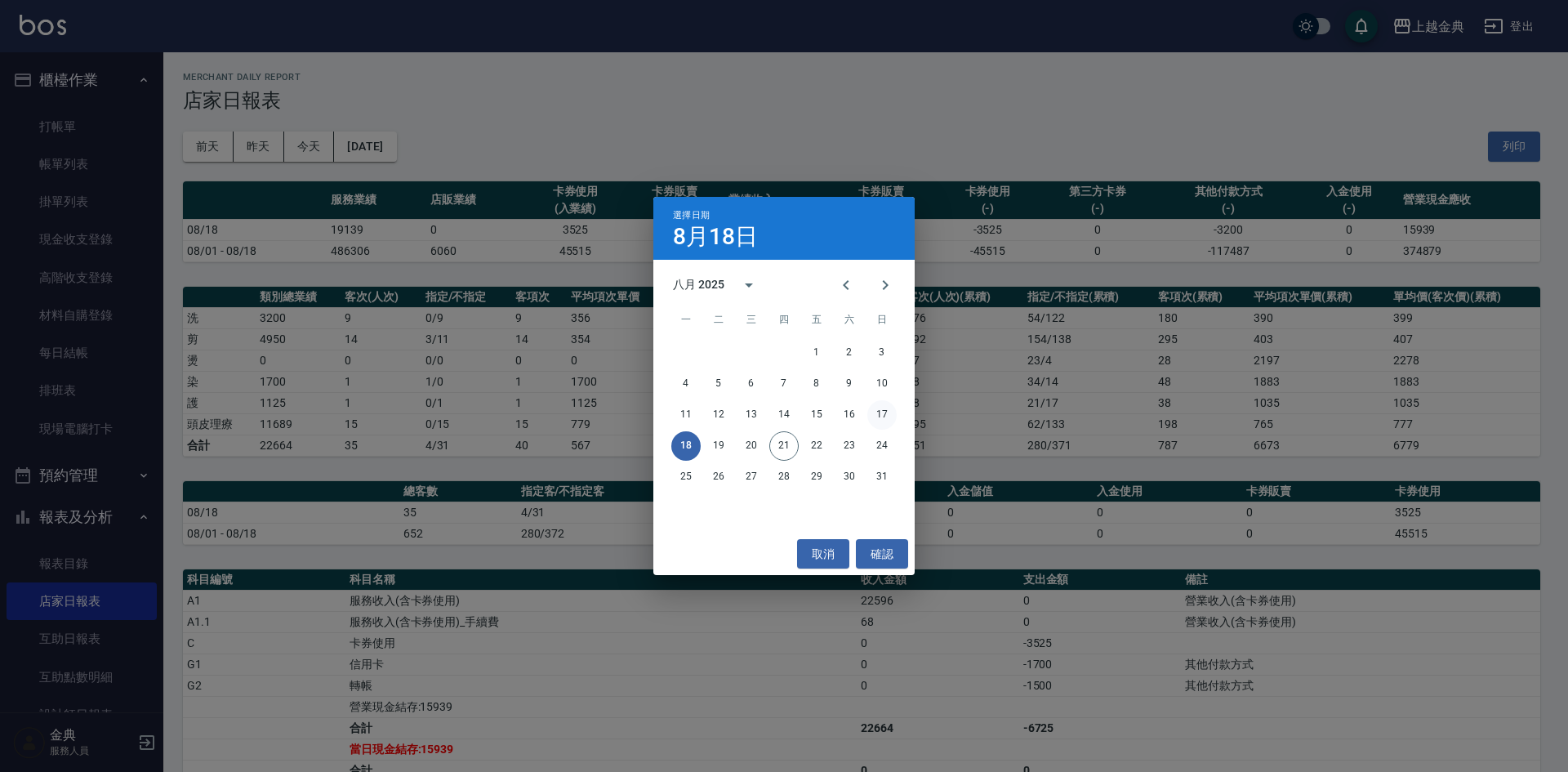
click at [876, 412] on button "17" at bounding box center [881, 415] width 29 height 29
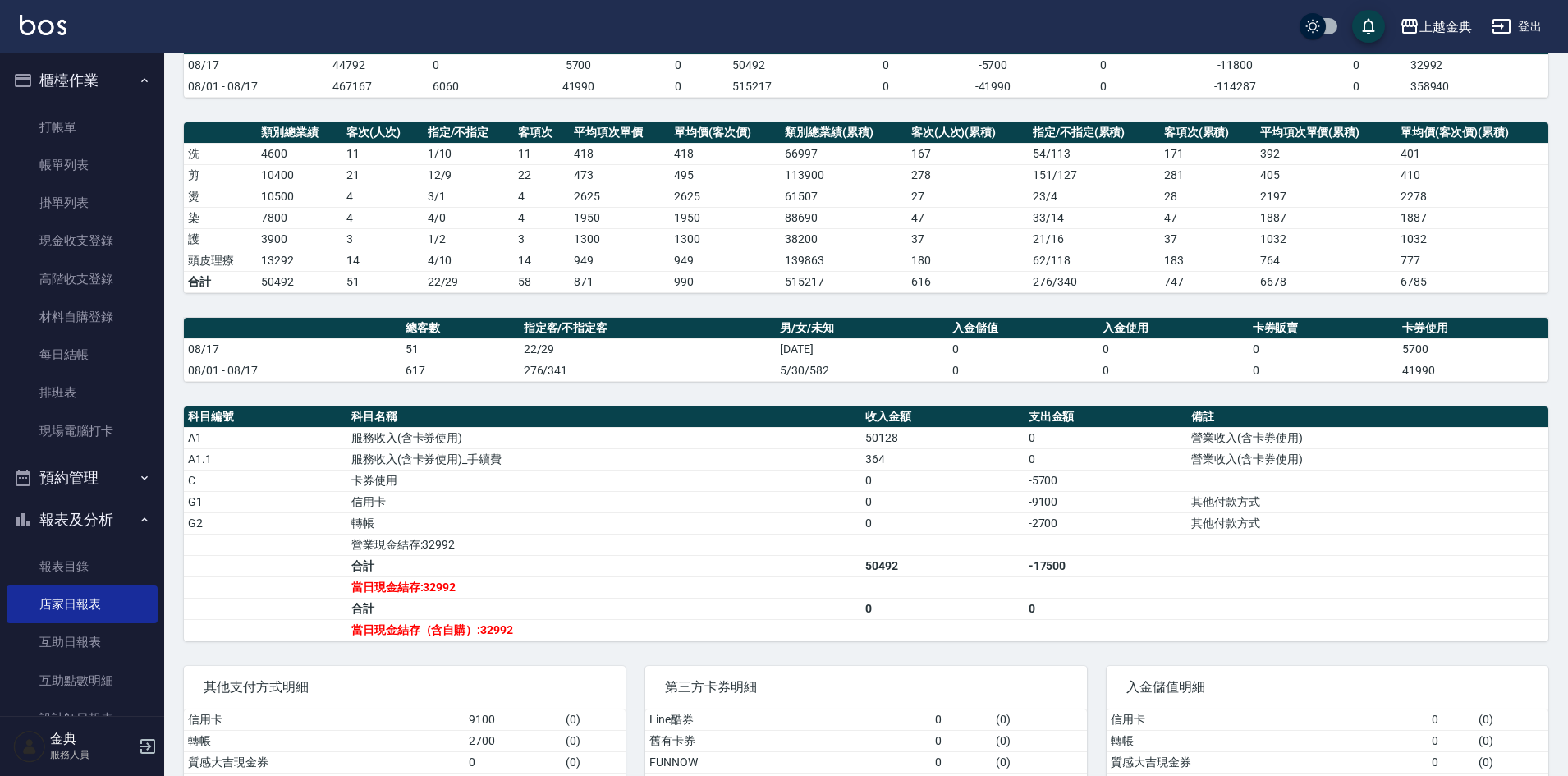
scroll to position [224, 0]
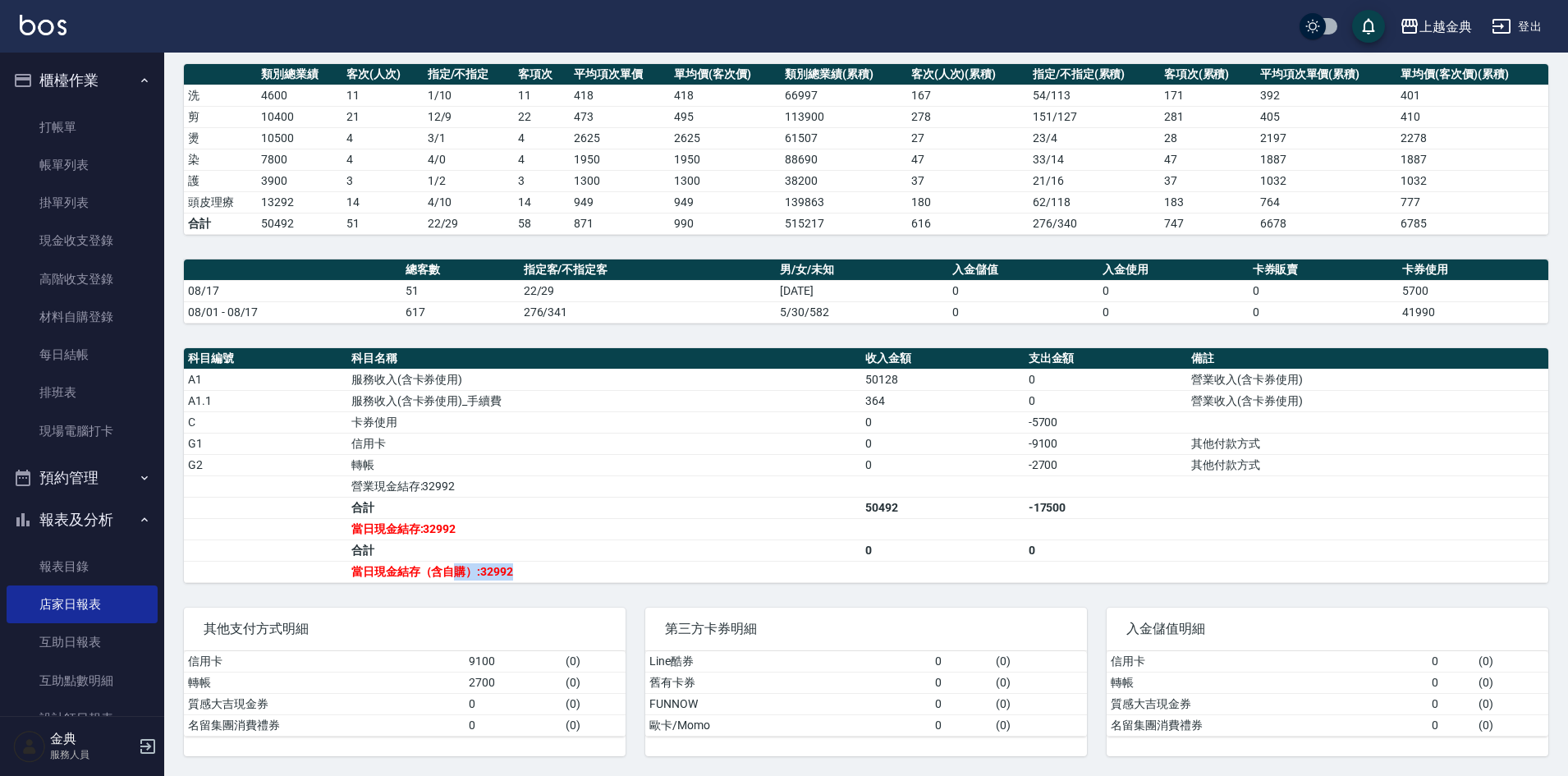
drag, startPoint x: 453, startPoint y: 574, endPoint x: 557, endPoint y: 572, distance: 104.0
click at [557, 572] on td "當日現金結存（含自購）:32992" at bounding box center [604, 571] width 514 height 21
click at [608, 614] on div "其他支付方式明細" at bounding box center [404, 629] width 442 height 43
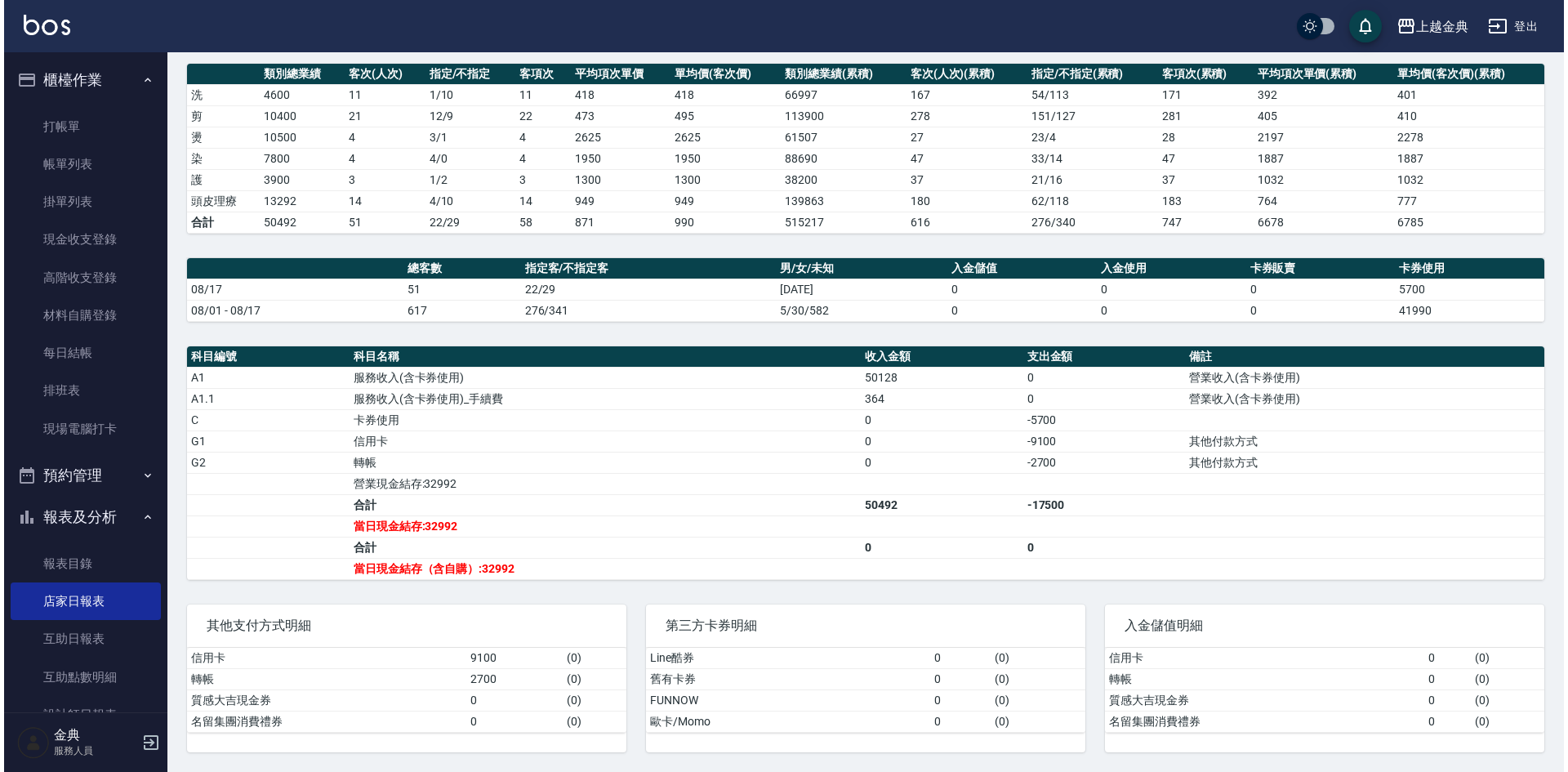
scroll to position [0, 0]
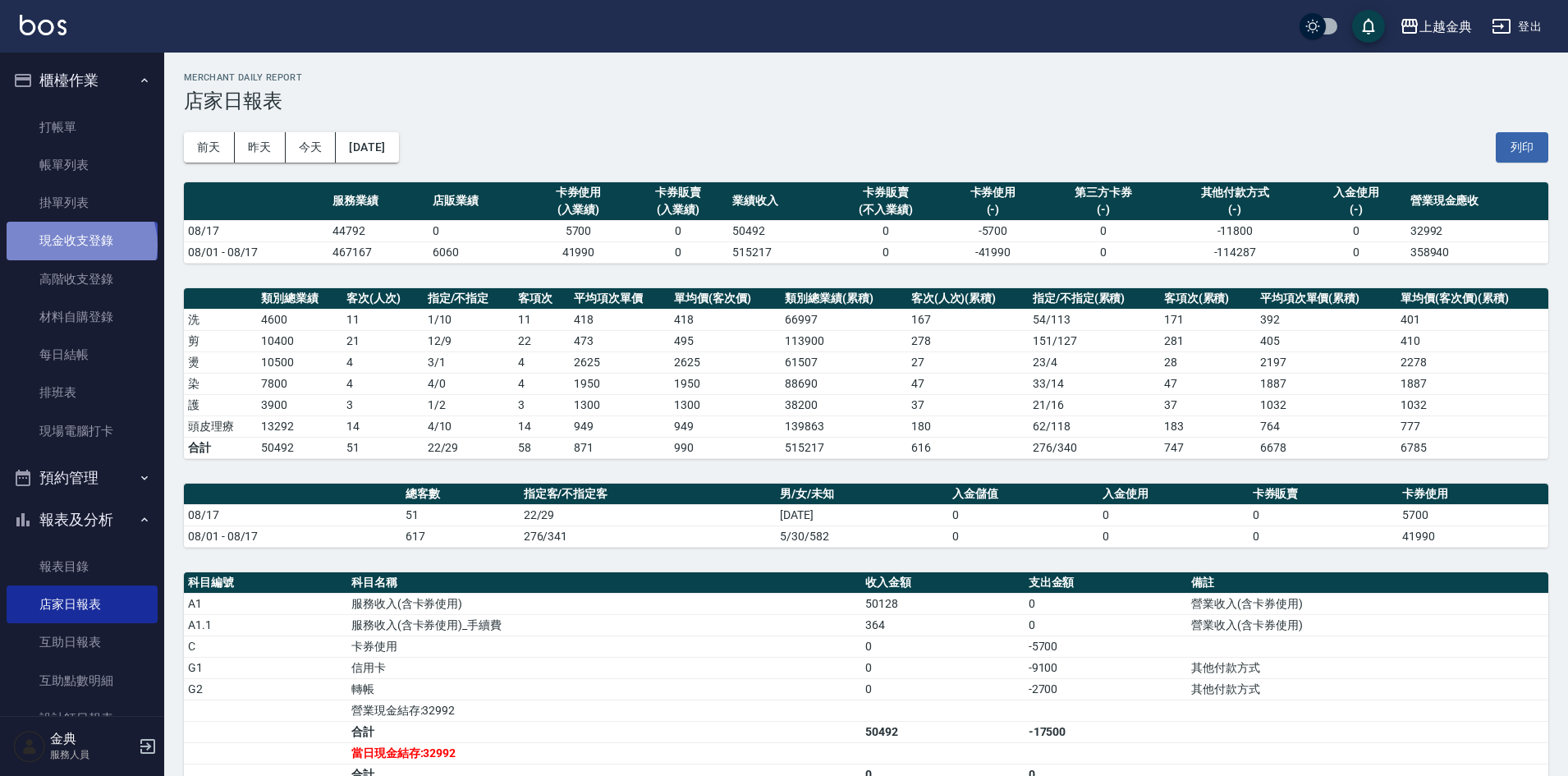
click at [79, 245] on link "現金收支登錄" at bounding box center [82, 241] width 151 height 38
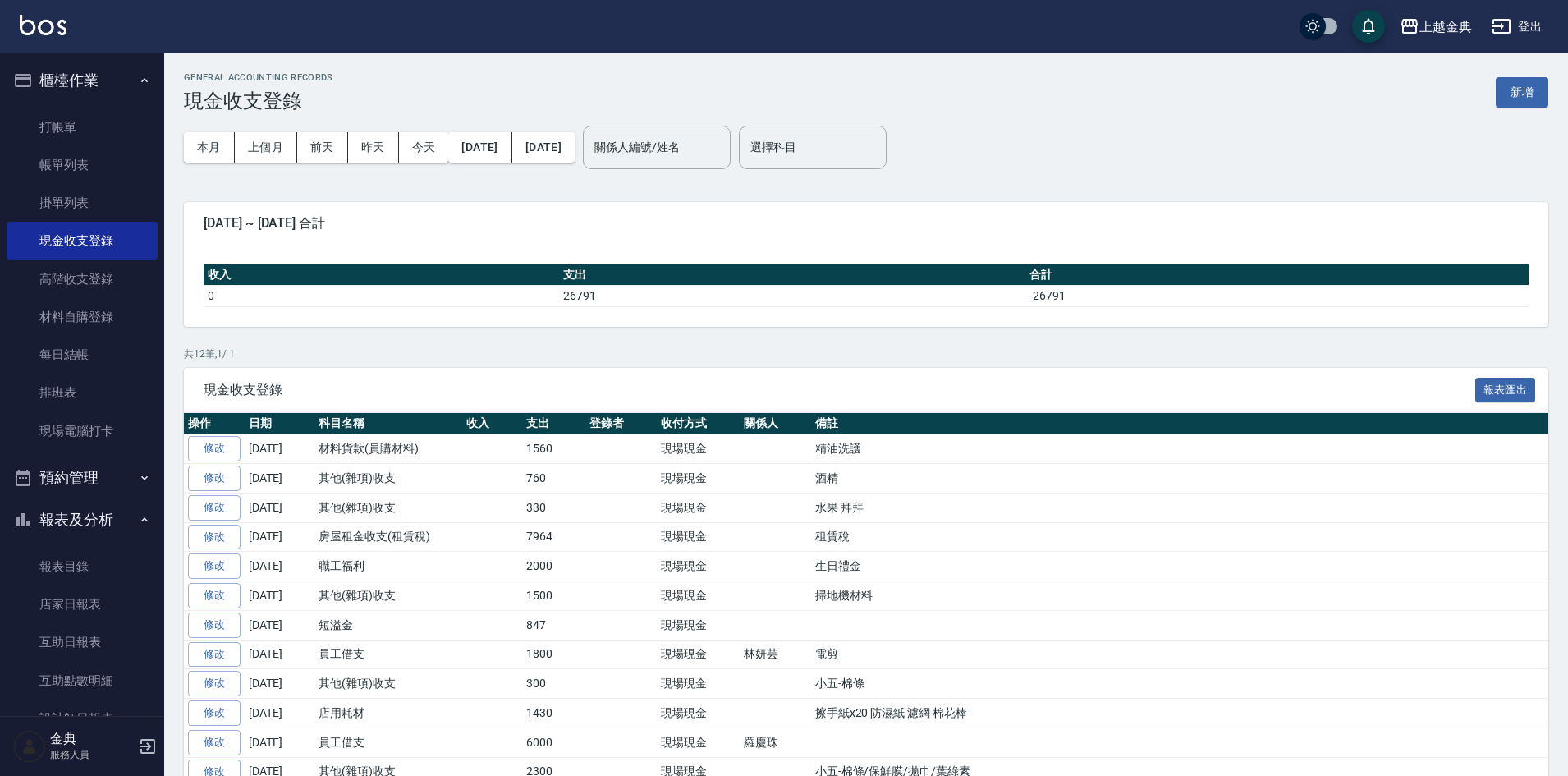
click at [1512, 75] on div "GENERAL ACCOUNTING RECORDS 現金收支登錄 新增" at bounding box center [865, 93] width 1364 height 40
click at [1521, 84] on button "新增" at bounding box center [1522, 93] width 53 height 31
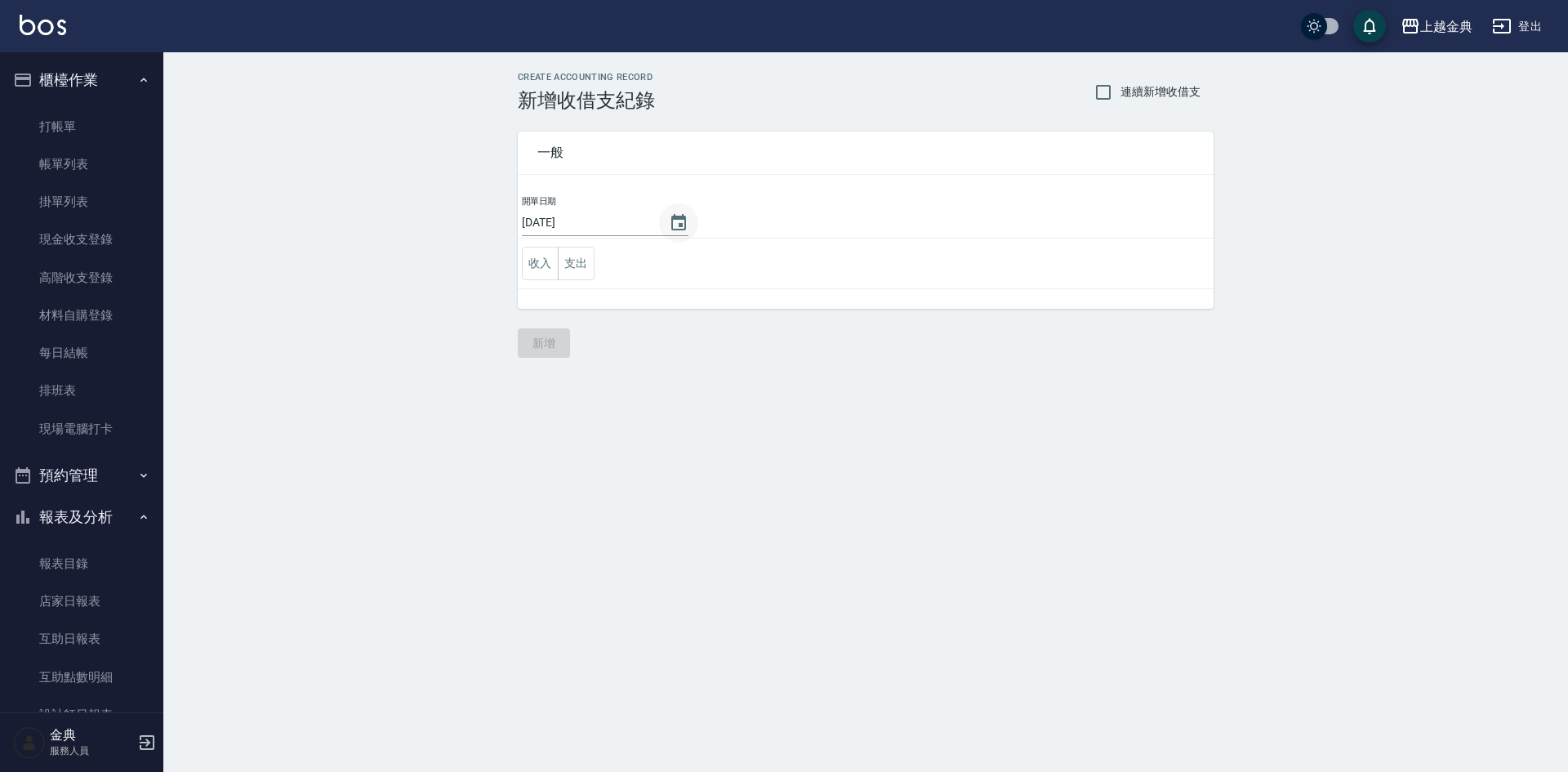
click at [680, 227] on icon "Choose date, selected date is 2025-08-21" at bounding box center [678, 222] width 14 height 16
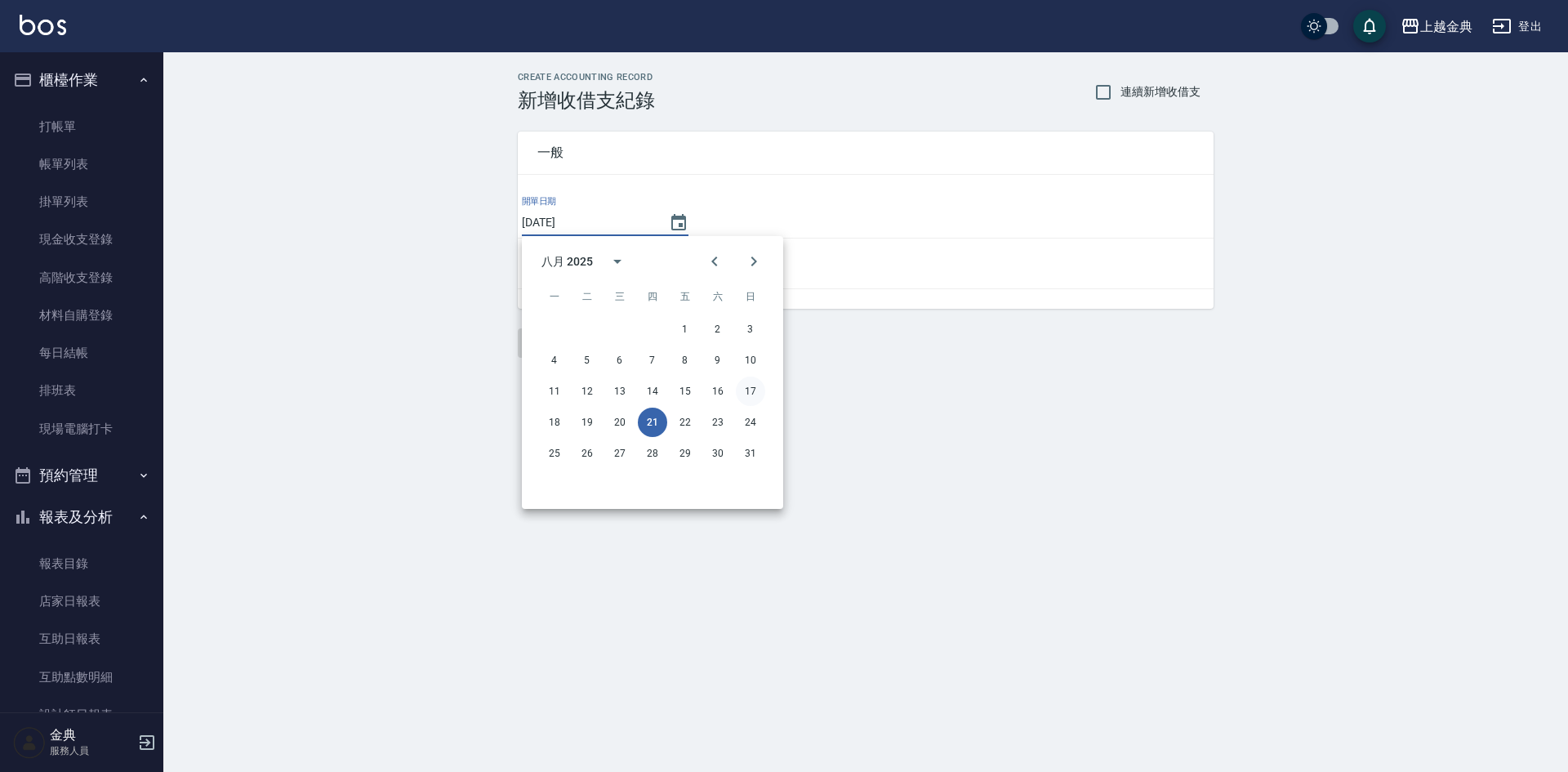
click at [761, 392] on button "17" at bounding box center [750, 391] width 29 height 29
type input "[DATE]"
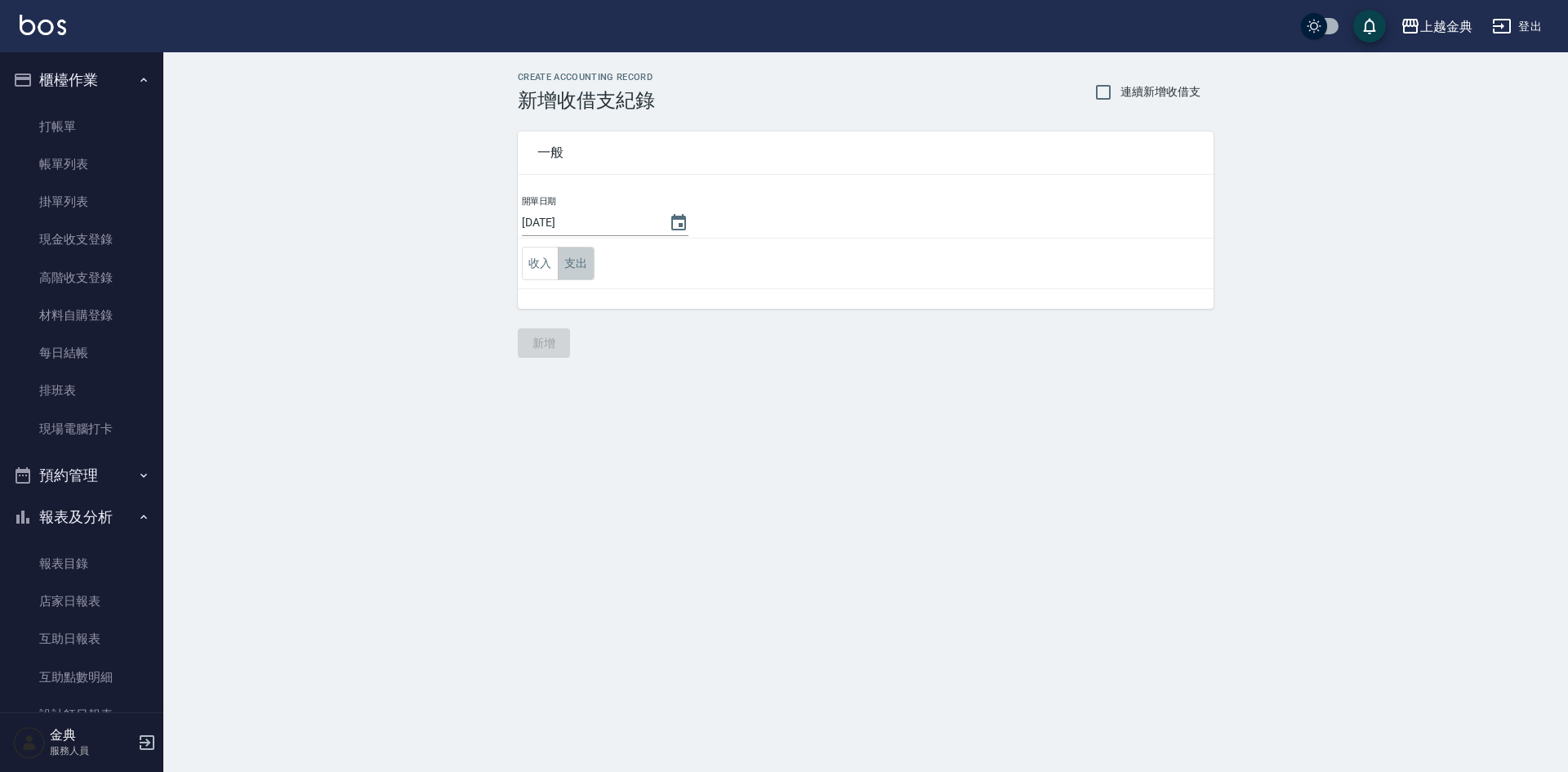
click at [577, 270] on button "支出" at bounding box center [576, 262] width 37 height 33
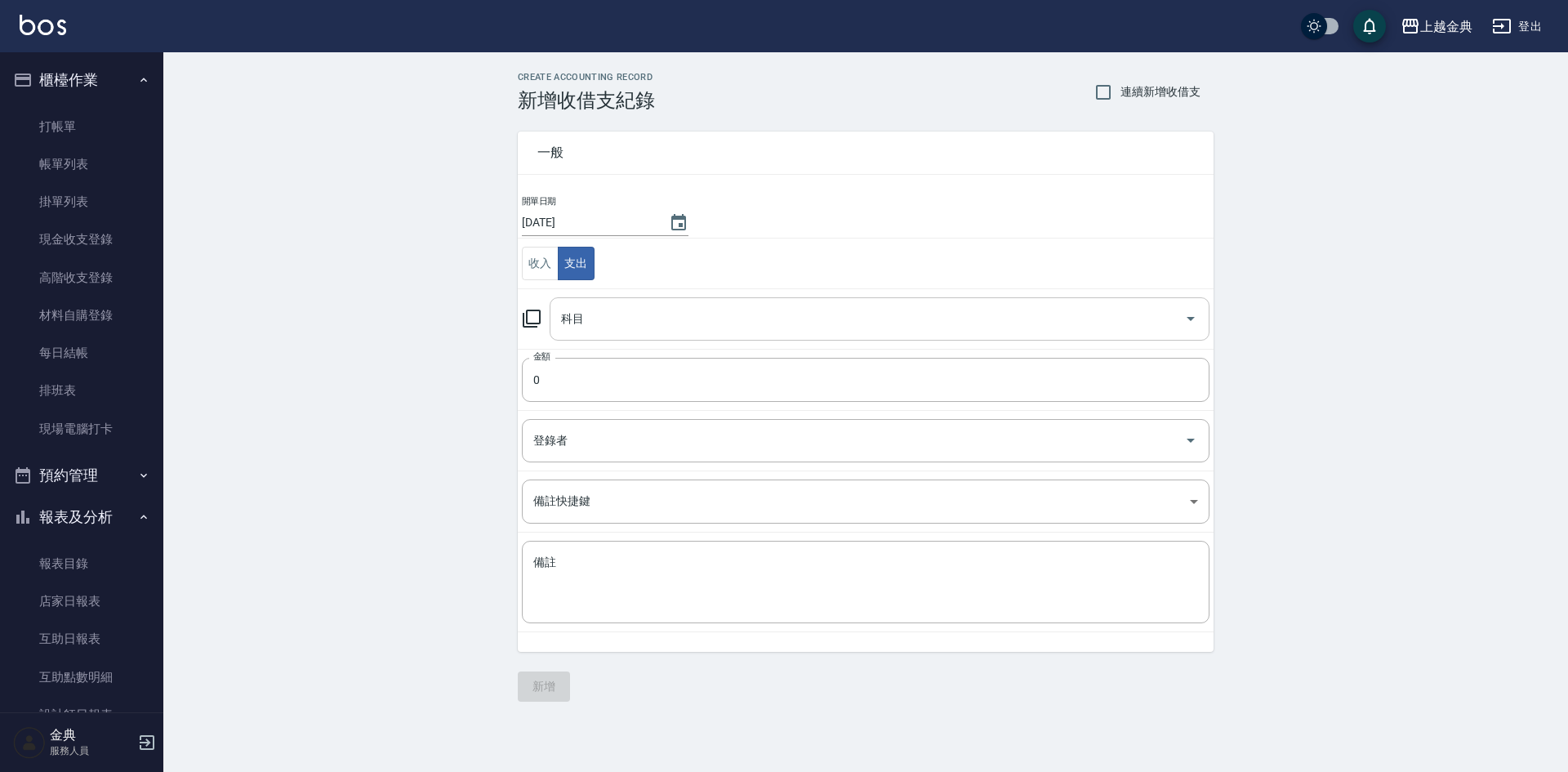
click at [602, 334] on div "科目" at bounding box center [880, 319] width 660 height 44
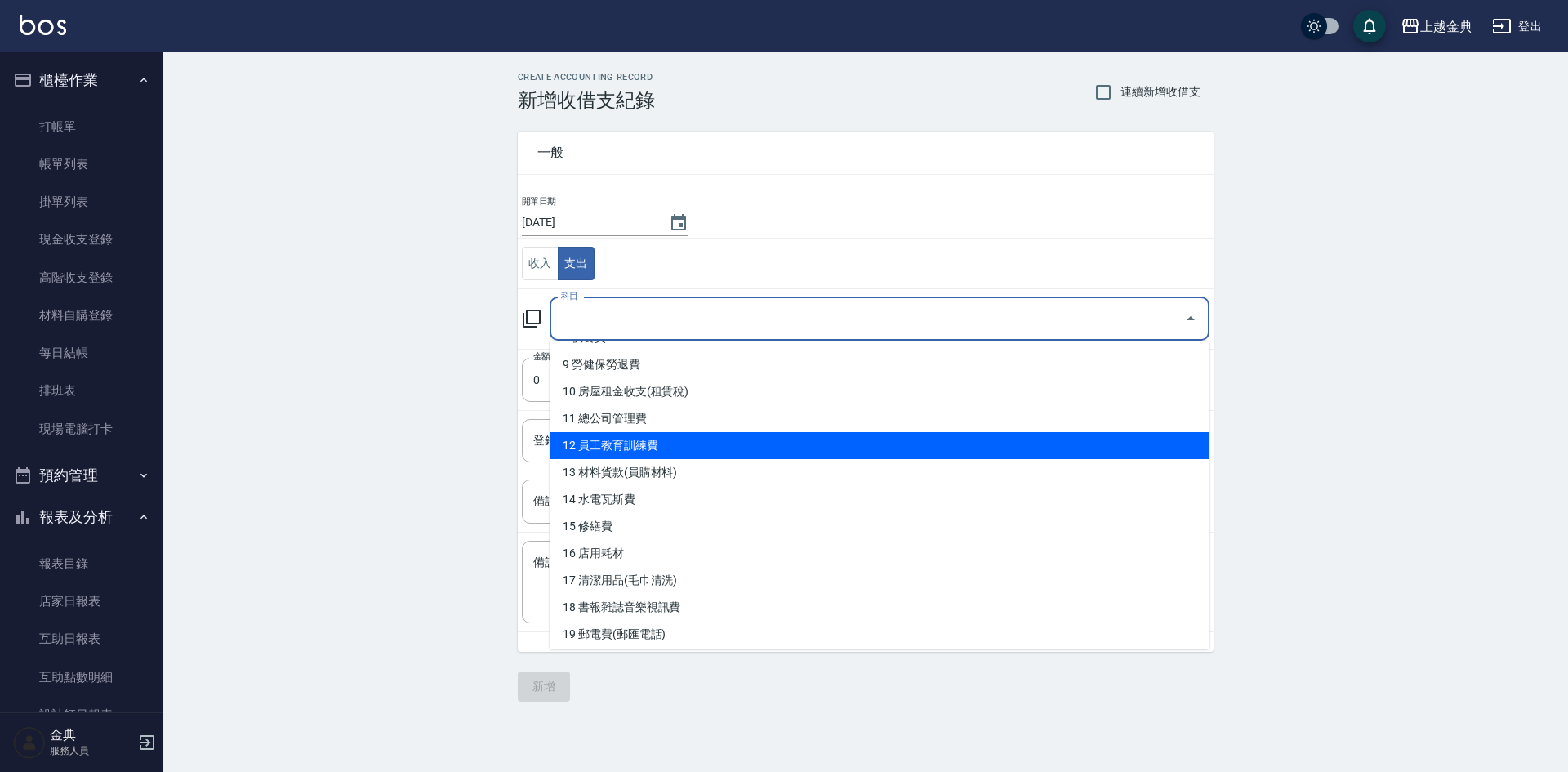
scroll to position [75, 0]
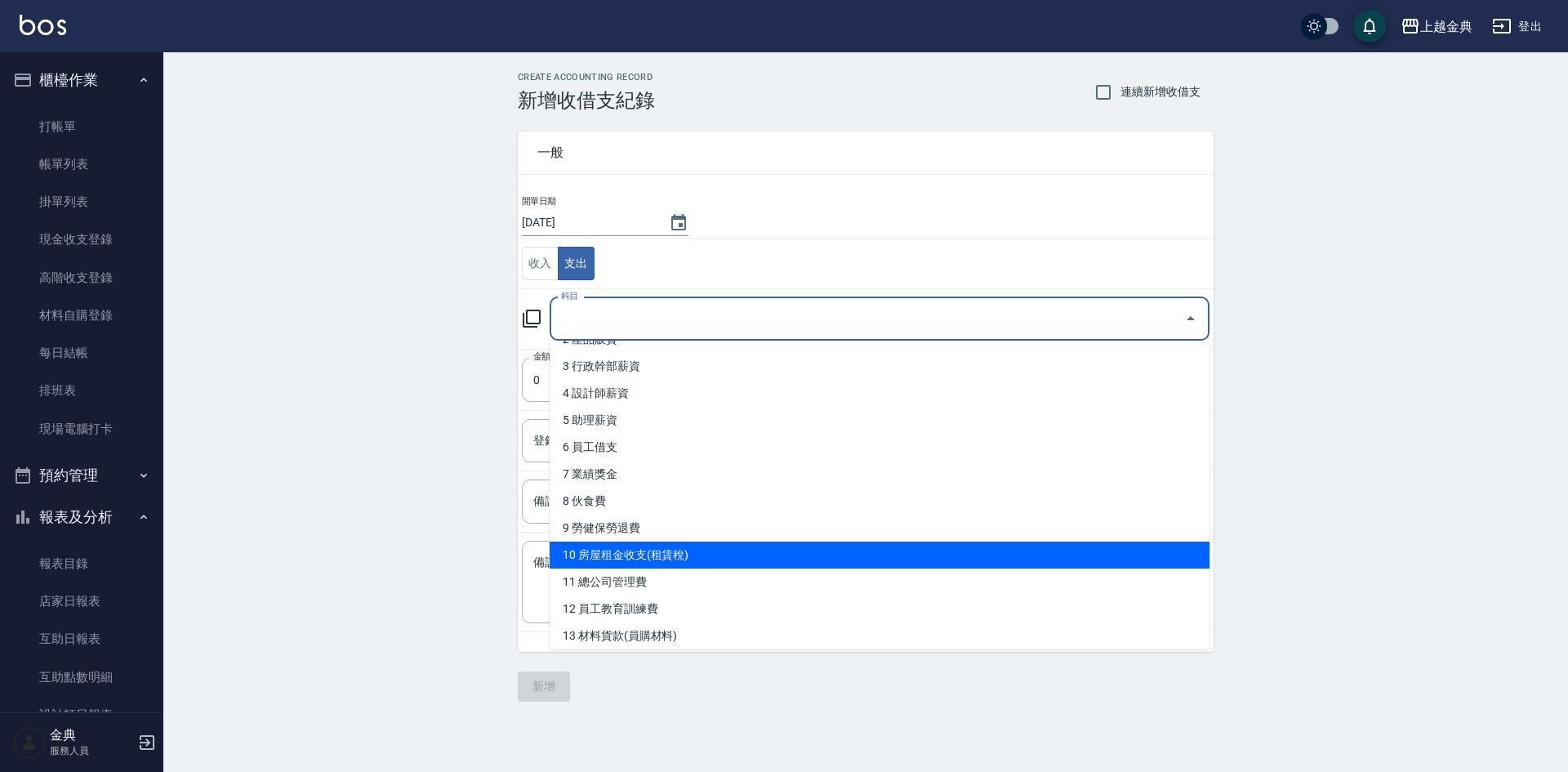
click at [695, 549] on li "10 房屋租金收支(租賃稅)" at bounding box center [880, 554] width 660 height 27
type input "10 房屋租金收支(租賃稅)"
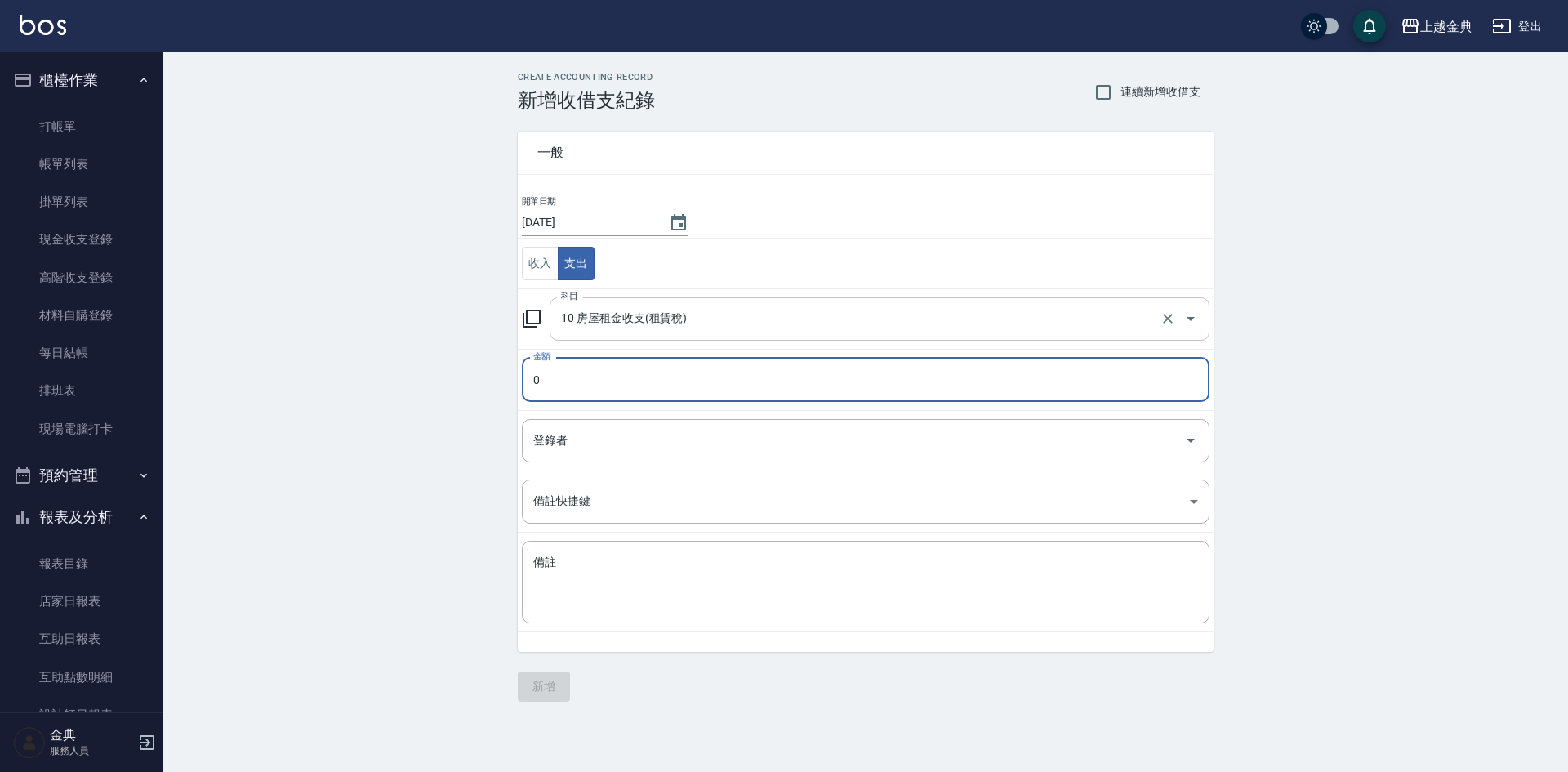
click at [620, 323] on input "10 房屋租金收支(租賃稅)" at bounding box center [857, 318] width 599 height 29
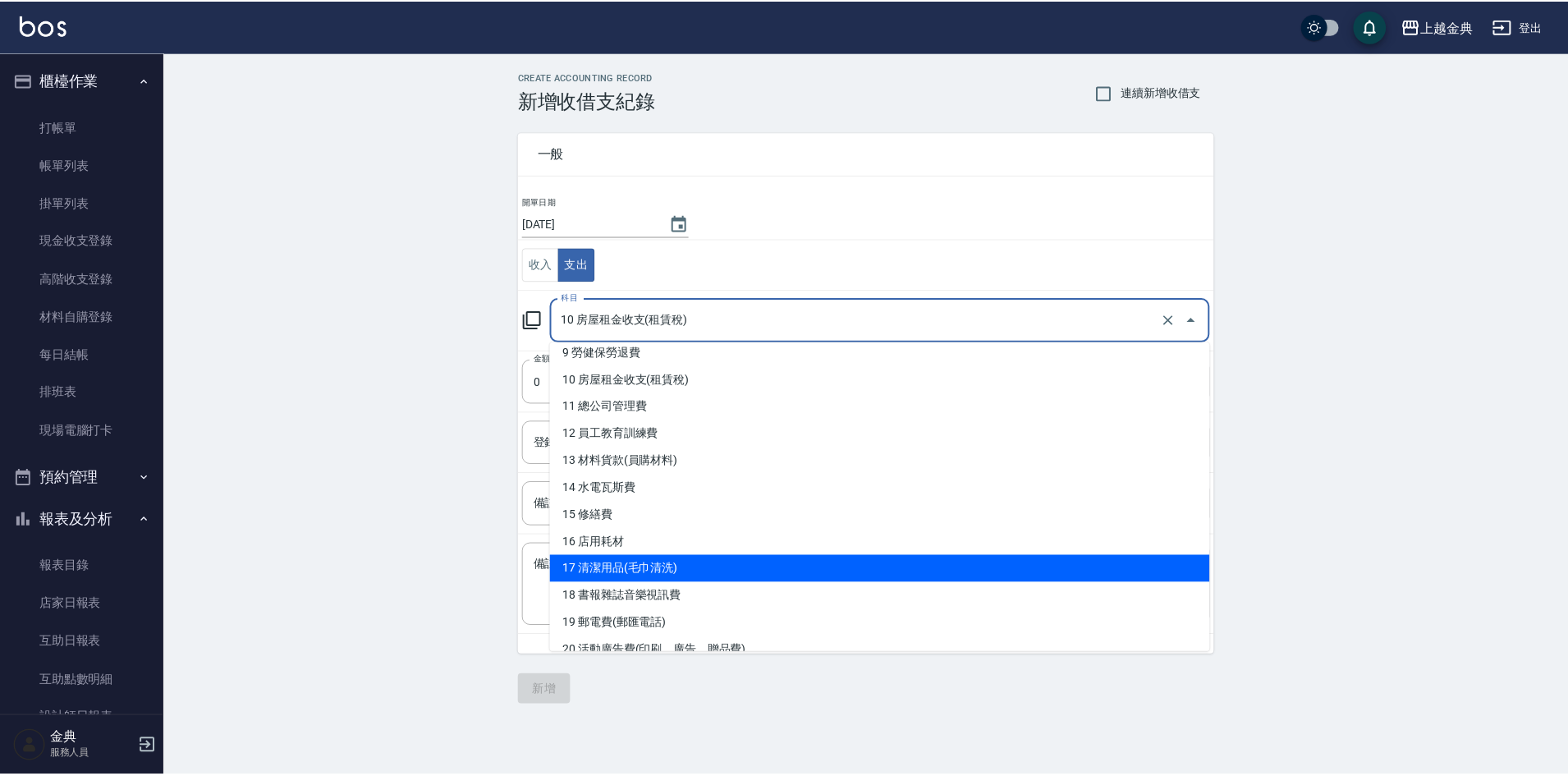
scroll to position [247, 0]
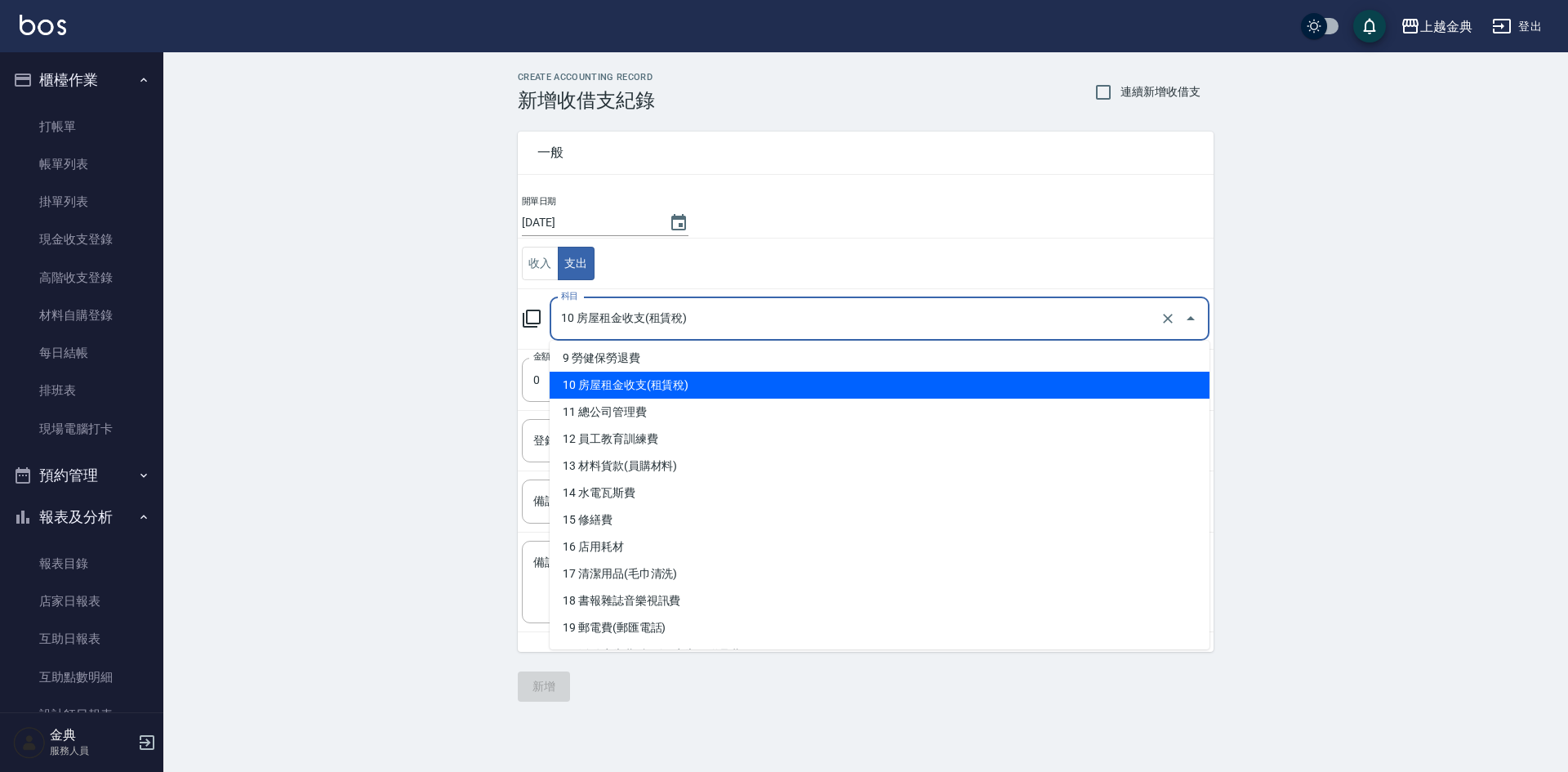
click at [684, 393] on li "10 房屋租金收支(租賃稅)" at bounding box center [880, 385] width 660 height 27
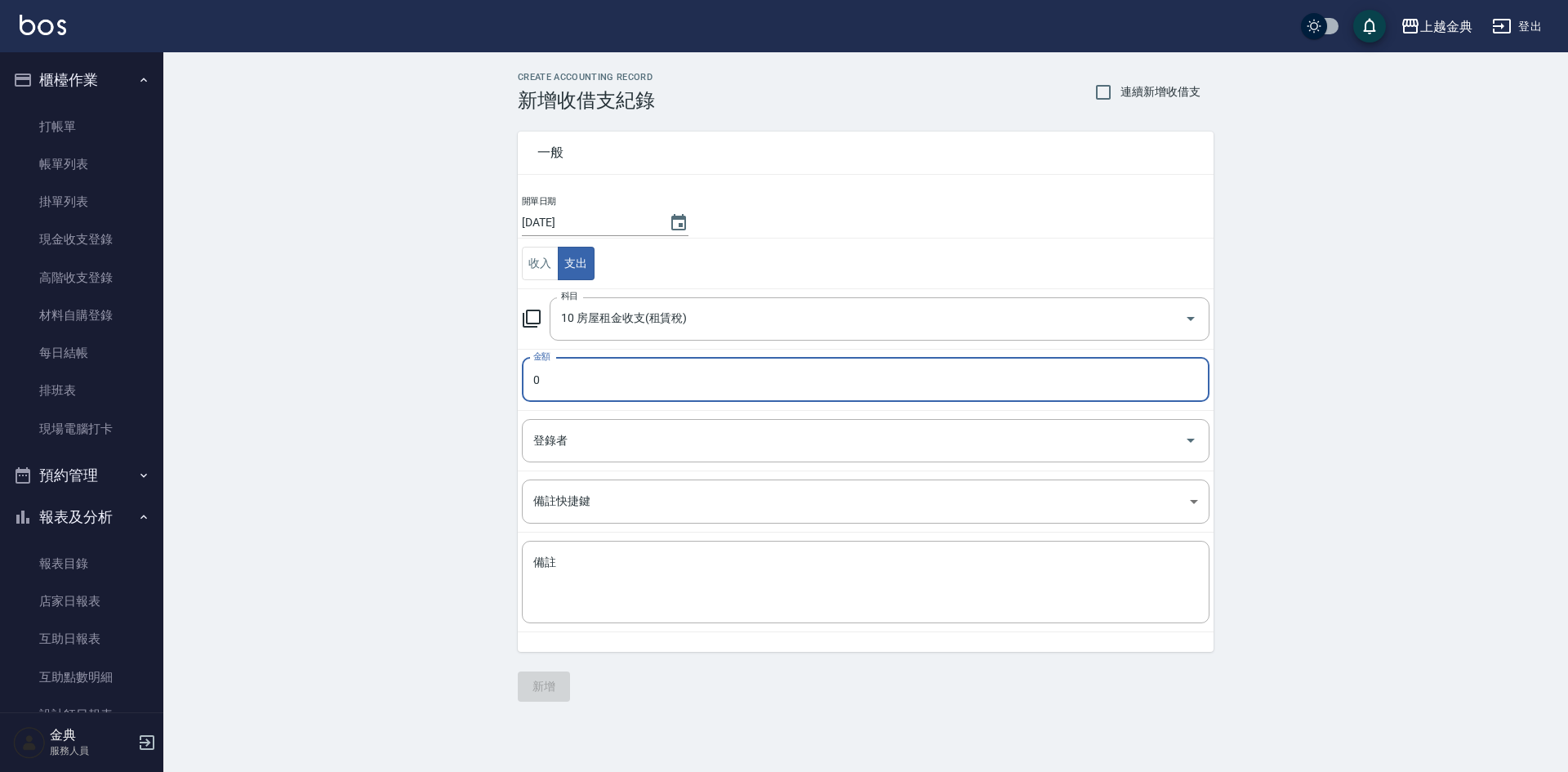
click at [663, 385] on input "0" at bounding box center [865, 379] width 687 height 44
type input "04047"
click at [650, 594] on textarea "備註" at bounding box center [865, 582] width 665 height 55
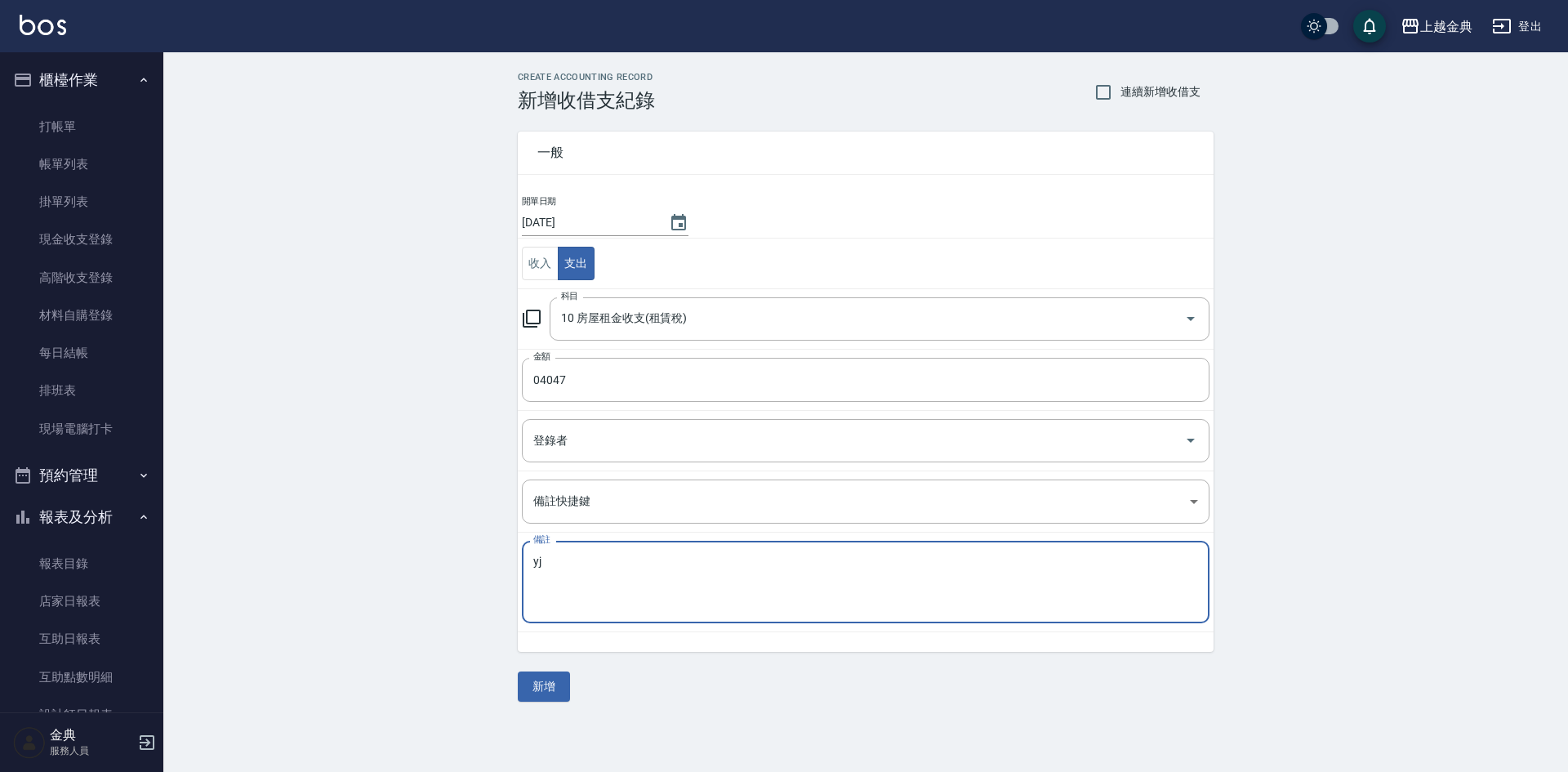
type textarea "y"
type textarea "宗"
type textarea "綜合所得稅"
click at [552, 683] on button "新增" at bounding box center [543, 686] width 52 height 30
